Goal: Information Seeking & Learning: Learn about a topic

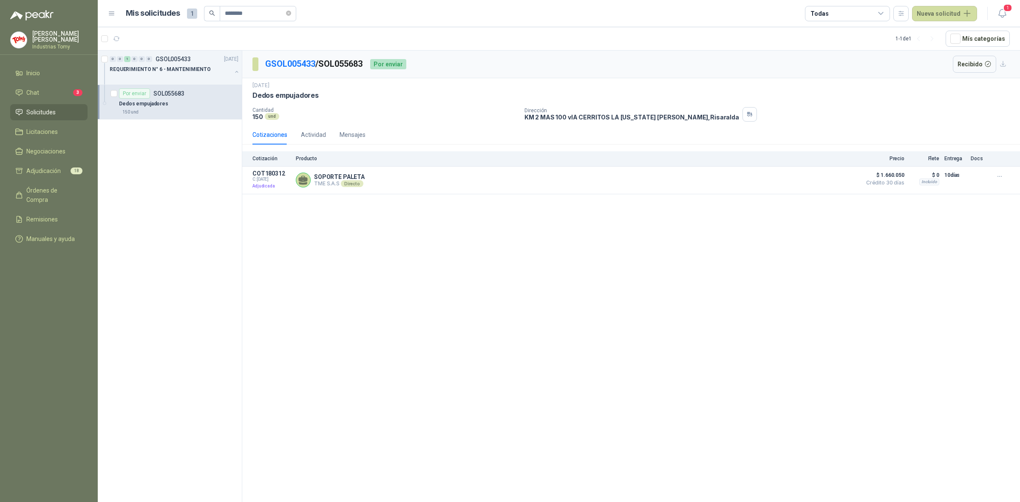
click at [358, 251] on div "GSOL005433 / SOL055683 Por enviar Recibido [DATE] Dedos empujadores  Cantidad …" at bounding box center [631, 278] width 778 height 454
click at [56, 166] on span "Adjudicación" at bounding box center [43, 170] width 34 height 9
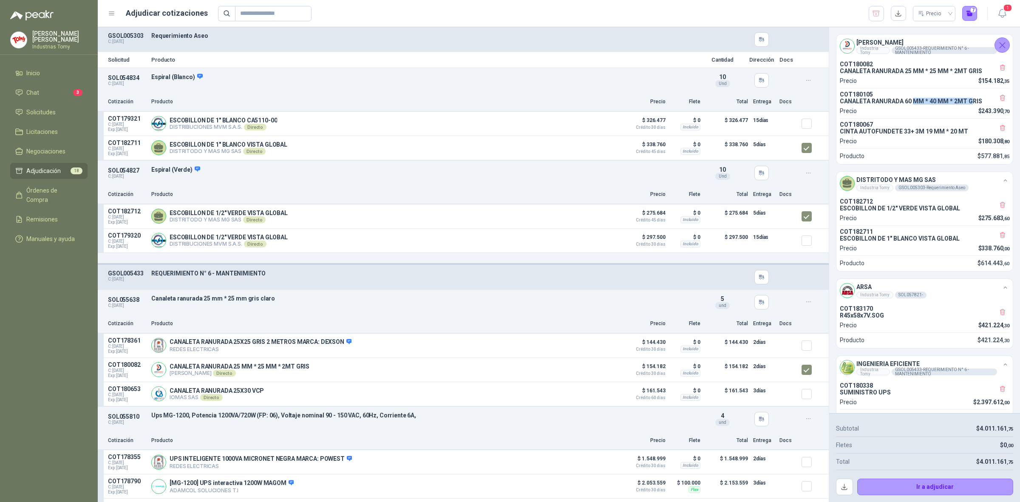
drag, startPoint x: 973, startPoint y: 104, endPoint x: 915, endPoint y: 102, distance: 57.8
click at [915, 102] on p "CANALETA RANURADA 60 MM * 40 MM * 2MT GRIS" at bounding box center [925, 101] width 170 height 7
drag, startPoint x: 898, startPoint y: 72, endPoint x: 951, endPoint y: 71, distance: 52.7
click at [951, 71] on p "CANALETA RANURADA 25 MM * 25 MM * 2MT GRIS" at bounding box center [925, 71] width 170 height 7
drag, startPoint x: 882, startPoint y: 211, endPoint x: 929, endPoint y: 219, distance: 47.8
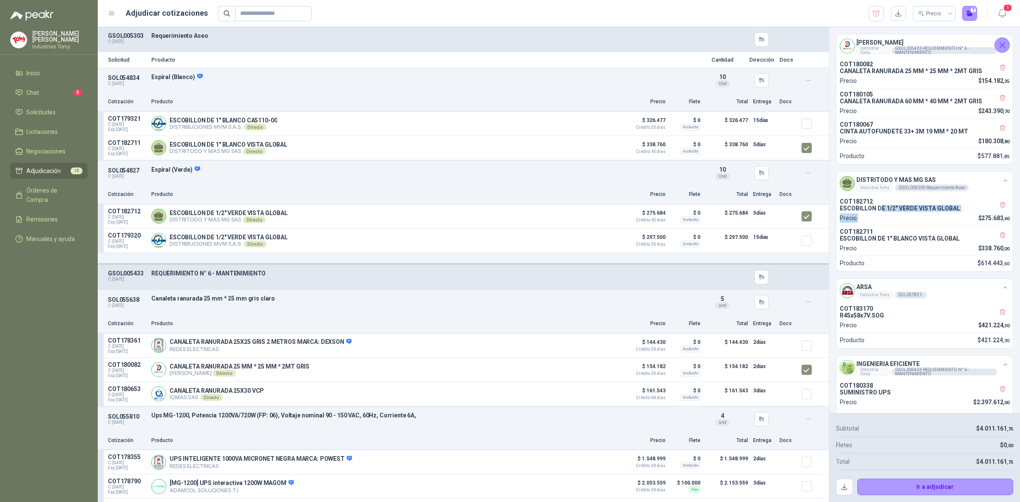
click at [929, 219] on div "COT182712 ESCOBILLON DE 1/2" VERDE VISTA GLOBAL Precio $ 275.683 ,60" at bounding box center [925, 210] width 170 height 25
drag, startPoint x: 881, startPoint y: 242, endPoint x: 930, endPoint y: 240, distance: 49.4
click at [930, 240] on div "COT182711 ESCOBILLON DE 1" BLANCO VISTA GLOBAL" at bounding box center [925, 235] width 170 height 14
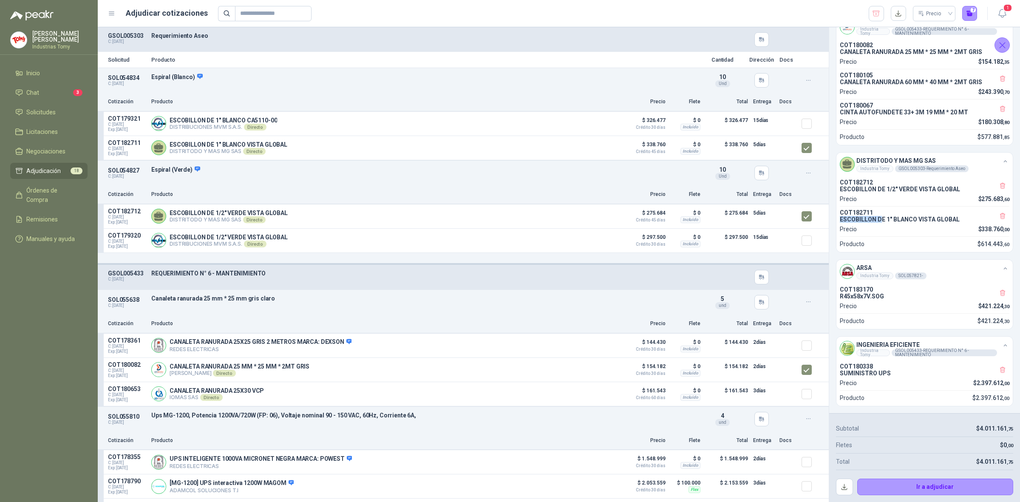
scroll to position [30, 0]
drag, startPoint x: 854, startPoint y: 295, endPoint x: 883, endPoint y: 297, distance: 28.6
click at [883, 297] on p "R45x58x7V.SOG" at bounding box center [925, 296] width 170 height 7
drag, startPoint x: 851, startPoint y: 370, endPoint x: 879, endPoint y: 372, distance: 28.5
click at [878, 371] on p "SUMINISTRO UPS" at bounding box center [925, 373] width 170 height 7
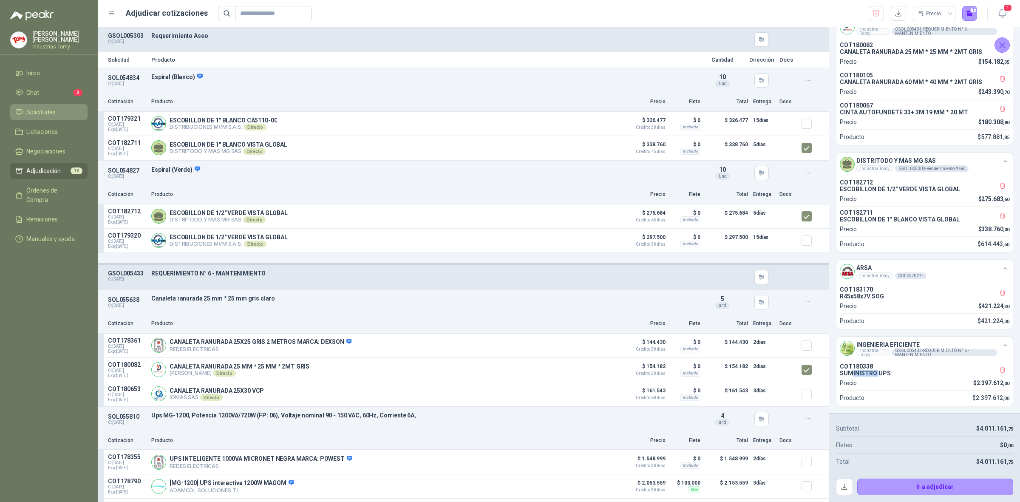
click at [50, 113] on span "Solicitudes" at bounding box center [40, 112] width 29 height 9
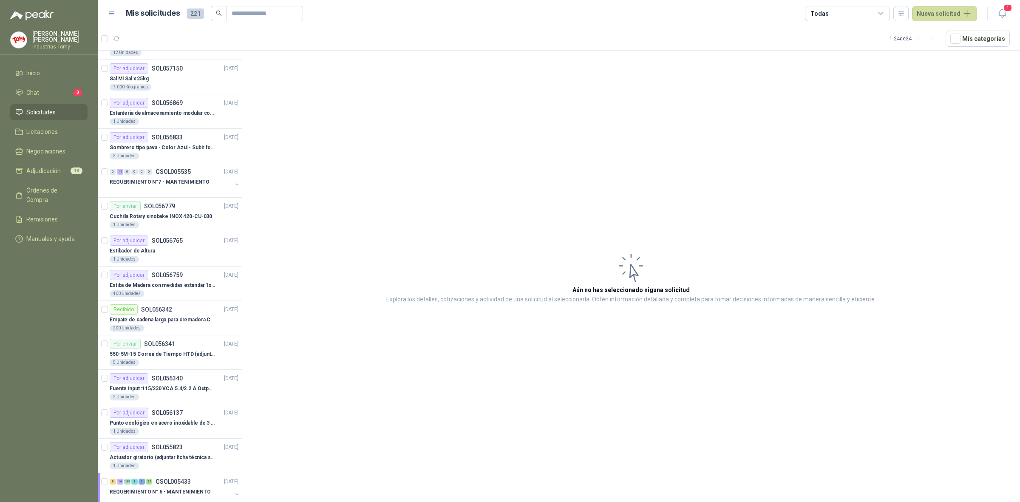
scroll to position [67, 0]
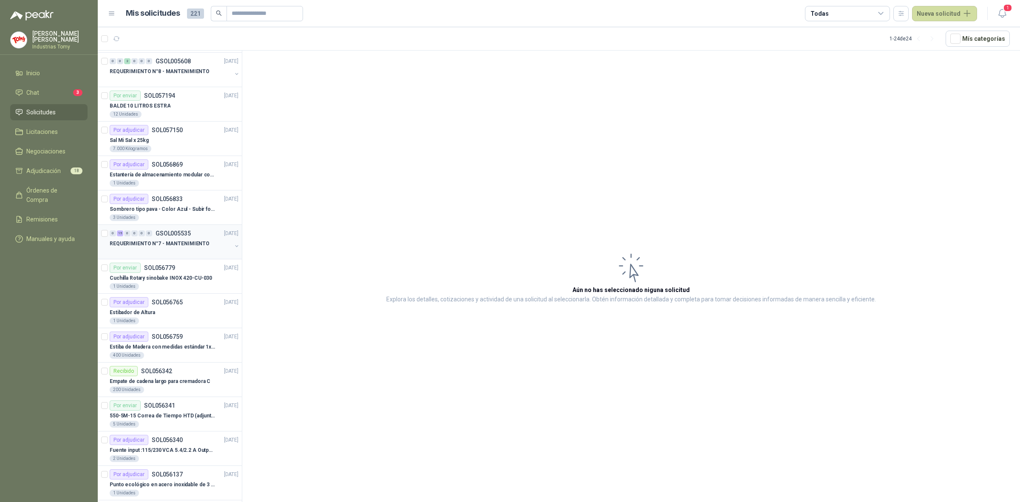
click at [205, 244] on div "REQUERIMIENTO N°7 - MANTENIMIENTO" at bounding box center [171, 243] width 122 height 10
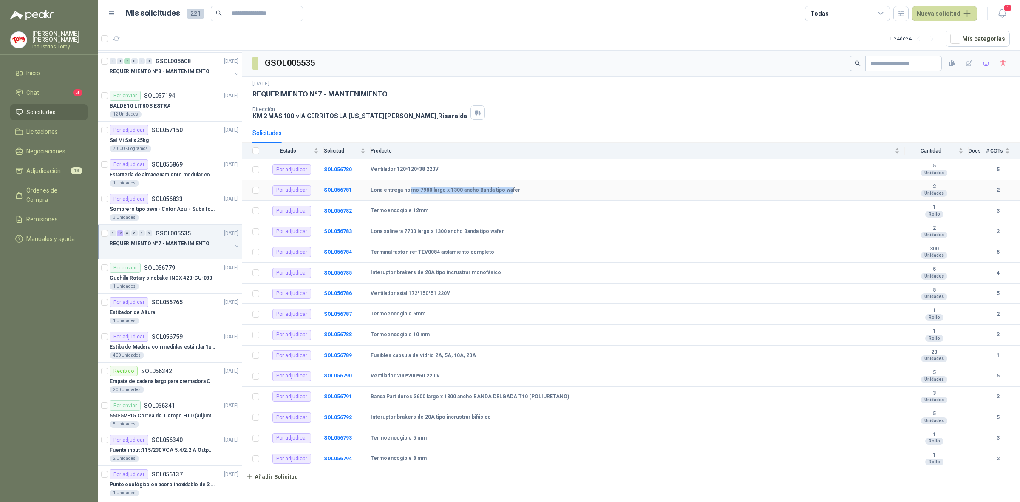
drag, startPoint x: 408, startPoint y: 194, endPoint x: 515, endPoint y: 193, distance: 107.1
click at [510, 193] on b "Lona entrega horno 7980 largo x 1300 ancho Banda tipo wafer" at bounding box center [446, 190] width 150 height 7
click at [515, 193] on div "Lona entrega horno 7980 largo x 1300 ancho Banda tipo wafer" at bounding box center [635, 190] width 529 height 7
click at [332, 190] on b "SOL056781" at bounding box center [338, 190] width 28 height 6
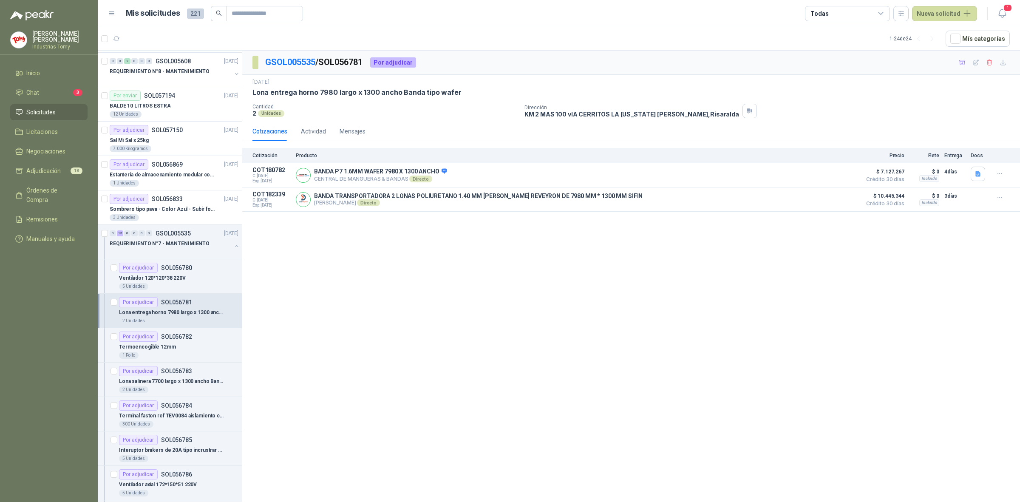
click at [325, 244] on div "GSOL005535 / SOL056781 Por adjudicar [DATE] Lona entrega horno 7980 largo x 130…" at bounding box center [631, 278] width 778 height 454
click at [46, 109] on span "Solicitudes" at bounding box center [40, 112] width 29 height 9
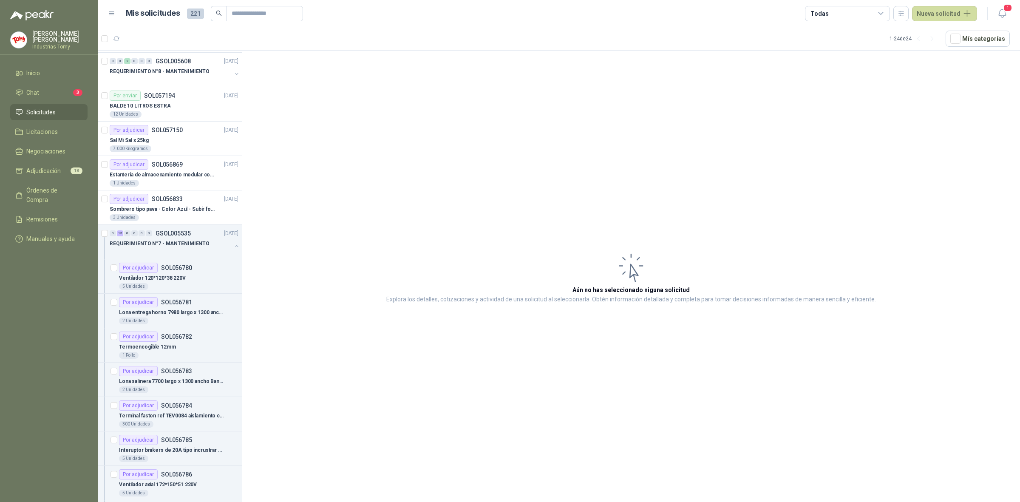
click at [76, 82] on ul "Inicio Chat 3 Solicitudes Licitaciones Negociaciones Adjudicación 18 Órdenes de…" at bounding box center [49, 157] width 98 height 185
click at [74, 89] on div "3" at bounding box center [77, 92] width 9 height 7
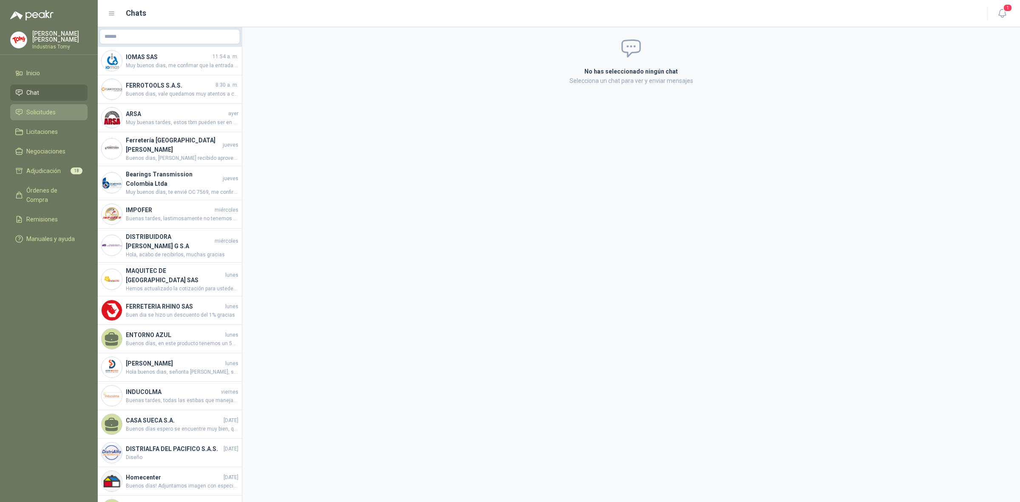
click at [67, 108] on li "Solicitudes" at bounding box center [48, 112] width 67 height 9
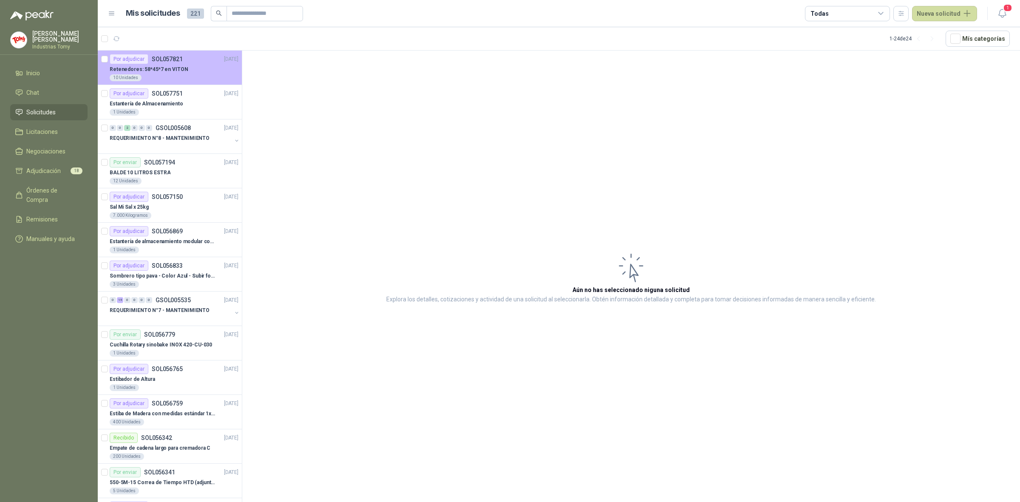
click at [201, 71] on div "Retenedores: 58*45*7 en VITON" at bounding box center [174, 69] width 129 height 10
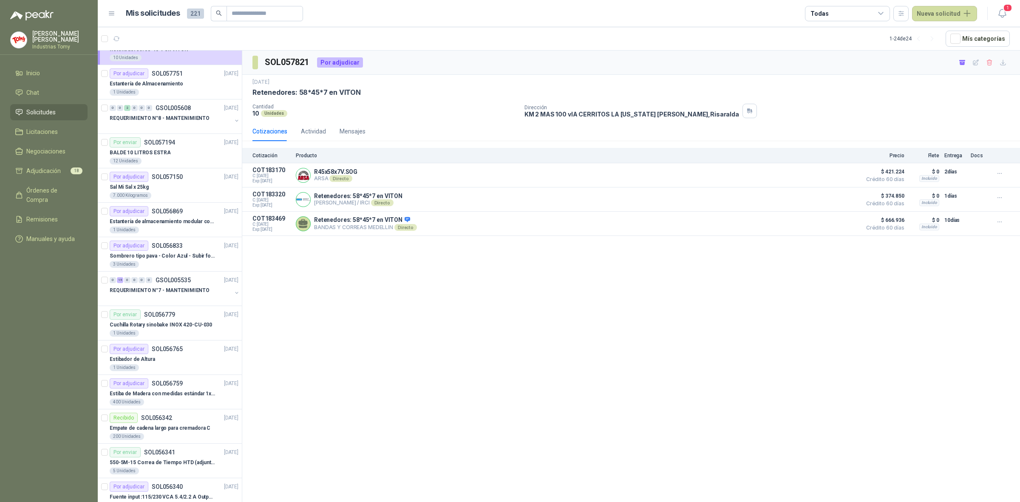
scroll to position [14, 0]
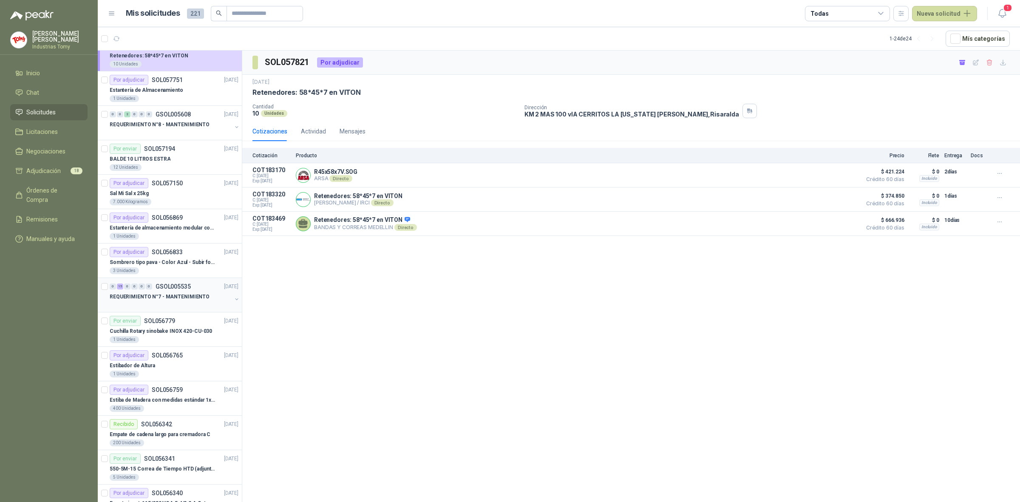
click at [210, 301] on div "REQUERIMIENTO N°7 - MANTENIMIENTO" at bounding box center [171, 297] width 122 height 10
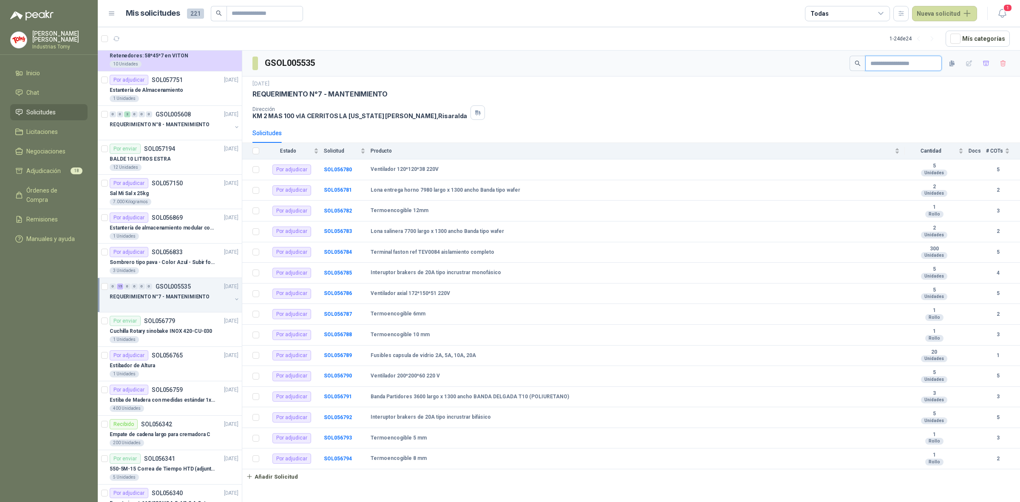
click at [891, 64] on input "text" at bounding box center [901, 63] width 60 height 14
paste input "**********"
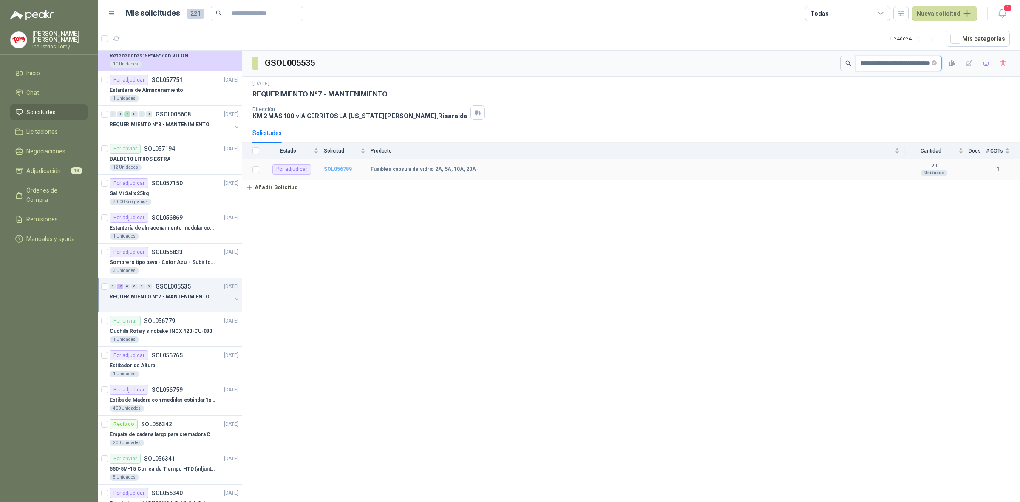
type input "**********"
click at [342, 171] on b "SOL056789" at bounding box center [338, 169] width 28 height 6
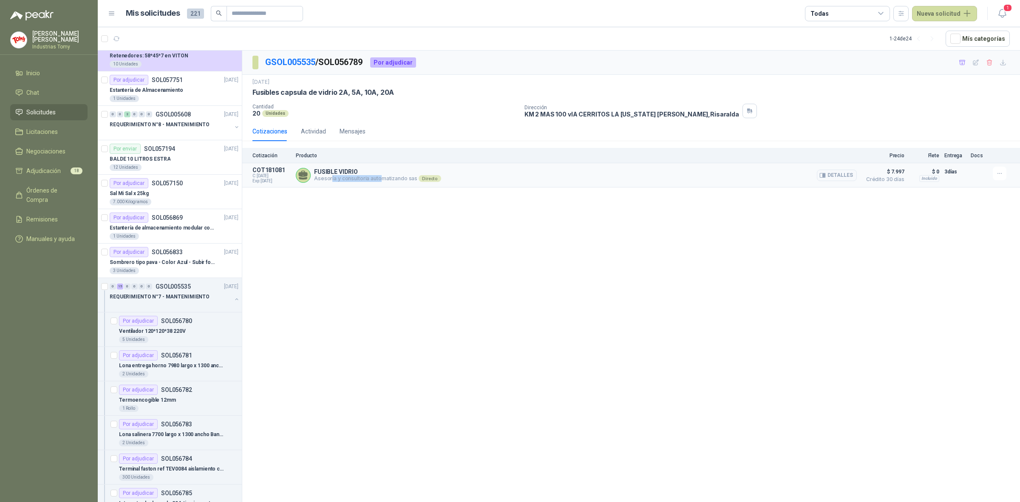
drag, startPoint x: 331, startPoint y: 177, endPoint x: 385, endPoint y: 175, distance: 54.0
click at [383, 178] on p "Asesoría y consultoria automatizando sas Directo" at bounding box center [377, 178] width 127 height 7
click at [387, 171] on p "FUSIBLE VIDRIO" at bounding box center [377, 171] width 127 height 7
click at [408, 184] on div "FUSIBLE VIDRIO Asesoría y consultoria automatizando sas Directo Detalles" at bounding box center [576, 175] width 561 height 17
click at [460, 207] on div "GSOL005535 / SOL056789 Por adjudicar [DATE] Fusibles capsula [PERSON_NAME] 2A, …" at bounding box center [631, 278] width 778 height 454
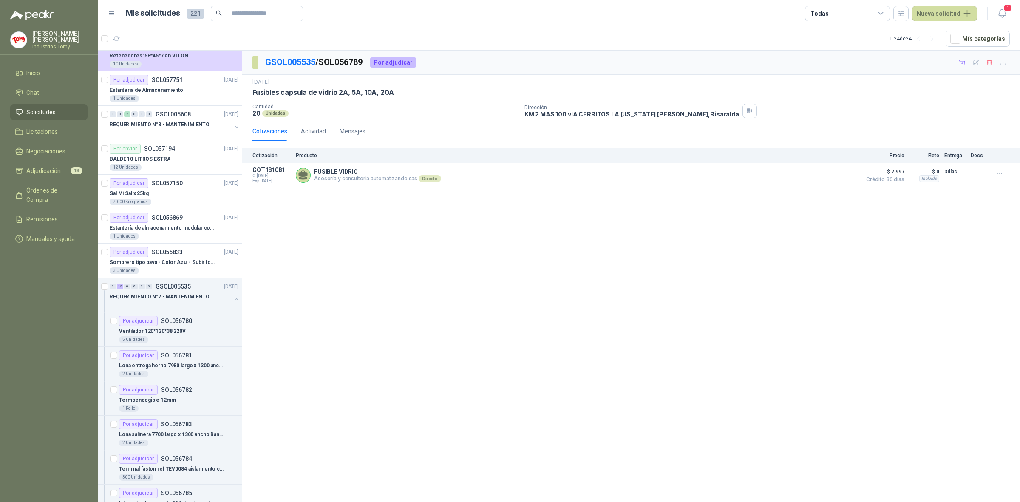
click at [466, 289] on div "GSOL005535 / SOL056789 Por adjudicar [DATE] Fusibles capsula [PERSON_NAME] 2A, …" at bounding box center [631, 278] width 778 height 454
click at [284, 58] on link "GSOL005535" at bounding box center [290, 62] width 50 height 10
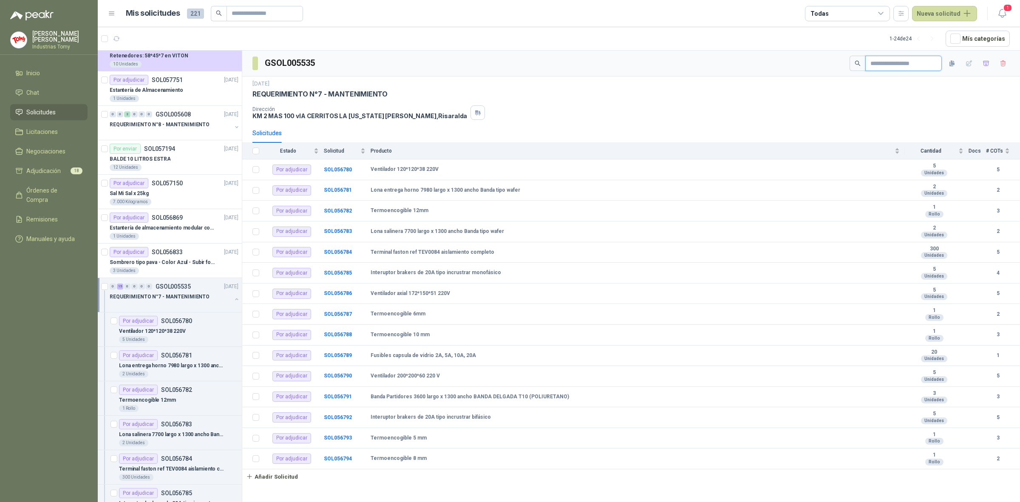
click at [891, 70] on input "text" at bounding box center [901, 63] width 60 height 14
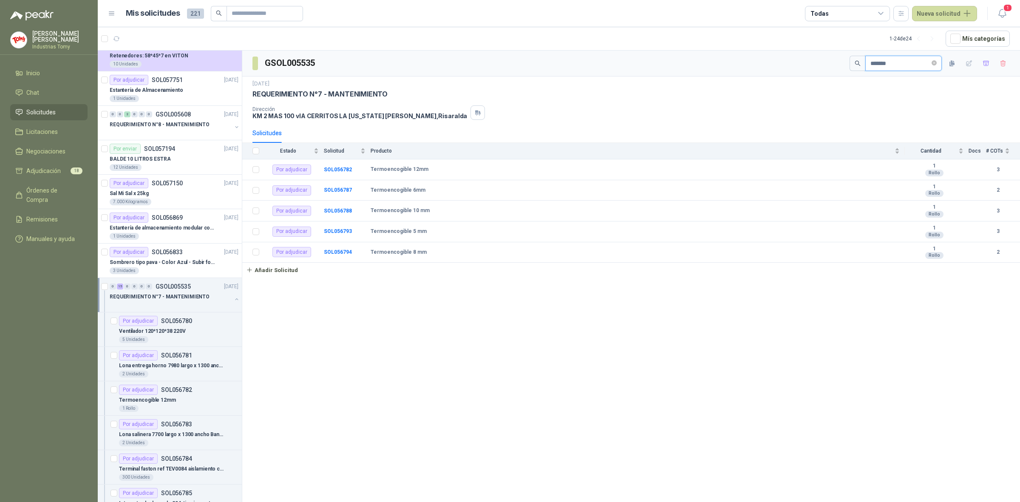
type input "*******"
drag, startPoint x: 416, startPoint y: 232, endPoint x: 357, endPoint y: 235, distance: 58.3
click at [359, 235] on tr "Por adjudicar SOL056793 Termoencogible 5 mm 1 Rollo 3" at bounding box center [631, 231] width 778 height 21
click at [346, 234] on b "SOL056793" at bounding box center [338, 231] width 28 height 6
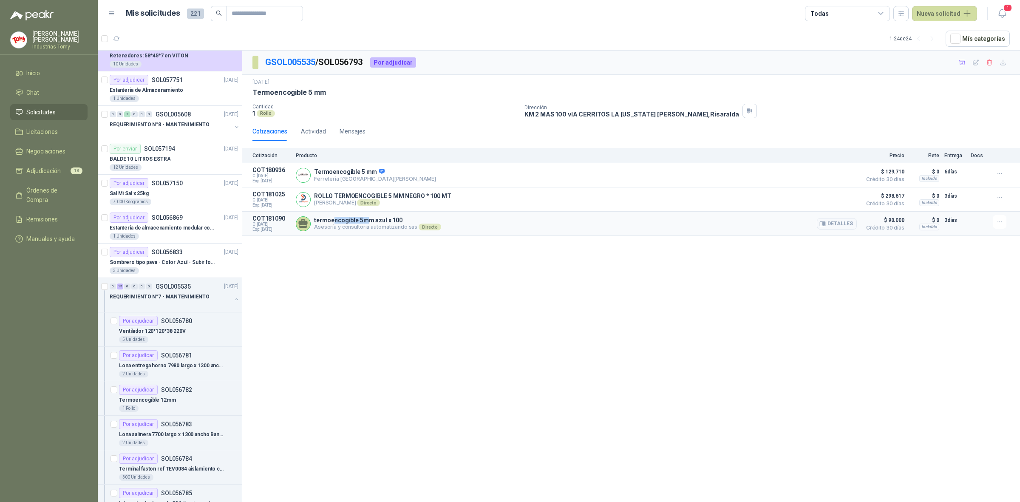
drag, startPoint x: 334, startPoint y: 224, endPoint x: 366, endPoint y: 224, distance: 31.9
click at [366, 224] on p "termoencogible 5mm azul x 100" at bounding box center [377, 220] width 127 height 7
drag, startPoint x: 351, startPoint y: 199, endPoint x: 431, endPoint y: 197, distance: 80.4
click at [428, 199] on p "ROLLO TERMOENCOGIBLE 5 MM NEGRO * 100 MT" at bounding box center [382, 196] width 137 height 7
click at [437, 195] on p "ROLLO TERMOENCOGIBLE 5 MM NEGRO * 100 MT" at bounding box center [382, 196] width 137 height 7
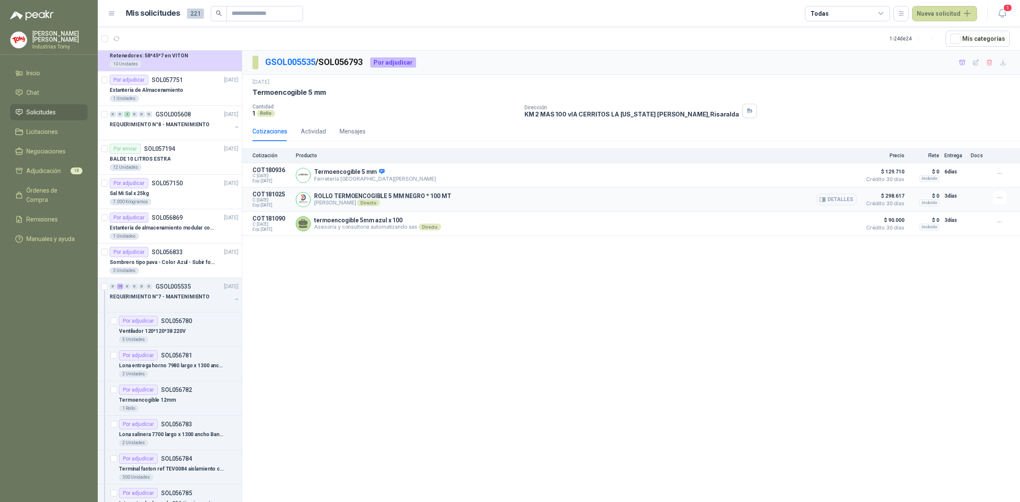
click at [443, 199] on p "ROLLO TERMOENCOGIBLE 5 MM NEGRO * 100 MT" at bounding box center [382, 196] width 137 height 7
drag, startPoint x: 453, startPoint y: 198, endPoint x: 400, endPoint y: 200, distance: 52.8
click at [400, 200] on div "ROLLO TERMOENCOGIBLE 5 MM NEGRO * 100 MT [PERSON_NAME] Directo Detalles" at bounding box center [576, 199] width 561 height 17
click at [400, 199] on p "ROLLO TERMOENCOGIBLE 5 MM NEGRO * 100 MT" at bounding box center [382, 196] width 137 height 7
click at [300, 62] on link "GSOL005535" at bounding box center [290, 62] width 50 height 10
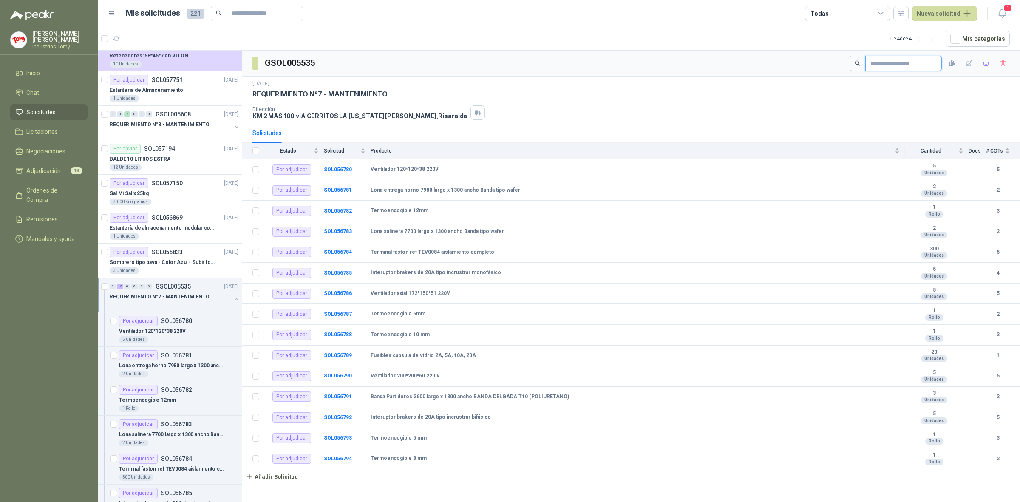
click at [886, 62] on input "text" at bounding box center [901, 63] width 60 height 14
paste input "**********"
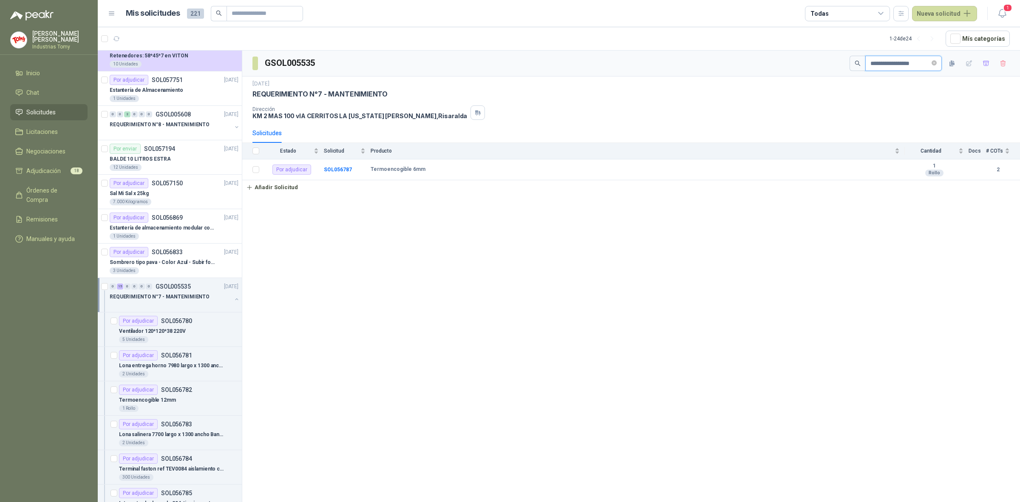
type input "**********"
click at [405, 170] on b "Termoencogible 6mm" at bounding box center [398, 169] width 55 height 7
click at [352, 173] on td "SOL056787" at bounding box center [347, 169] width 47 height 21
click at [347, 170] on b "SOL056787" at bounding box center [338, 170] width 28 height 6
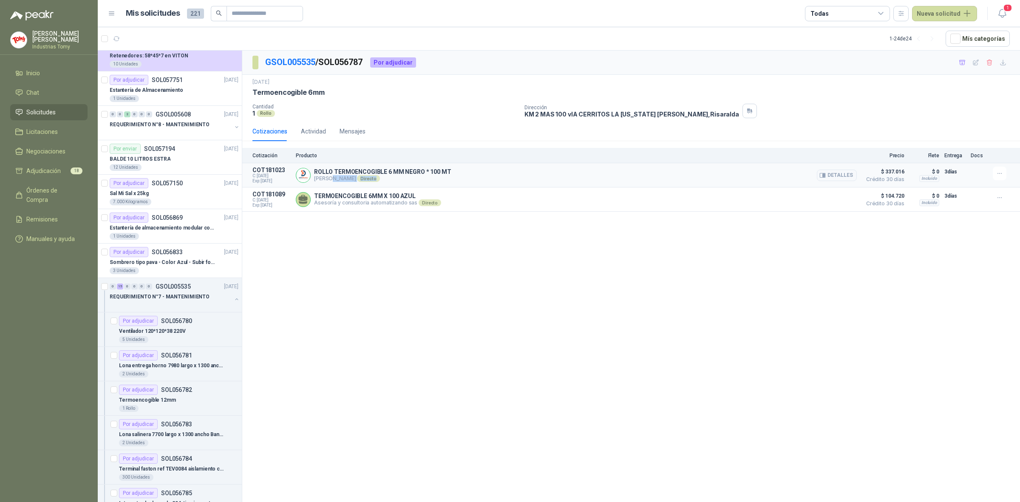
drag, startPoint x: 331, startPoint y: 181, endPoint x: 408, endPoint y: 180, distance: 77.8
click at [408, 180] on p "[PERSON_NAME] Directo" at bounding box center [382, 178] width 137 height 7
click at [839, 176] on button "Detalles" at bounding box center [837, 175] width 40 height 11
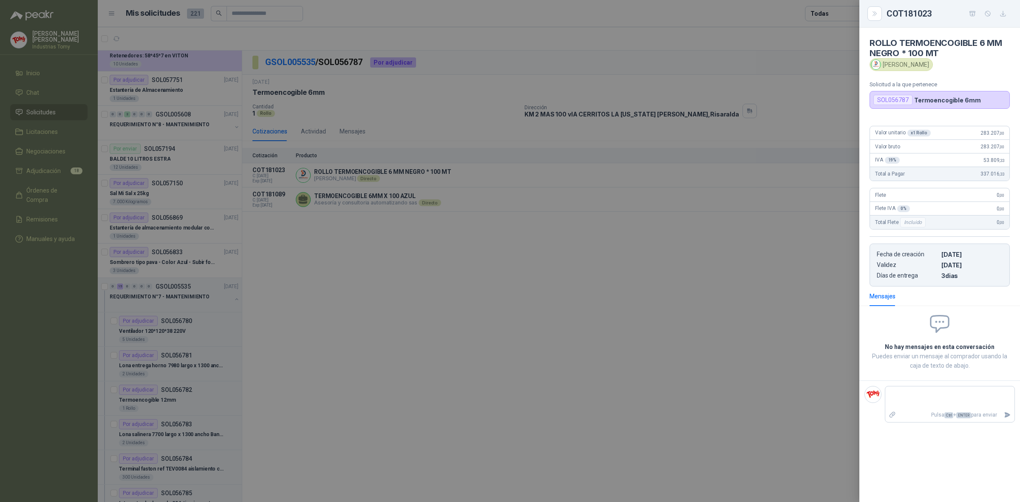
click at [736, 130] on div at bounding box center [510, 251] width 1020 height 502
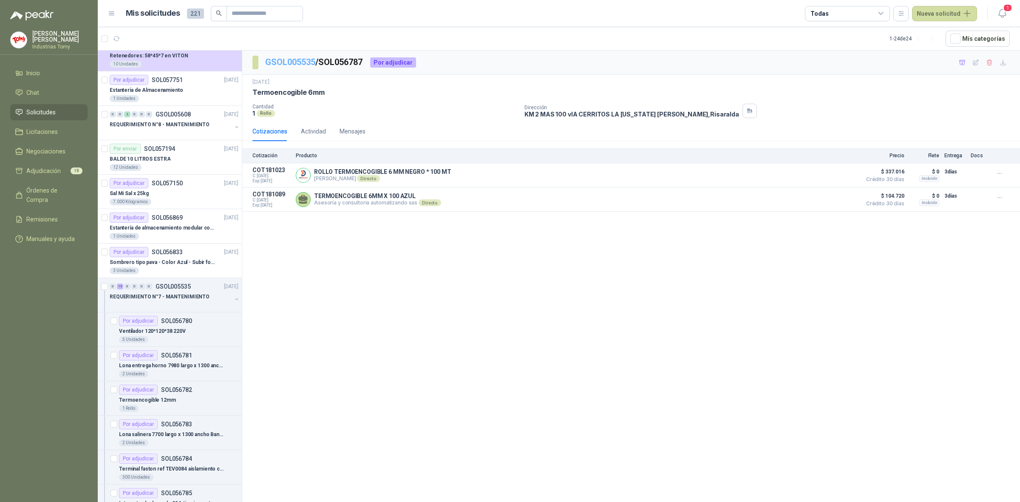
click at [303, 60] on link "GSOL005535" at bounding box center [290, 62] width 50 height 10
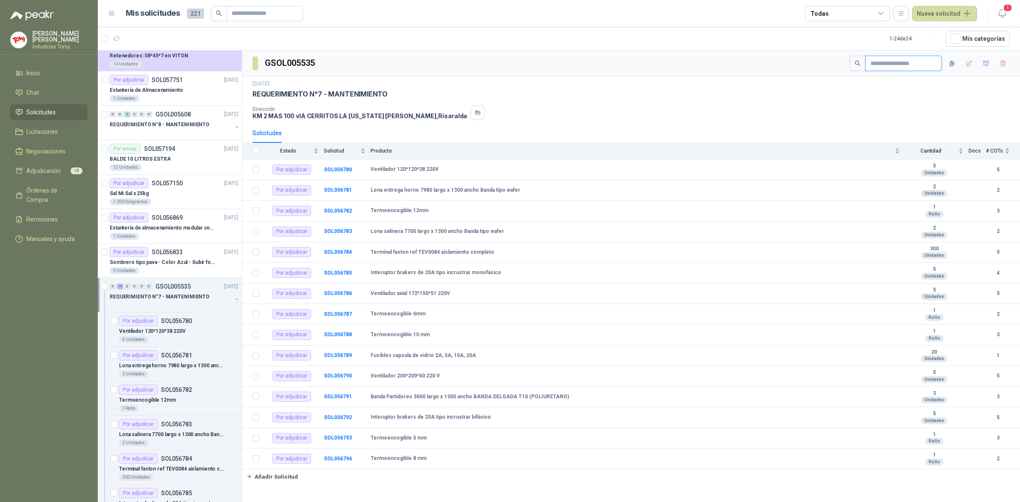
click at [919, 60] on input "text" at bounding box center [901, 63] width 60 height 14
paste input "**********"
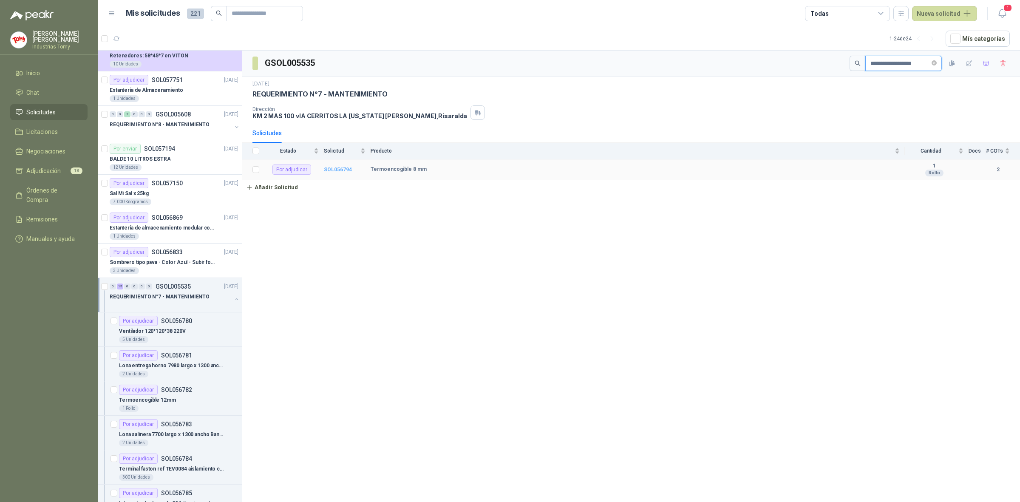
type input "**********"
click at [346, 169] on b "SOL056794" at bounding box center [338, 170] width 28 height 6
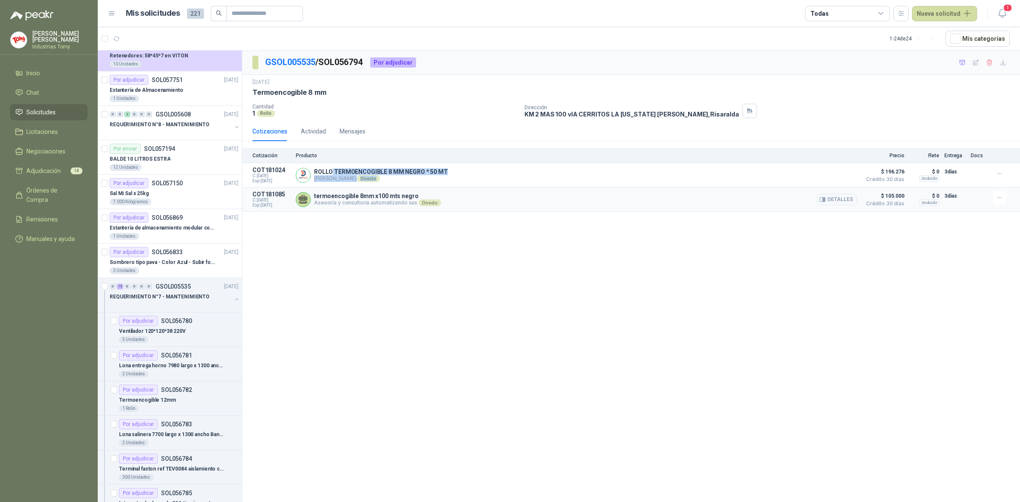
drag, startPoint x: 332, startPoint y: 175, endPoint x: 437, endPoint y: 203, distance: 109.1
click at [412, 184] on div "ROLLO TERMOENCOGIBLE 8 MM NEGRO * 50 MT [PERSON_NAME] Directo Detalles" at bounding box center [576, 175] width 561 height 17
click at [296, 65] on link "GSOL005535" at bounding box center [290, 62] width 50 height 10
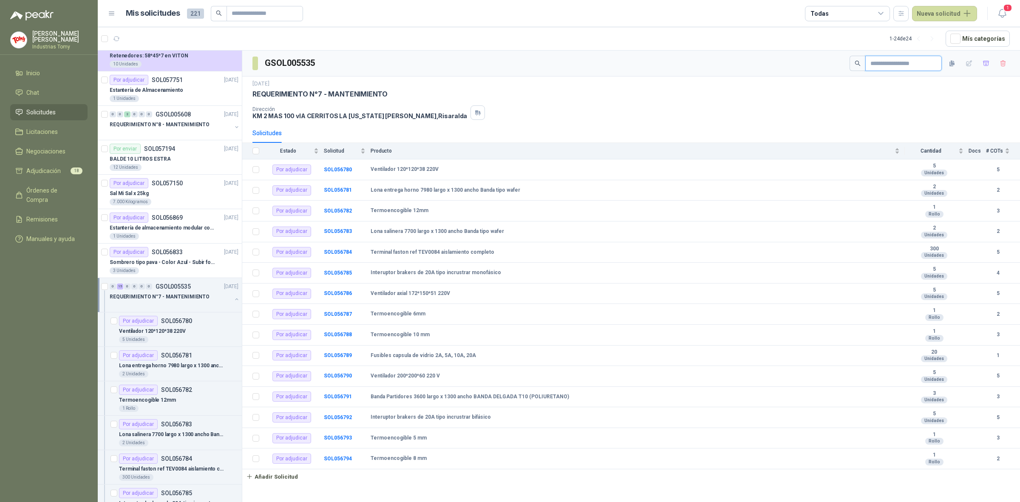
click at [871, 62] on input "text" at bounding box center [901, 63] width 60 height 14
paste input "**********"
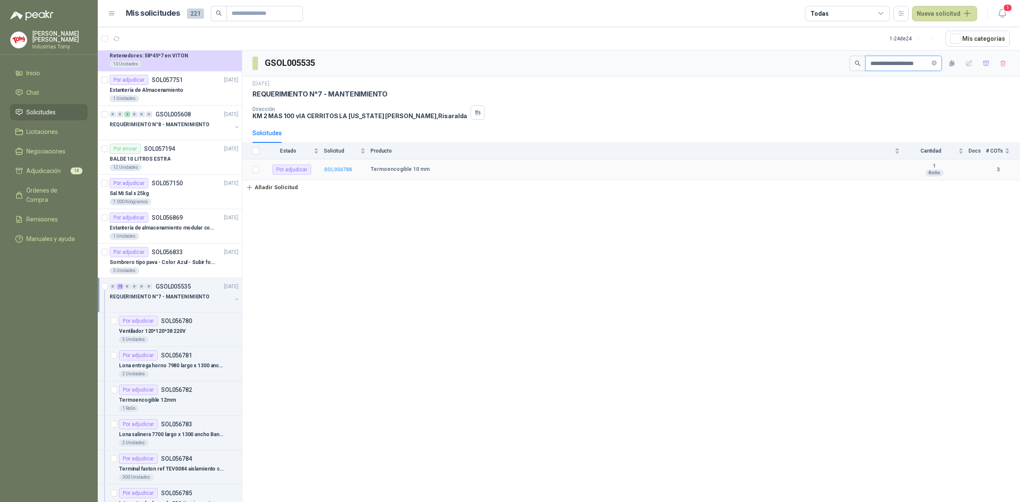
type input "**********"
click at [351, 169] on b "SOL056788" at bounding box center [338, 170] width 28 height 6
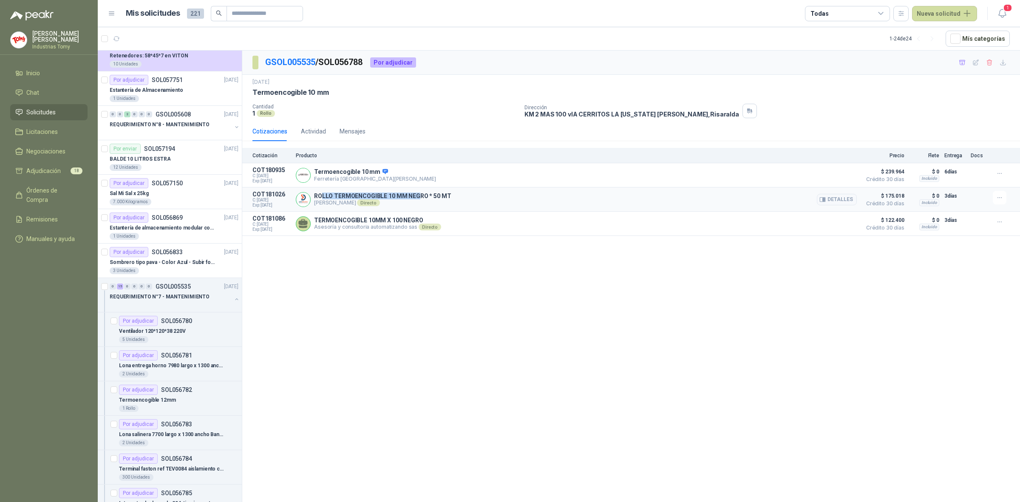
drag, startPoint x: 322, startPoint y: 196, endPoint x: 419, endPoint y: 201, distance: 97.0
click at [419, 199] on p "ROLLO TERMOENCOGIBLE 10 MM NEGRO * 50 MT" at bounding box center [382, 196] width 137 height 7
drag, startPoint x: 419, startPoint y: 201, endPoint x: 498, endPoint y: 193, distance: 79.4
click at [420, 199] on p "ROLLO TERMOENCOGIBLE 10 MM NEGRO * 50 MT" at bounding box center [382, 196] width 137 height 7
click at [840, 200] on button "Detalles" at bounding box center [837, 199] width 40 height 11
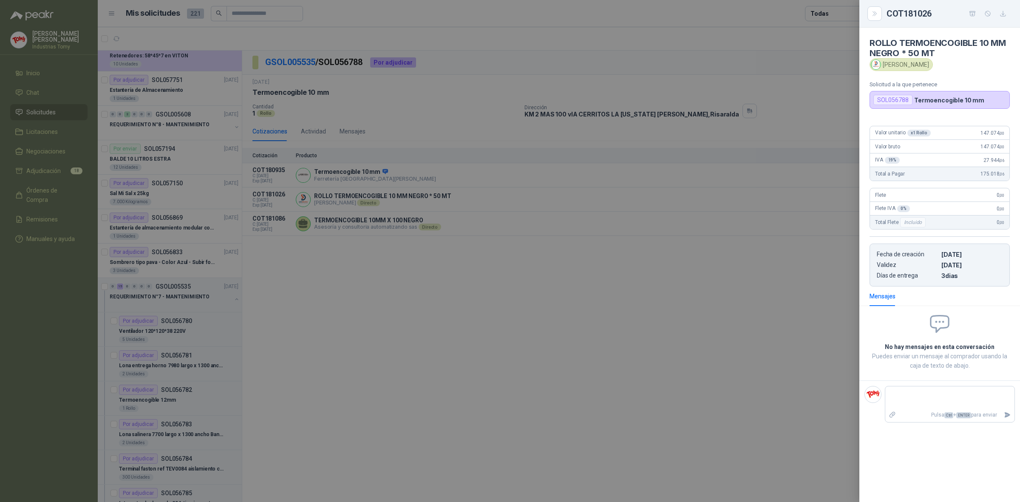
click at [470, 128] on div at bounding box center [510, 251] width 1020 height 502
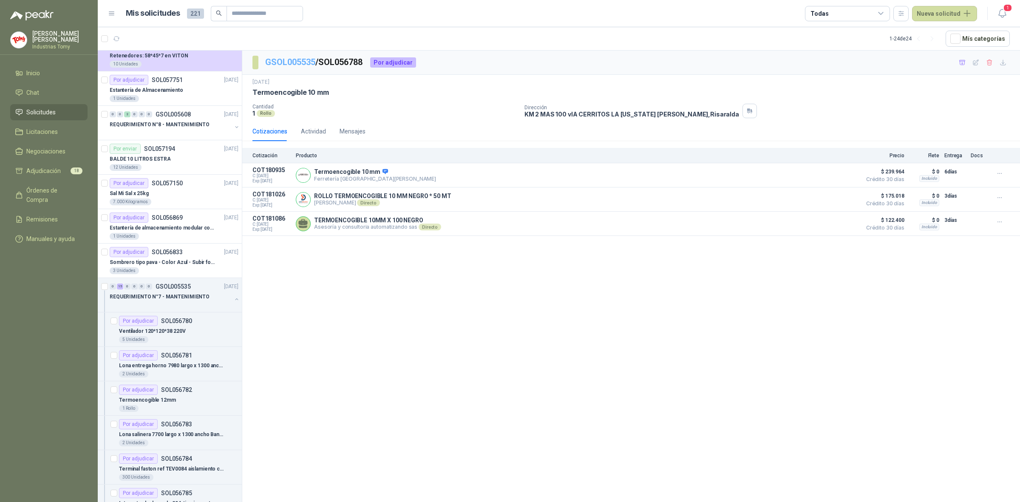
click at [288, 59] on link "GSOL005535" at bounding box center [290, 62] width 50 height 10
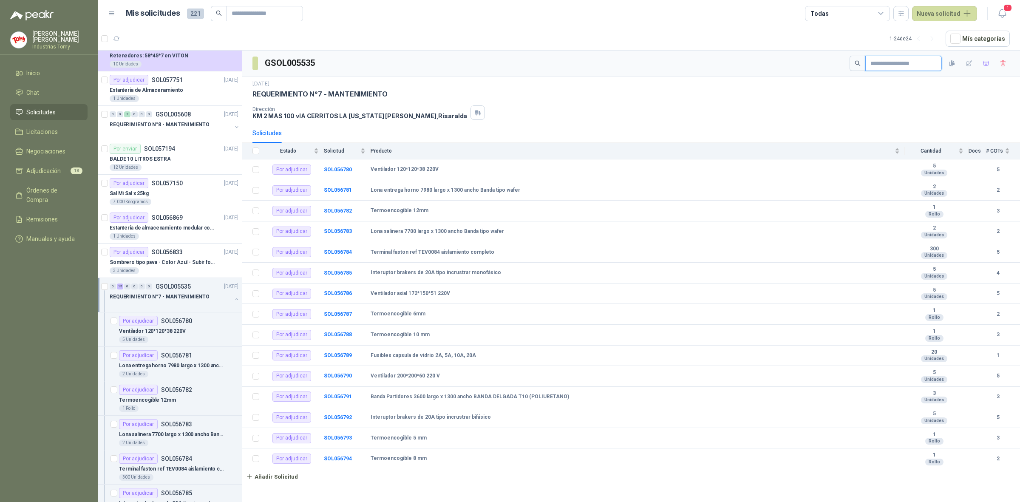
click at [904, 63] on input "text" at bounding box center [901, 63] width 60 height 14
paste input "**********"
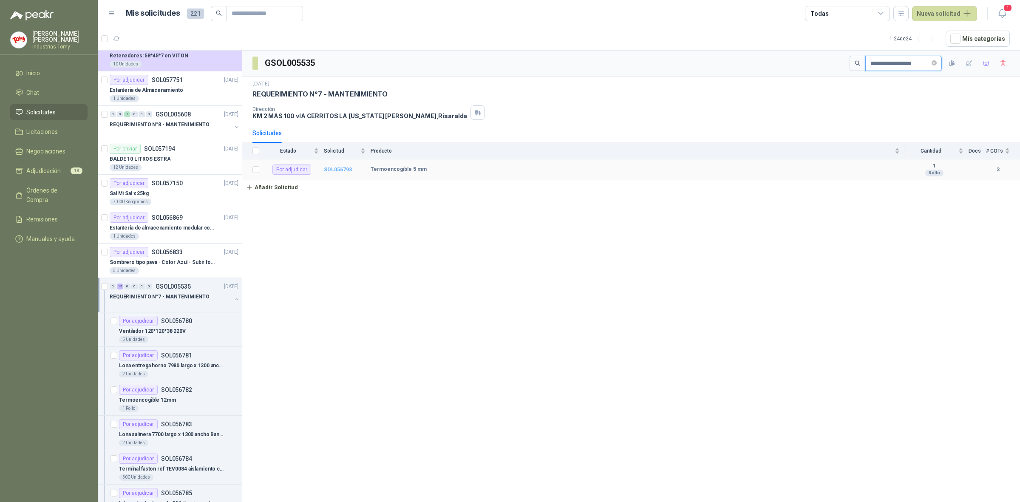
type input "**********"
click at [347, 169] on b "SOL056793" at bounding box center [338, 170] width 28 height 6
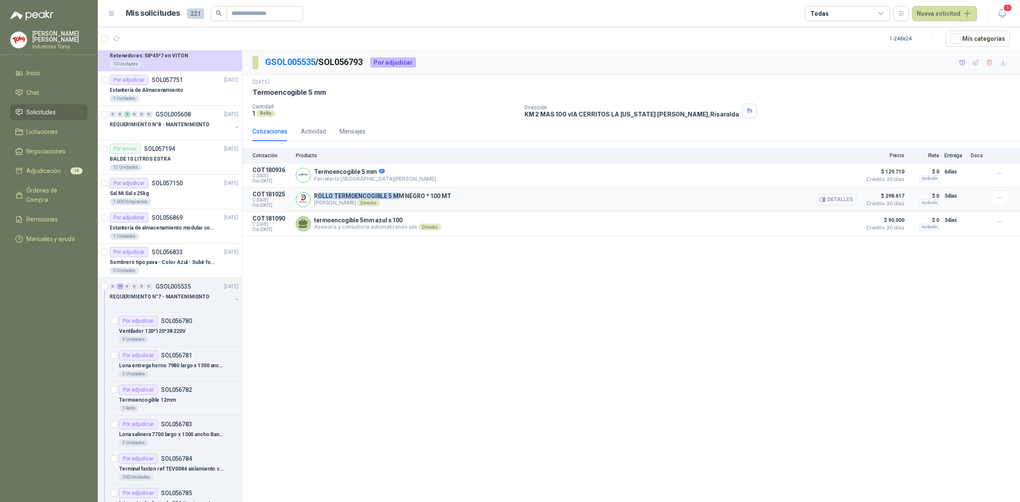
drag, startPoint x: 319, startPoint y: 198, endPoint x: 397, endPoint y: 197, distance: 77.4
click at [397, 197] on p "ROLLO TERMOENCOGIBLE 5 MM NEGRO * 100 MT" at bounding box center [382, 196] width 137 height 7
click at [839, 200] on button "Detalles" at bounding box center [837, 199] width 40 height 11
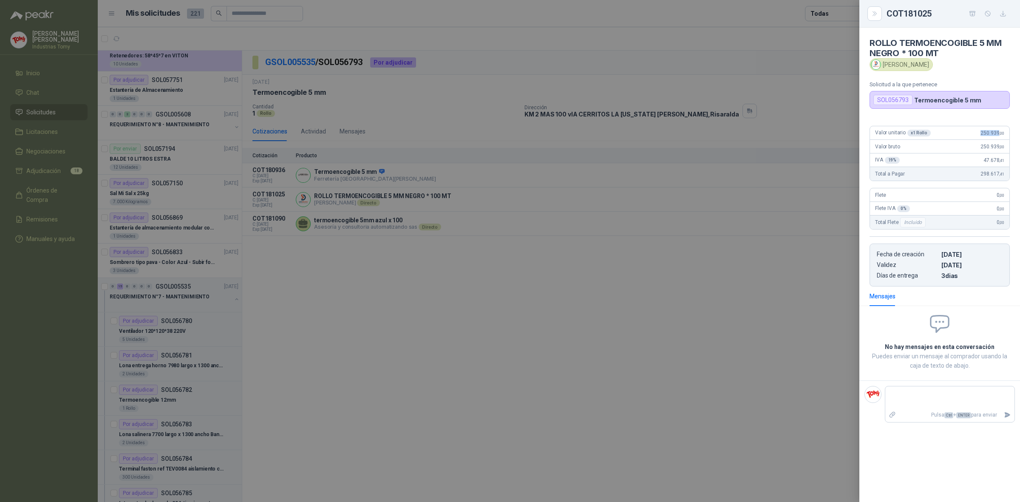
drag, startPoint x: 999, startPoint y: 132, endPoint x: 978, endPoint y: 136, distance: 21.8
click at [978, 136] on div "Valor unitario x 1 Rollo 250.939 ,00" at bounding box center [939, 133] width 139 height 14
copy span "250.939"
drag, startPoint x: 424, startPoint y: 271, endPoint x: 294, endPoint y: 118, distance: 201.2
click at [420, 258] on div at bounding box center [510, 251] width 1020 height 502
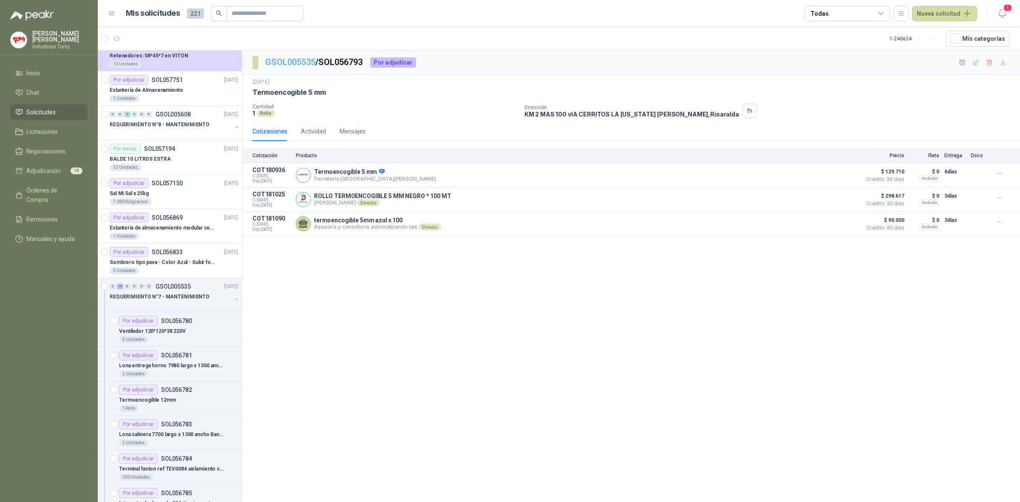
click at [298, 63] on link "GSOL005535" at bounding box center [290, 62] width 50 height 10
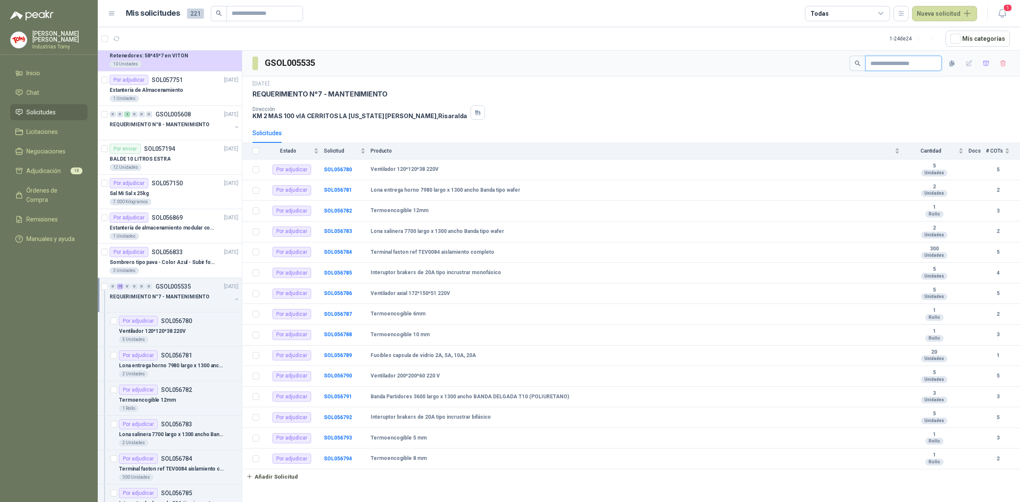
click at [902, 65] on input "text" at bounding box center [901, 63] width 60 height 14
paste input "**********"
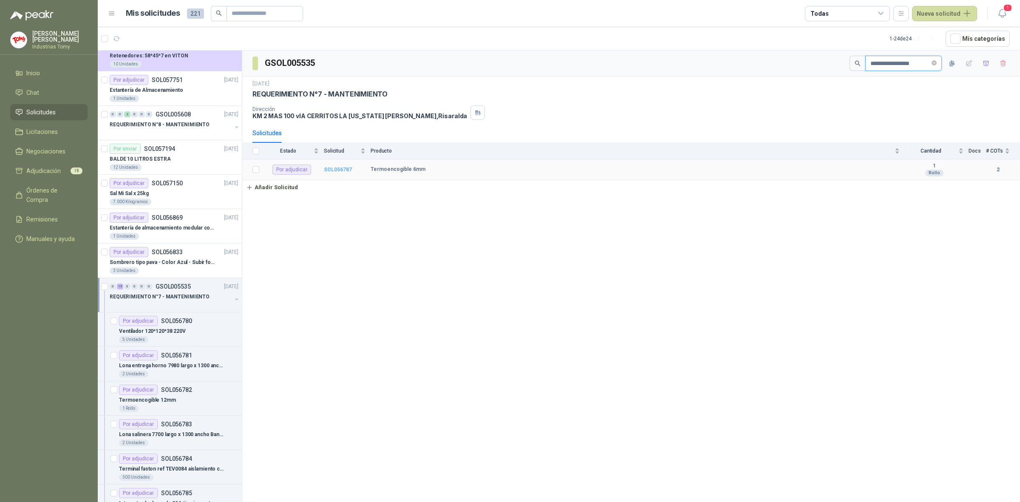
type input "**********"
click at [337, 169] on b "SOL056787" at bounding box center [338, 170] width 28 height 6
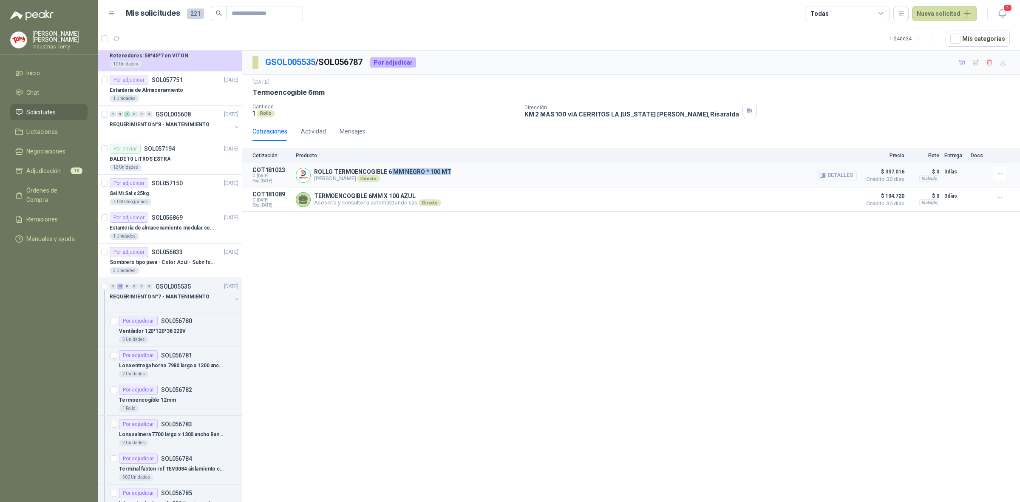
drag, startPoint x: 390, startPoint y: 173, endPoint x: 564, endPoint y: 179, distance: 174.0
click at [478, 173] on div "ROLLO TERMOENCOGIBLE 6 MM NEGRO * 100 MT [PERSON_NAME] Directo Detalles" at bounding box center [576, 175] width 561 height 17
click at [846, 173] on button "Detalles" at bounding box center [837, 175] width 40 height 11
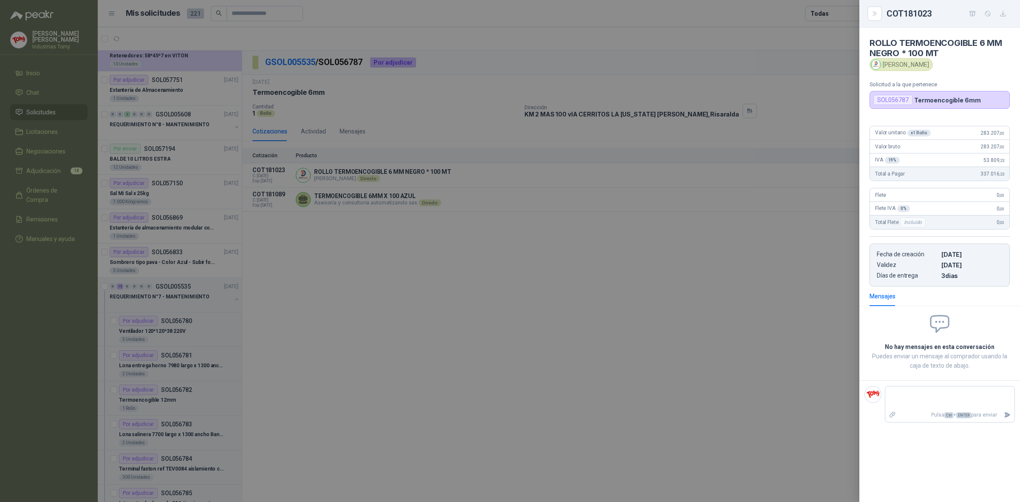
click at [507, 281] on div at bounding box center [510, 251] width 1020 height 502
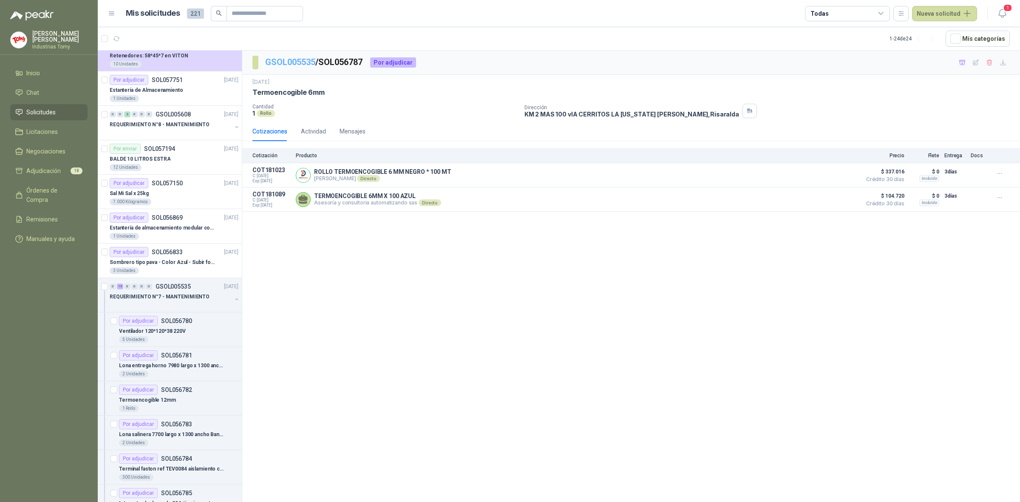
click at [286, 60] on link "GSOL005535" at bounding box center [290, 62] width 50 height 10
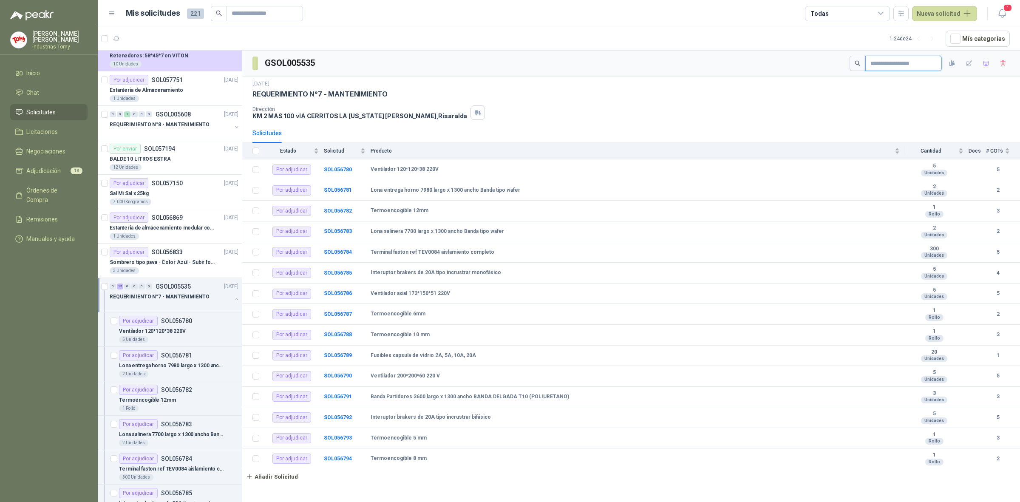
click at [871, 65] on input "text" at bounding box center [901, 63] width 60 height 14
paste input "**********"
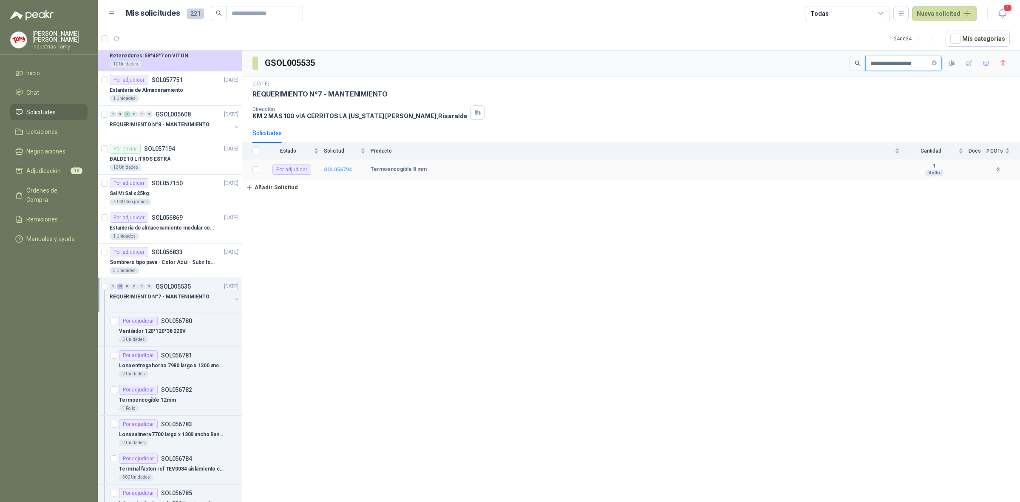
type input "**********"
click at [332, 168] on b "SOL056794" at bounding box center [338, 170] width 28 height 6
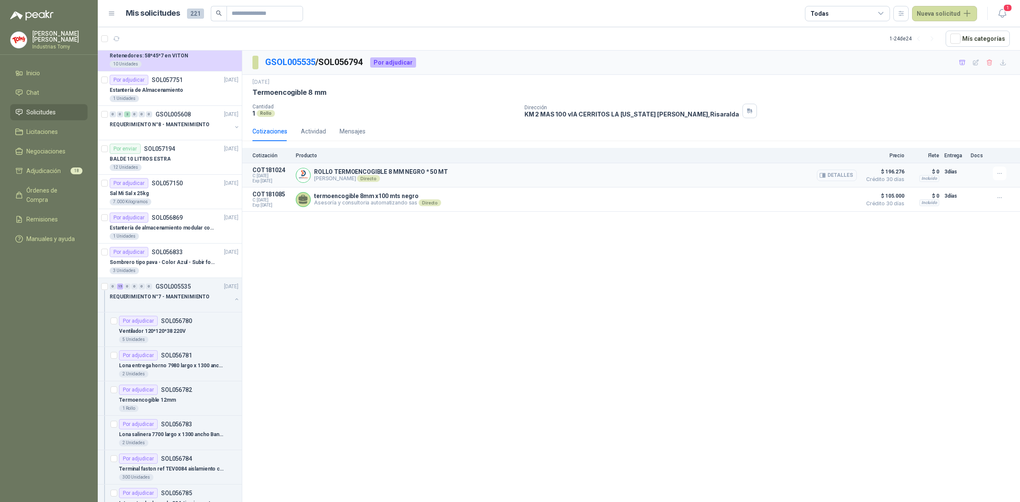
click at [845, 173] on button "Detalles" at bounding box center [837, 175] width 40 height 11
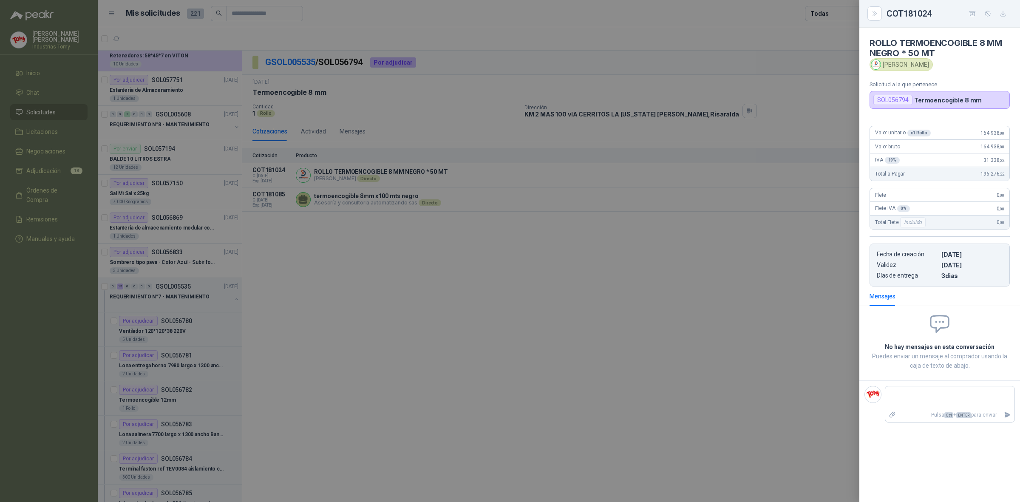
click at [522, 275] on div at bounding box center [510, 251] width 1020 height 502
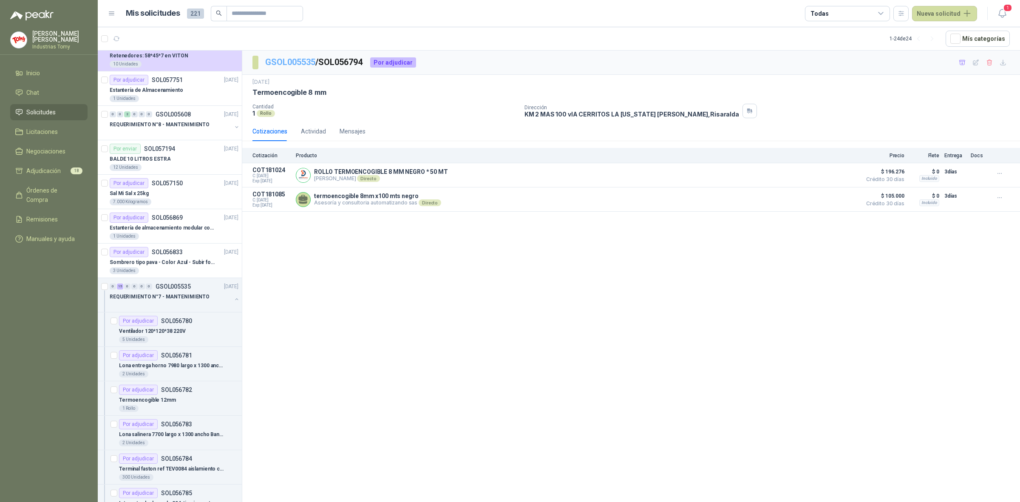
click at [284, 62] on link "GSOL005535" at bounding box center [290, 62] width 50 height 10
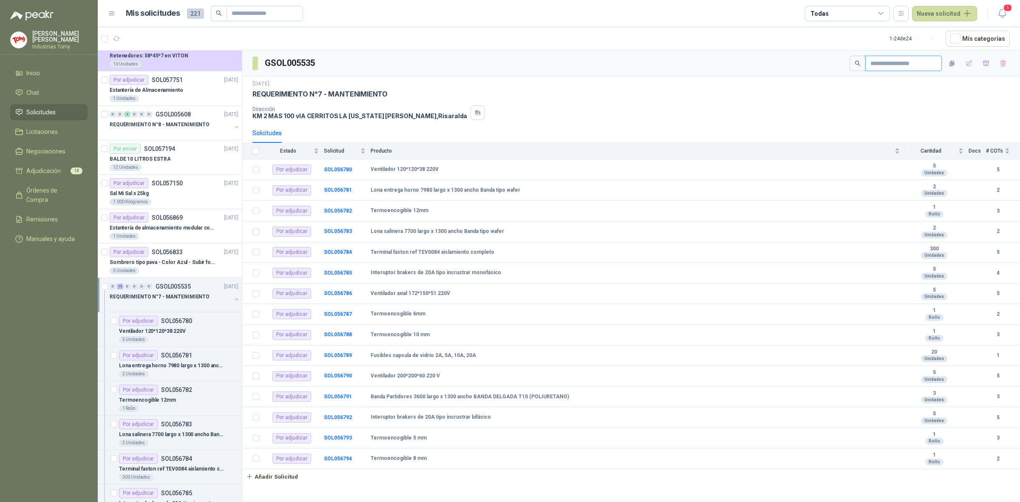
click at [905, 65] on input "text" at bounding box center [901, 63] width 60 height 14
paste input "**********"
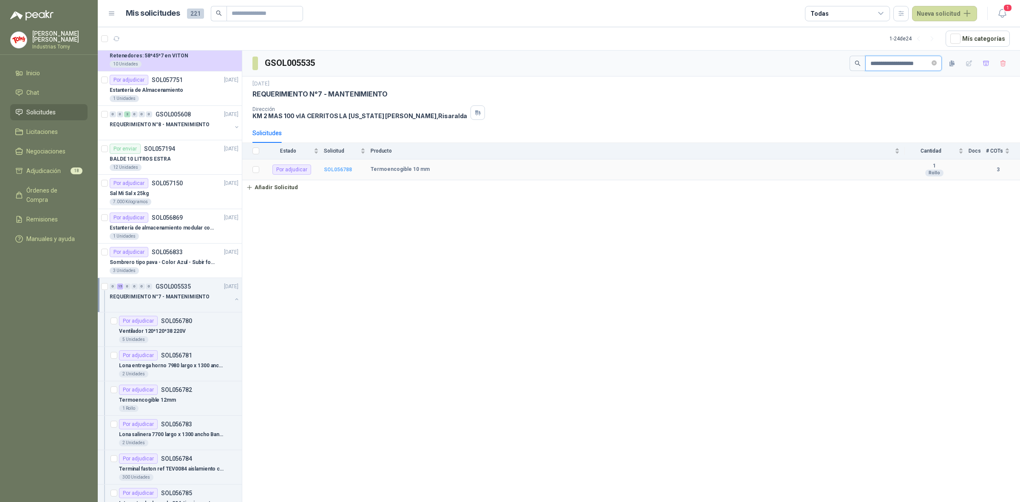
type input "**********"
click at [336, 171] on b "SOL056788" at bounding box center [338, 170] width 28 height 6
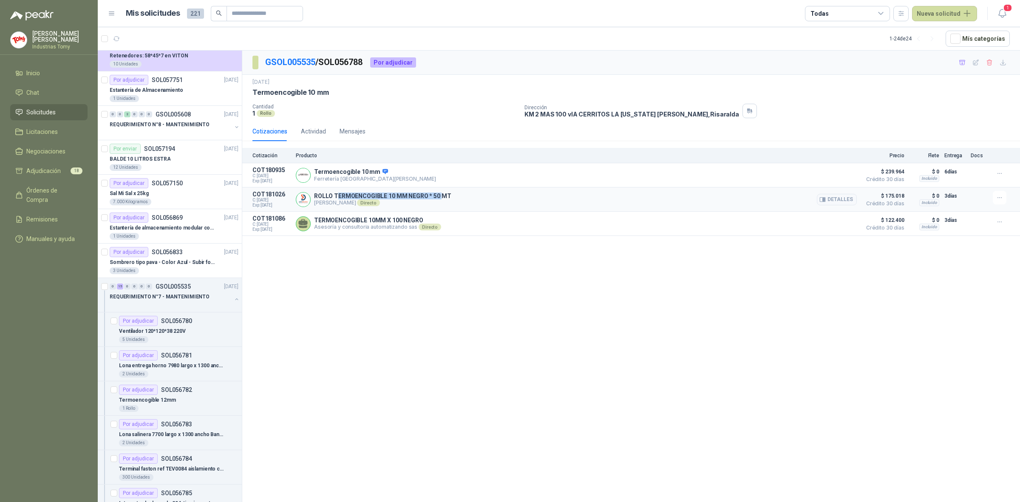
drag, startPoint x: 336, startPoint y: 194, endPoint x: 613, endPoint y: 198, distance: 276.7
click at [488, 195] on div "ROLLO TERMOENCOGIBLE 10 MM NEGRO * 50 MT [PERSON_NAME] Directo Detalles" at bounding box center [576, 199] width 561 height 17
click at [836, 201] on button "Detalles" at bounding box center [837, 199] width 40 height 11
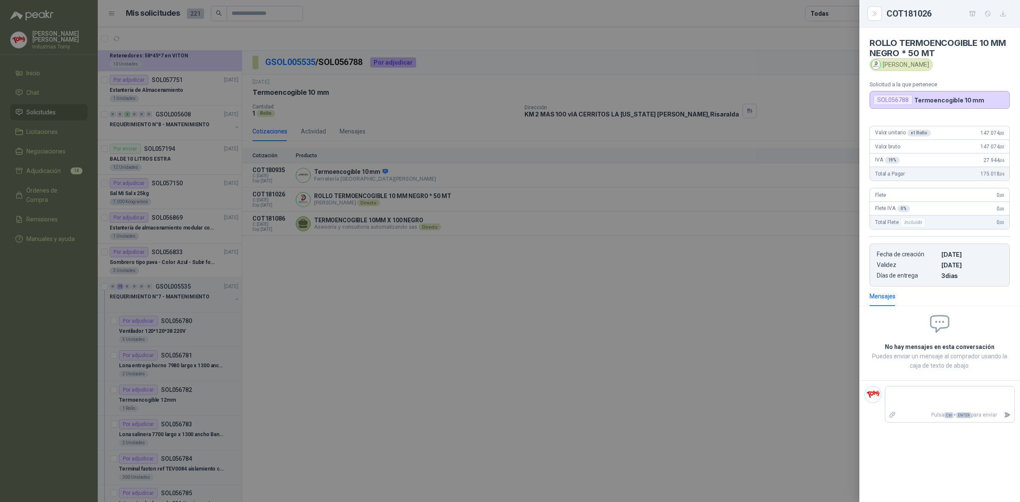
click at [400, 271] on div at bounding box center [510, 251] width 1020 height 502
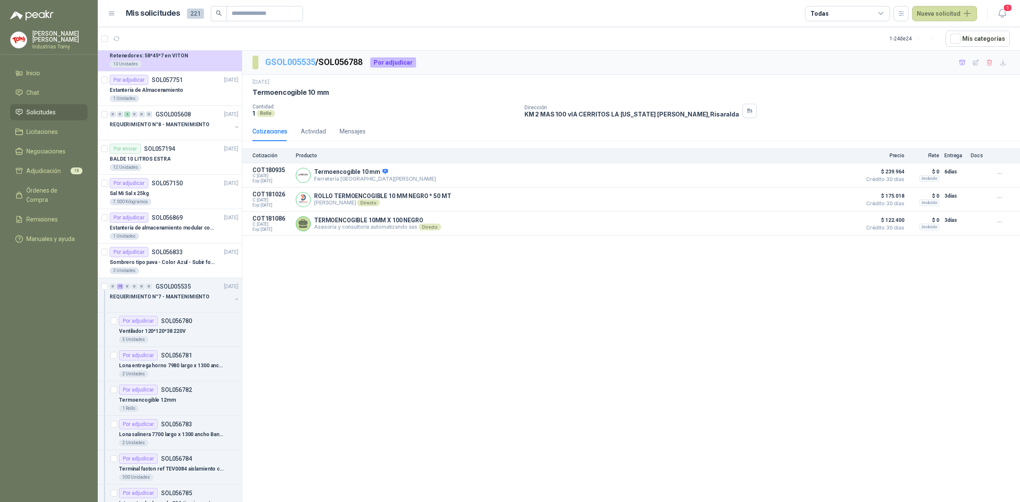
click at [290, 62] on link "GSOL005535" at bounding box center [290, 62] width 50 height 10
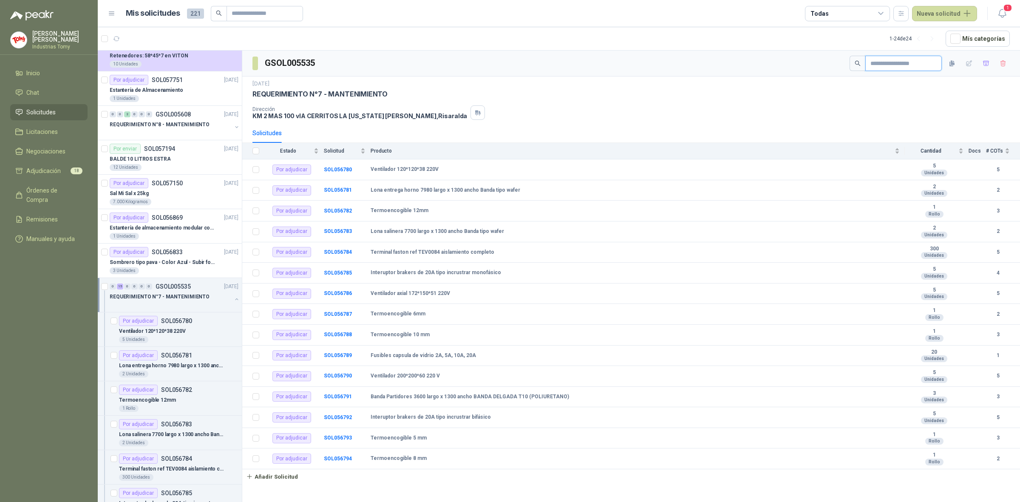
click at [893, 62] on input "text" at bounding box center [901, 63] width 60 height 14
paste input "**********"
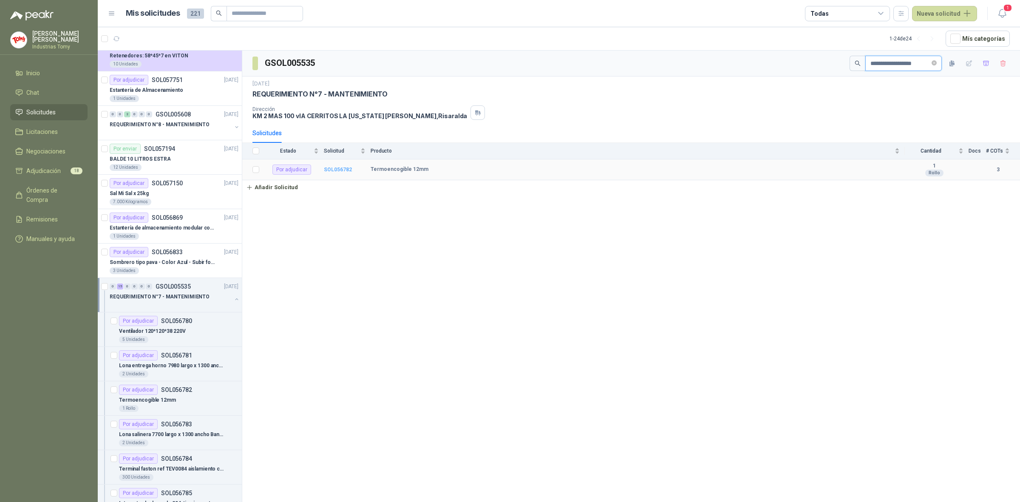
type input "**********"
click at [336, 170] on b "SOL056782" at bounding box center [338, 170] width 28 height 6
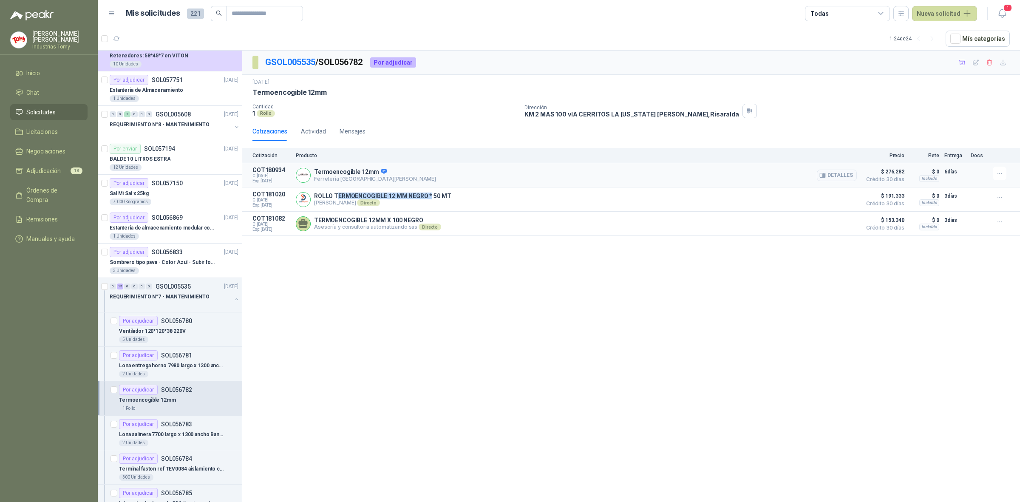
drag, startPoint x: 343, startPoint y: 196, endPoint x: 549, endPoint y: 182, distance: 205.8
click at [440, 196] on p "ROLLO TERMOENCOGIBLE 12 MM NEGRO * 50 MT" at bounding box center [382, 196] width 137 height 7
click at [838, 199] on button "Detalles" at bounding box center [837, 199] width 40 height 11
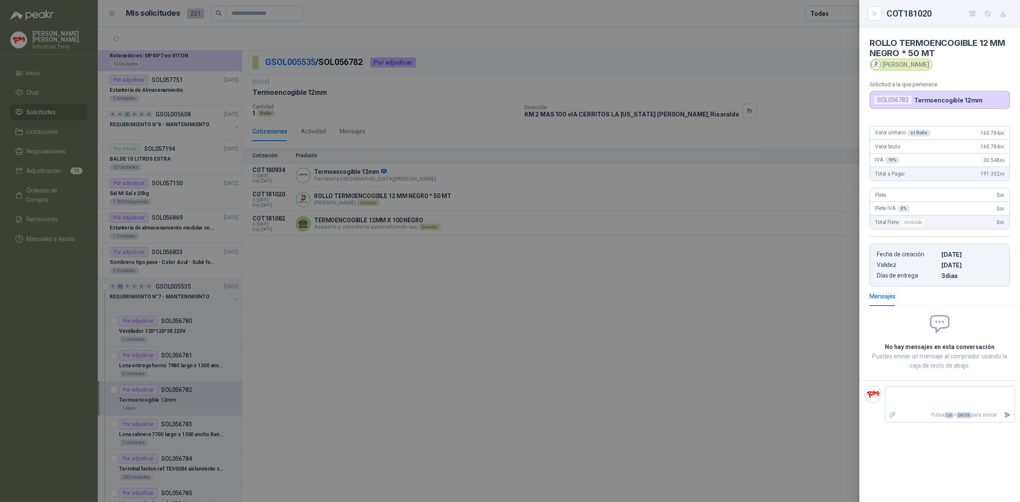
drag, startPoint x: 416, startPoint y: 117, endPoint x: 384, endPoint y: 91, distance: 41.4
click at [414, 115] on div at bounding box center [510, 251] width 1020 height 502
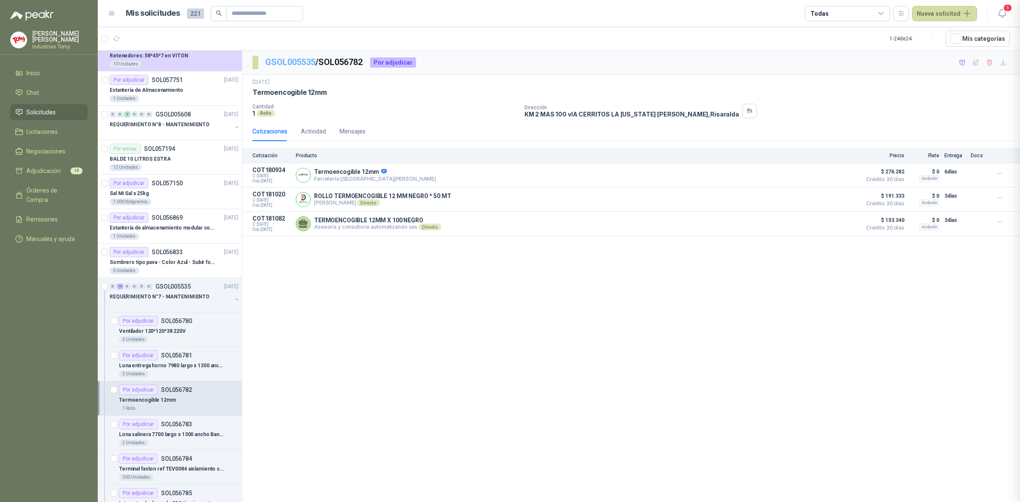
click at [302, 62] on link "GSOL005535" at bounding box center [290, 62] width 50 height 10
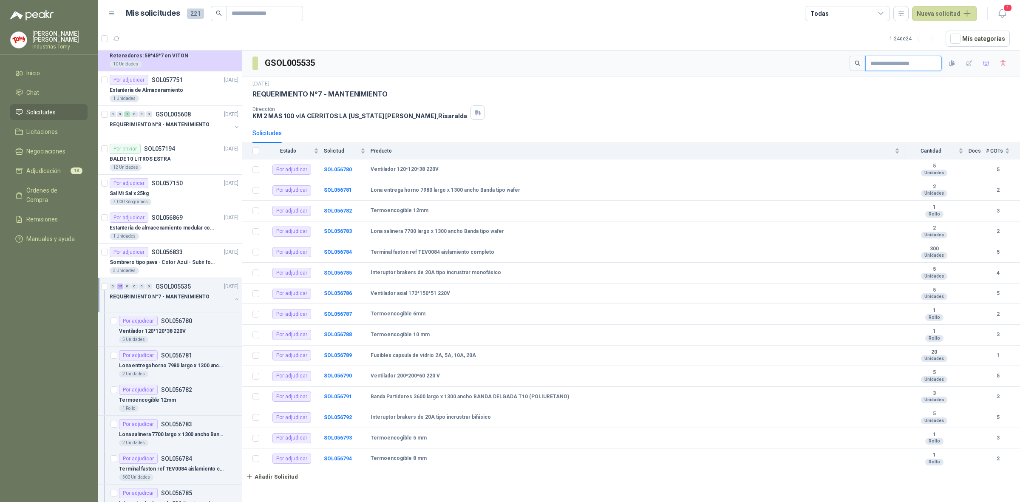
click at [882, 65] on input "text" at bounding box center [901, 63] width 60 height 14
paste input "**********"
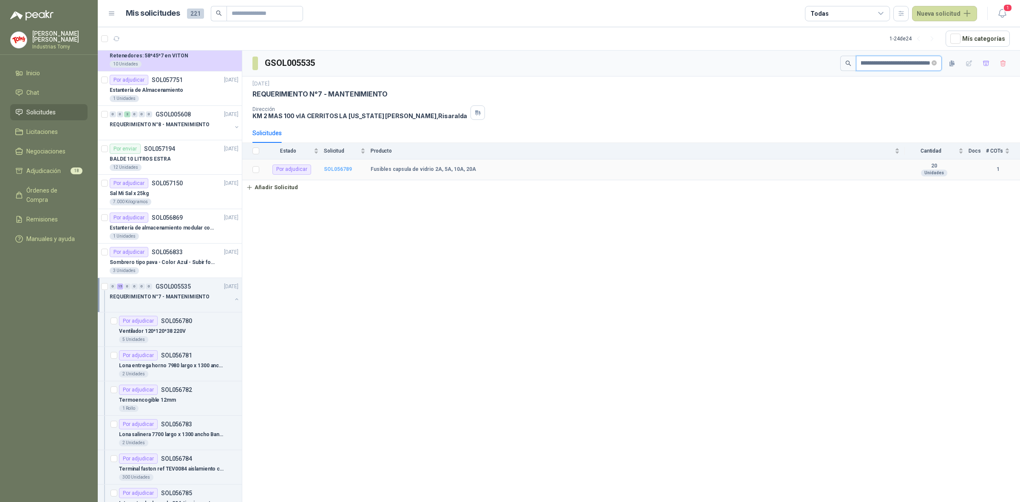
type input "**********"
click at [336, 168] on b "SOL056789" at bounding box center [338, 169] width 28 height 6
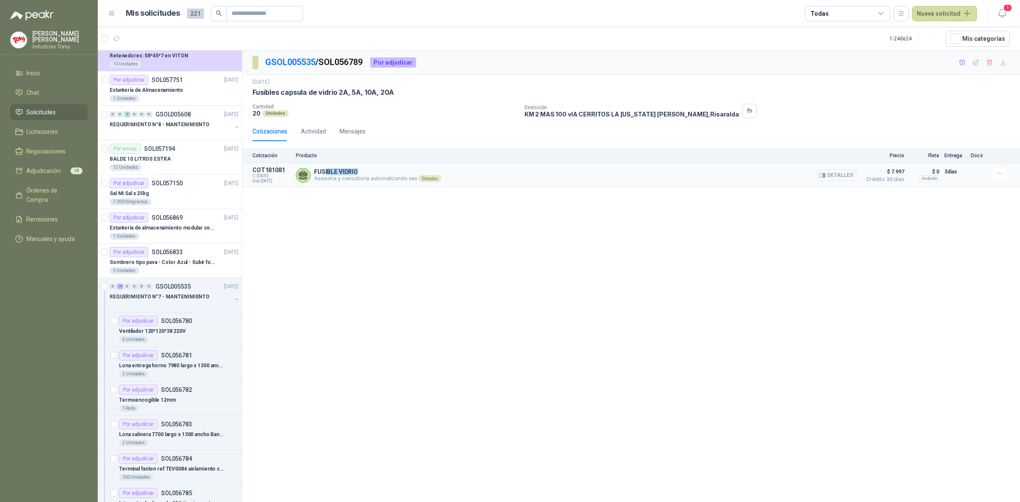
drag, startPoint x: 324, startPoint y: 173, endPoint x: 366, endPoint y: 170, distance: 42.6
click at [366, 170] on p "FUSIBLE VIDRIO" at bounding box center [377, 171] width 127 height 7
click at [834, 176] on button "Detalles" at bounding box center [837, 175] width 40 height 11
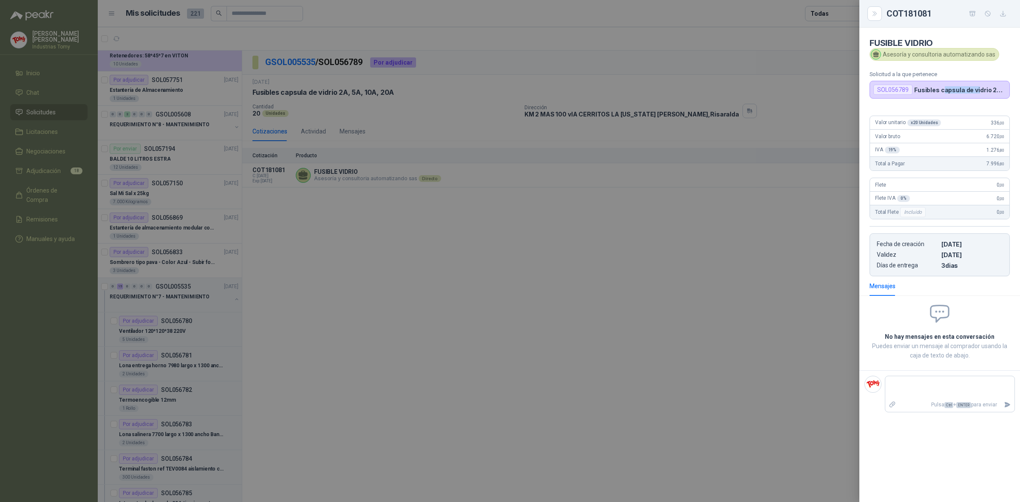
drag, startPoint x: 944, startPoint y: 88, endPoint x: 1004, endPoint y: 79, distance: 60.1
click at [999, 81] on div "SOL056789 Fusibles capsula [PERSON_NAME] 2A, 5A, 10A, 20A" at bounding box center [940, 90] width 140 height 18
click at [1004, 79] on div "Solicitud a la que pertenece SOL056789 Fusibles capsula [PERSON_NAME] 2A, 5A, 1…" at bounding box center [940, 85] width 140 height 28
click at [569, 376] on div at bounding box center [510, 251] width 1020 height 502
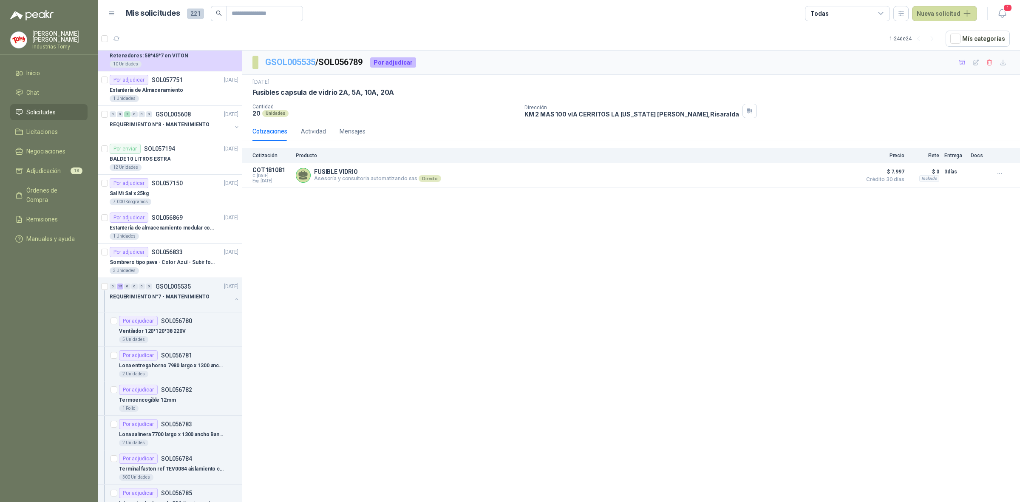
click at [304, 62] on link "GSOL005535" at bounding box center [290, 62] width 50 height 10
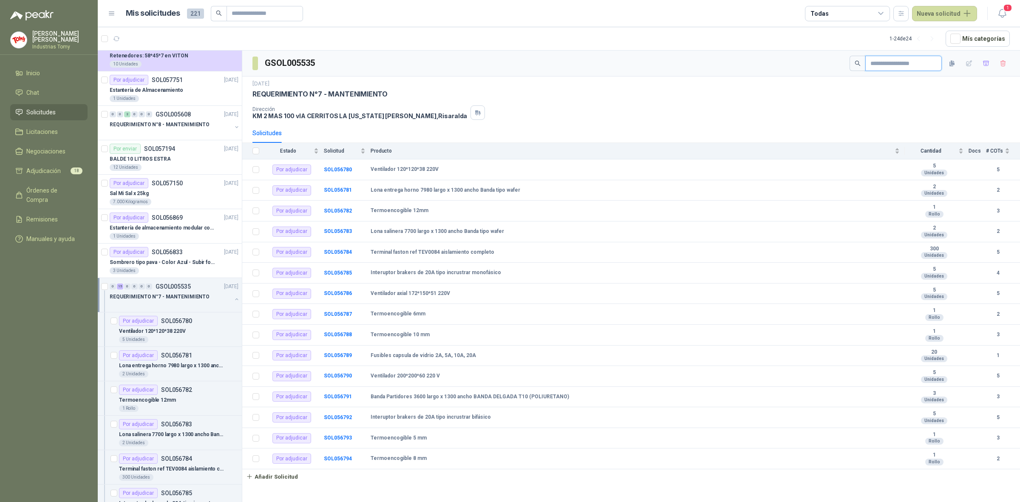
click at [889, 64] on input "text" at bounding box center [901, 63] width 60 height 14
paste input "**********"
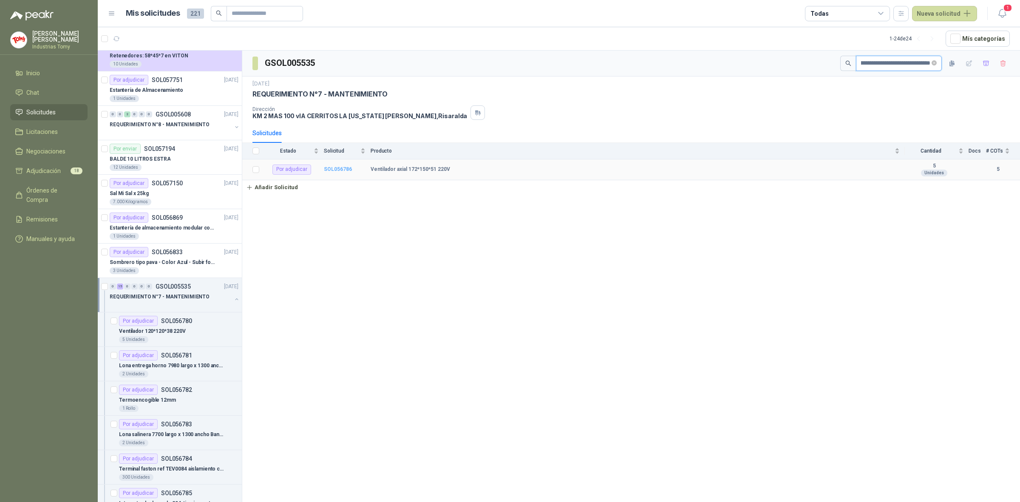
type input "**********"
click at [337, 169] on b "SOL056786" at bounding box center [338, 169] width 28 height 6
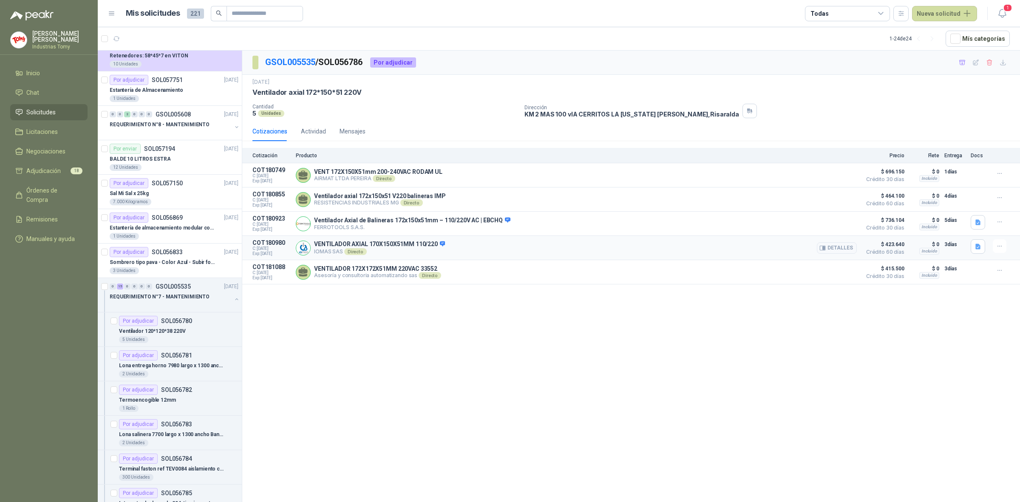
drag, startPoint x: 374, startPoint y: 243, endPoint x: 379, endPoint y: 245, distance: 5.5
click at [377, 245] on p "VENTILADOR AXIAL 170X150X51MM 110/220" at bounding box center [379, 245] width 131 height 8
click at [374, 248] on p "VENTILADOR AXIAL 170X150X51MM 110/220" at bounding box center [379, 245] width 131 height 8
click at [374, 245] on p "VENTILADOR AXIAL 170X150X51MM 110/220" at bounding box center [379, 245] width 131 height 8
click at [402, 247] on p "VENTILADOR AXIAL 170X150X51MM 110/220" at bounding box center [379, 245] width 131 height 8
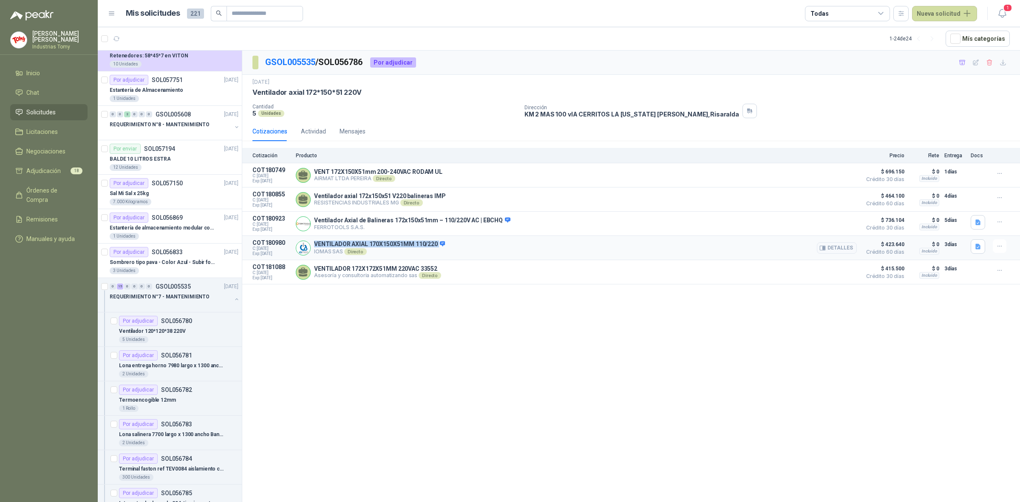
drag, startPoint x: 437, startPoint y: 247, endPoint x: 315, endPoint y: 250, distance: 122.0
click at [315, 248] on p "VENTILADOR AXIAL 170X150X51MM 110/220" at bounding box center [379, 245] width 131 height 8
copy p "VENTILADOR AXIAL 170X150X51MM 110/220"
click at [847, 251] on button "Detalles" at bounding box center [837, 247] width 40 height 11
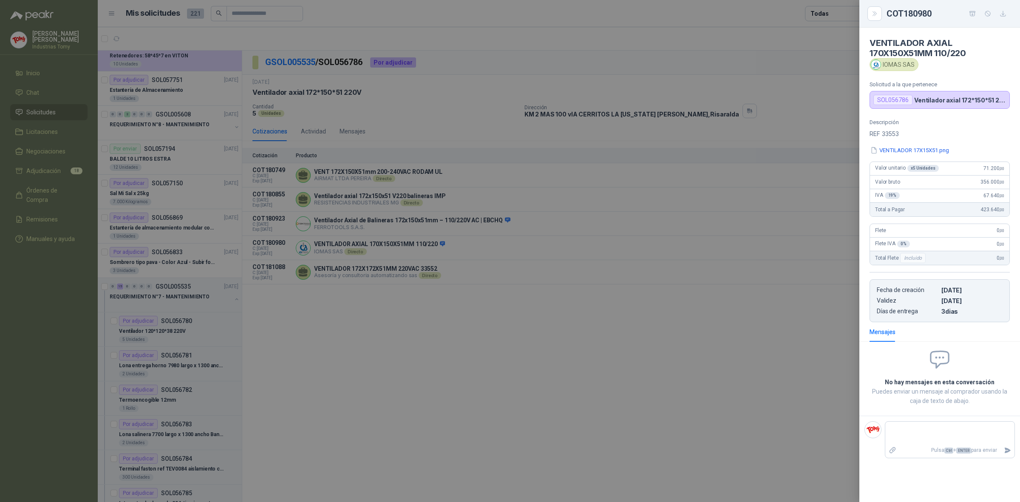
click at [583, 380] on div at bounding box center [510, 251] width 1020 height 502
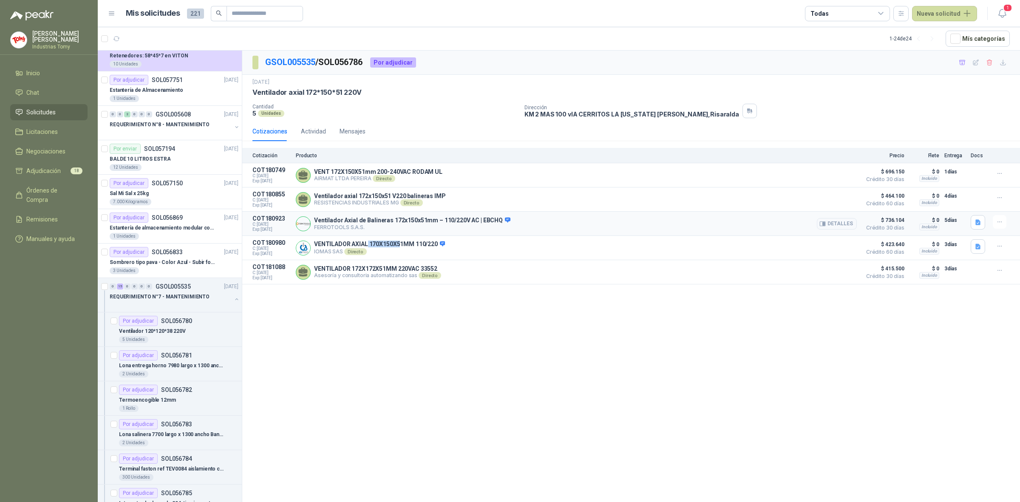
drag, startPoint x: 368, startPoint y: 250, endPoint x: 404, endPoint y: 237, distance: 38.5
click at [397, 254] on div "VENTILADOR AXIAL 170X150X51MM 110/220 IOMAS SAS Directo Detalles" at bounding box center [379, 248] width 131 height 14
drag, startPoint x: 437, startPoint y: 176, endPoint x: 403, endPoint y: 180, distance: 34.2
click at [404, 181] on p "AIRMAT LTDA PEREIRA Directo" at bounding box center [378, 178] width 128 height 7
click at [411, 171] on p "VENT 172X150X51mm 200-240VAC RODAM UL" at bounding box center [378, 171] width 128 height 7
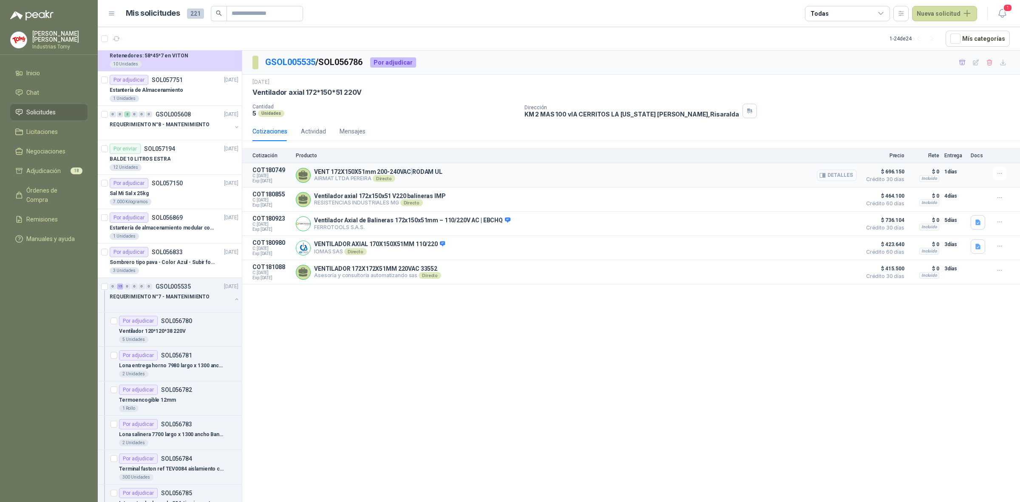
click at [834, 173] on button "Detalles" at bounding box center [837, 175] width 40 height 11
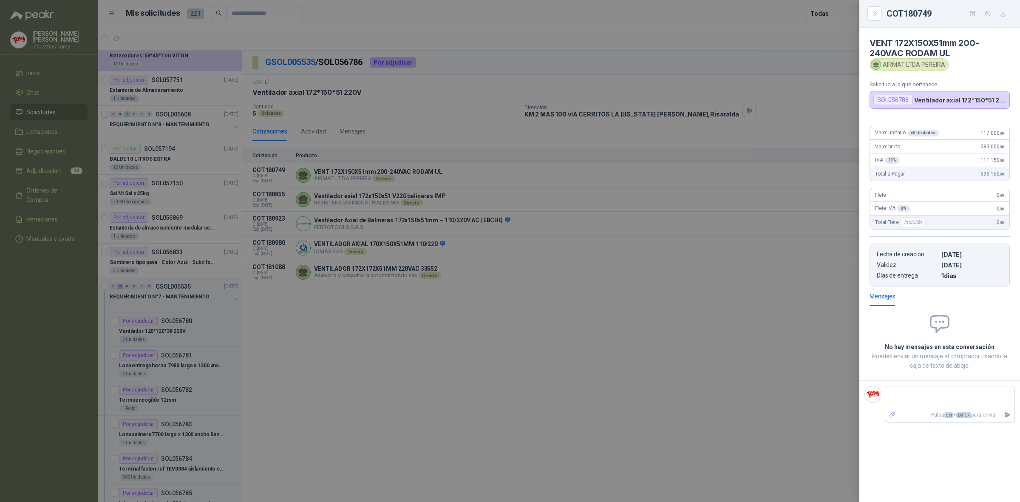
drag, startPoint x: 652, startPoint y: 322, endPoint x: 566, endPoint y: 286, distance: 92.9
click at [649, 322] on div at bounding box center [510, 251] width 1020 height 502
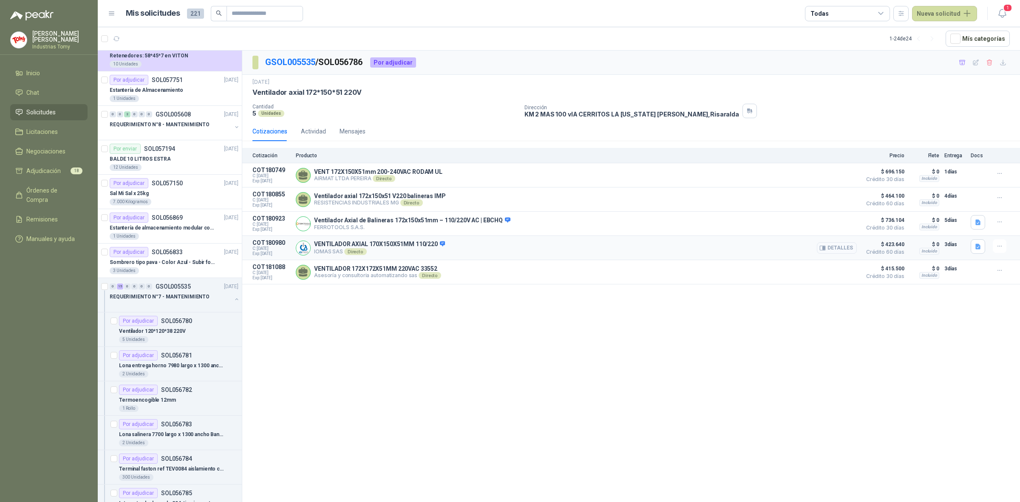
click at [846, 250] on button "Detalles" at bounding box center [837, 247] width 40 height 11
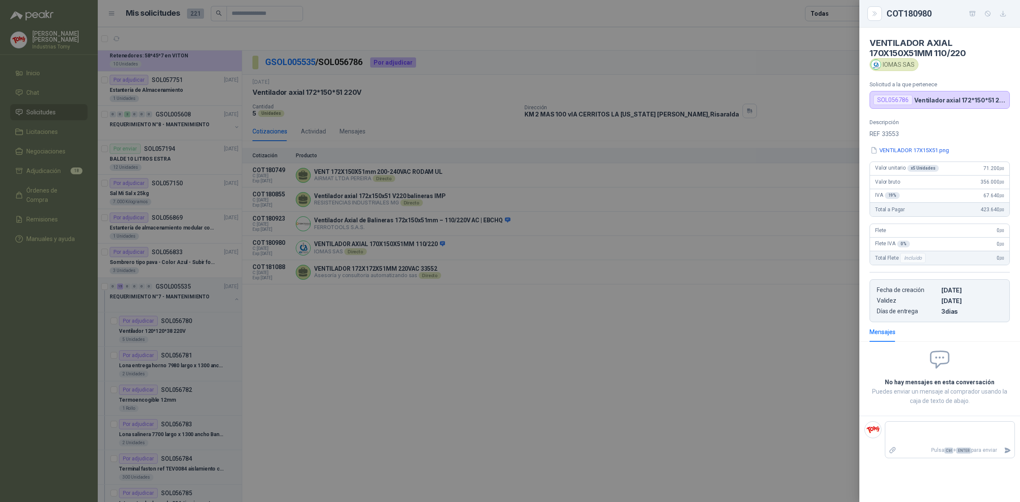
click at [649, 367] on div at bounding box center [510, 251] width 1020 height 502
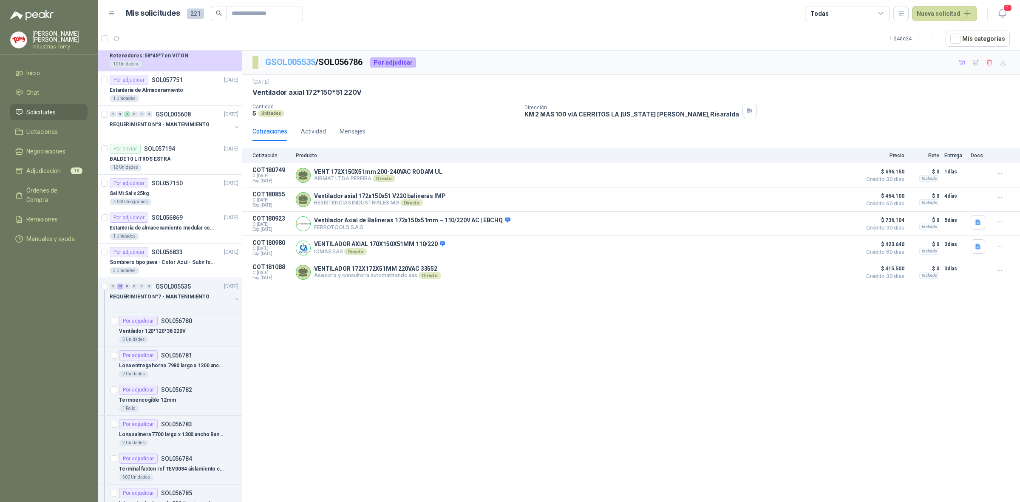
click at [288, 60] on link "GSOL005535" at bounding box center [290, 62] width 50 height 10
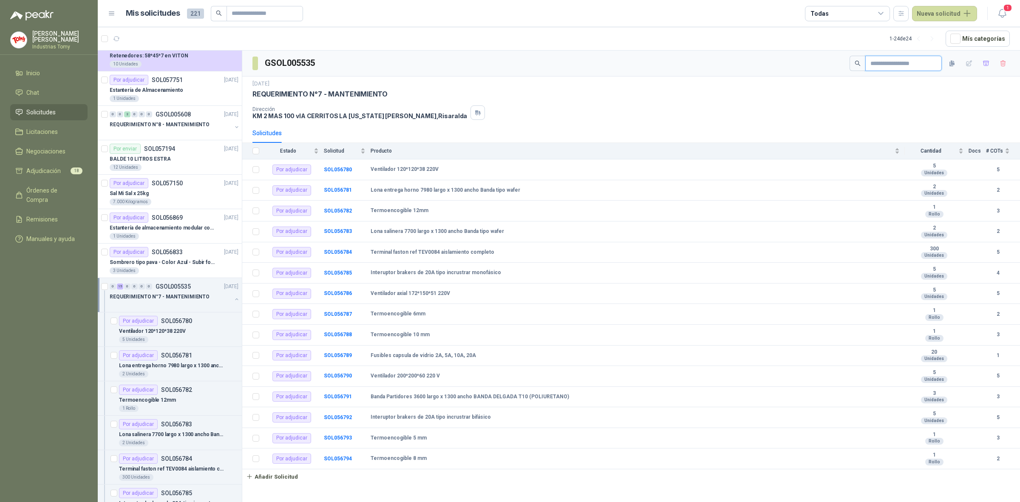
click at [882, 62] on input "text" at bounding box center [901, 63] width 60 height 14
paste input "**********"
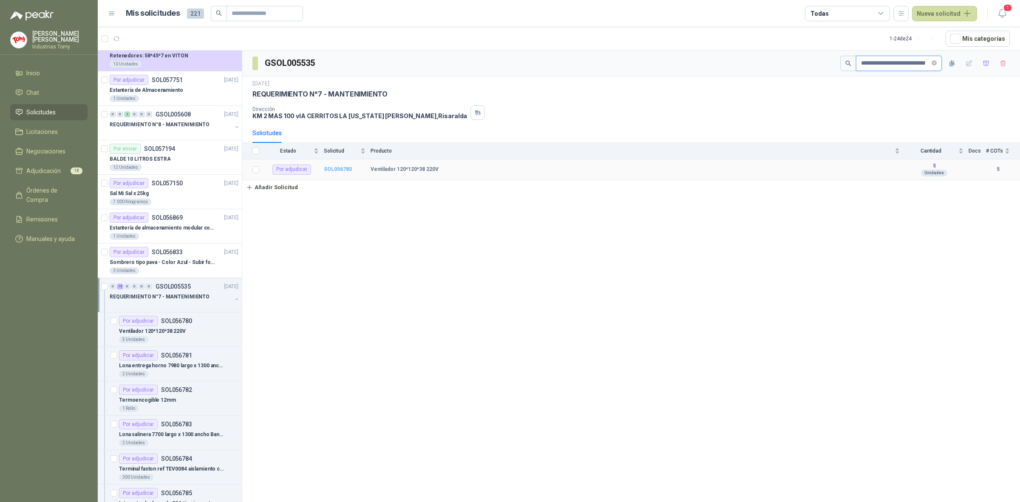
type input "**********"
click at [341, 169] on b "SOL056780" at bounding box center [338, 169] width 28 height 6
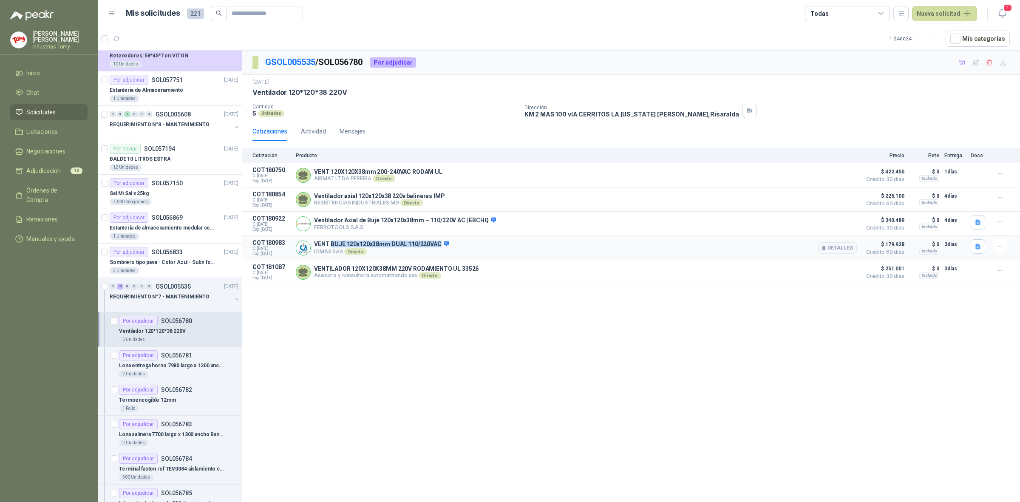
drag, startPoint x: 330, startPoint y: 247, endPoint x: 444, endPoint y: 241, distance: 114.5
click at [444, 241] on article "COT180983 C: [DATE] Exp: [DATE] VENT BUJE 120x120x38mm DUAL 110/220VAC IOMAS SA…" at bounding box center [631, 248] width 778 height 24
click at [545, 453] on div "GSOL005535 / SOL056780 Por adjudicar [DATE] Ventilador 120*120*38 220V Cantida…" at bounding box center [631, 278] width 778 height 454
click at [517, 408] on div "GSOL005535 / SOL056780 Por adjudicar [DATE] Ventilador 120*120*38 220V Cantida…" at bounding box center [631, 278] width 778 height 454
click at [509, 399] on div "GSOL005535 / SOL056780 Por adjudicar [DATE] Ventilador 120*120*38 220V Cantida…" at bounding box center [631, 278] width 778 height 454
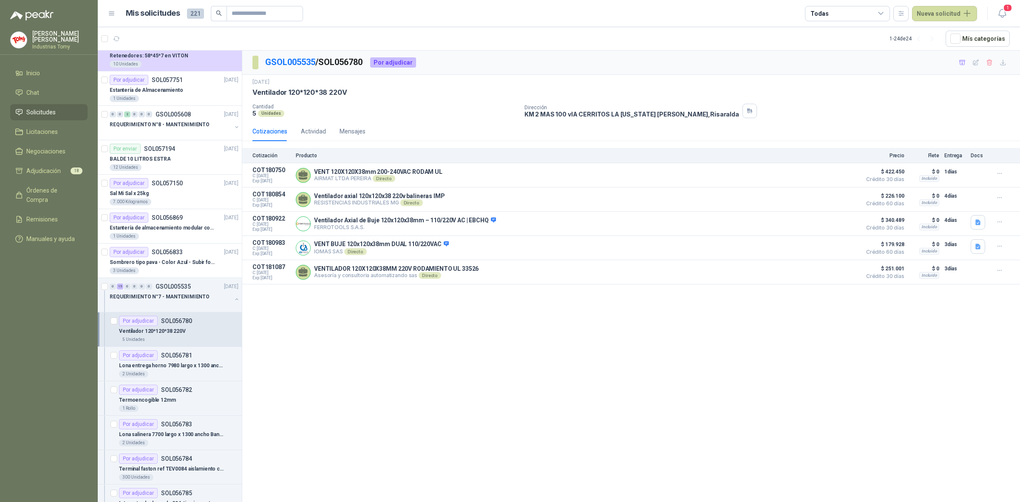
click at [509, 399] on div "GSOL005535 / SOL056780 Por adjudicar [DATE] Ventilador 120*120*38 220V Cantida…" at bounding box center [631, 278] width 778 height 454
click at [556, 442] on div "GSOL005535 / SOL056780 Por adjudicar [DATE] Ventilador 120*120*38 220V Cantida…" at bounding box center [631, 278] width 778 height 454
click at [560, 435] on div "GSOL005535 / SOL056780 Por adjudicar [DATE] Ventilador 120*120*38 220V Cantida…" at bounding box center [631, 278] width 778 height 454
click at [547, 434] on div "GSOL005535 / SOL056780 Por adjudicar [DATE] Ventilador 120*120*38 220V Cantida…" at bounding box center [631, 278] width 778 height 454
click at [304, 63] on link "GSOL005535" at bounding box center [290, 62] width 50 height 10
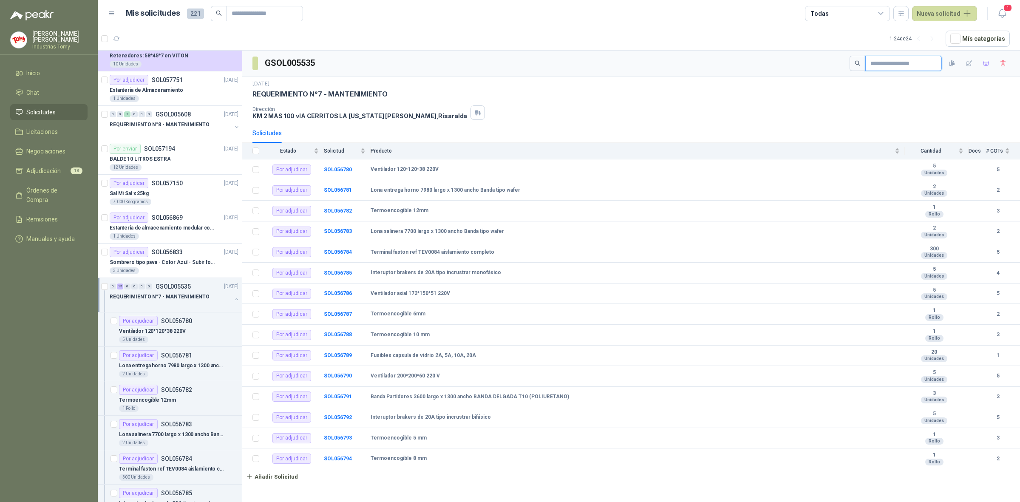
click at [871, 66] on input "text" at bounding box center [901, 63] width 60 height 14
paste input "**********"
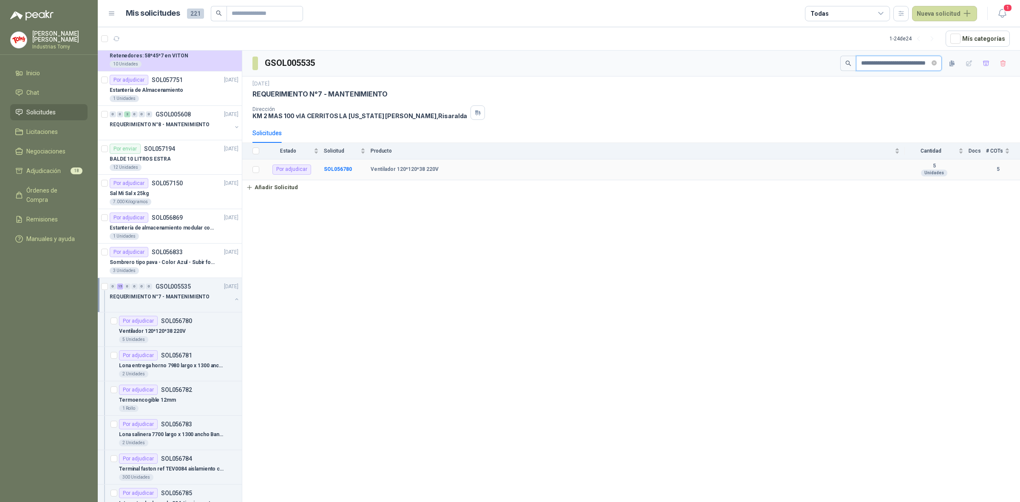
type input "**********"
click at [336, 166] on td "SOL056780" at bounding box center [347, 169] width 47 height 21
click at [339, 167] on b "SOL056780" at bounding box center [338, 169] width 28 height 6
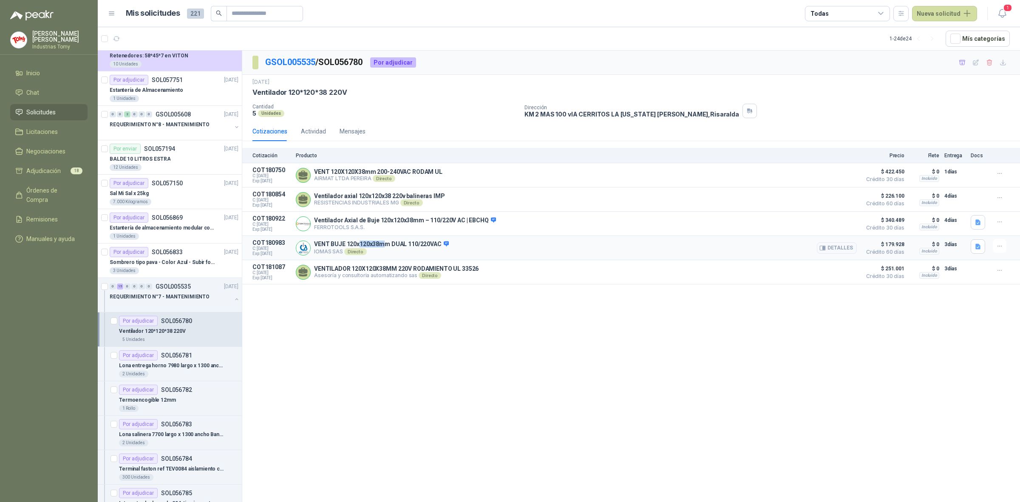
drag, startPoint x: 359, startPoint y: 248, endPoint x: 391, endPoint y: 248, distance: 32.3
click at [386, 248] on p "VENT BUJE 120x120x38mm DUAL 110/220VAC" at bounding box center [381, 245] width 135 height 8
drag, startPoint x: 398, startPoint y: 248, endPoint x: 436, endPoint y: 247, distance: 38.3
click at [434, 247] on p "VENT BUJE 120x120x38mm DUAL 110/220VAC" at bounding box center [381, 245] width 135 height 8
click at [437, 245] on p "VENT BUJE 120x120x38mm DUAL 110/220VAC" at bounding box center [381, 245] width 135 height 8
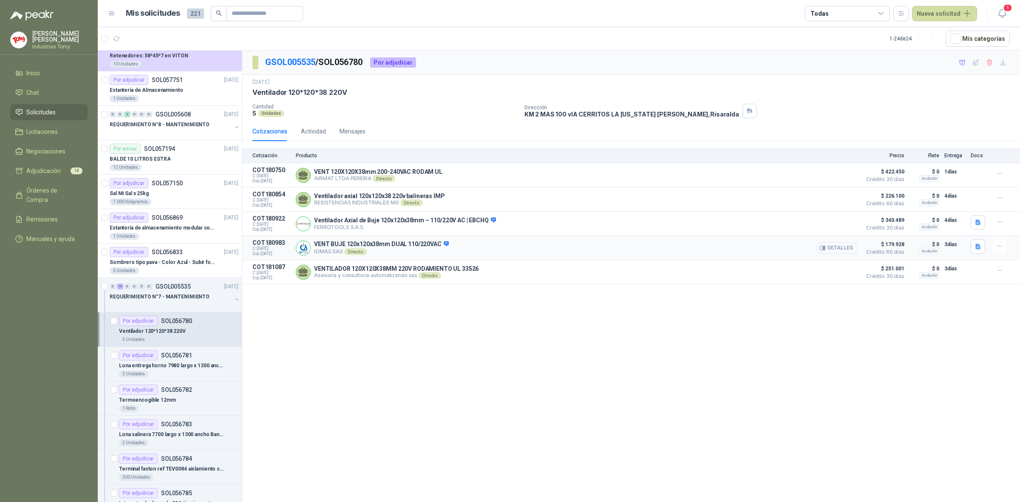
click at [845, 248] on button "Detalles" at bounding box center [837, 247] width 40 height 11
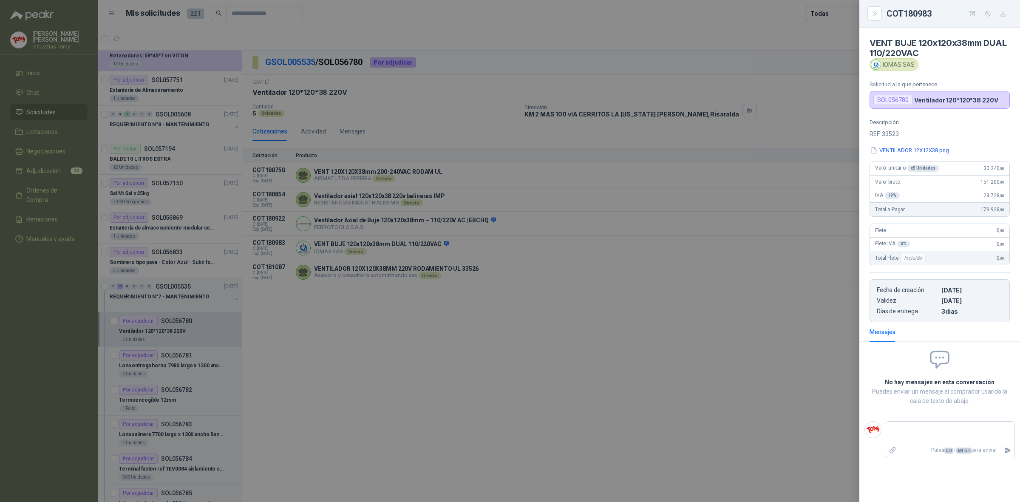
drag, startPoint x: 482, startPoint y: 364, endPoint x: 312, endPoint y: 118, distance: 299.1
click at [482, 363] on div at bounding box center [510, 251] width 1020 height 502
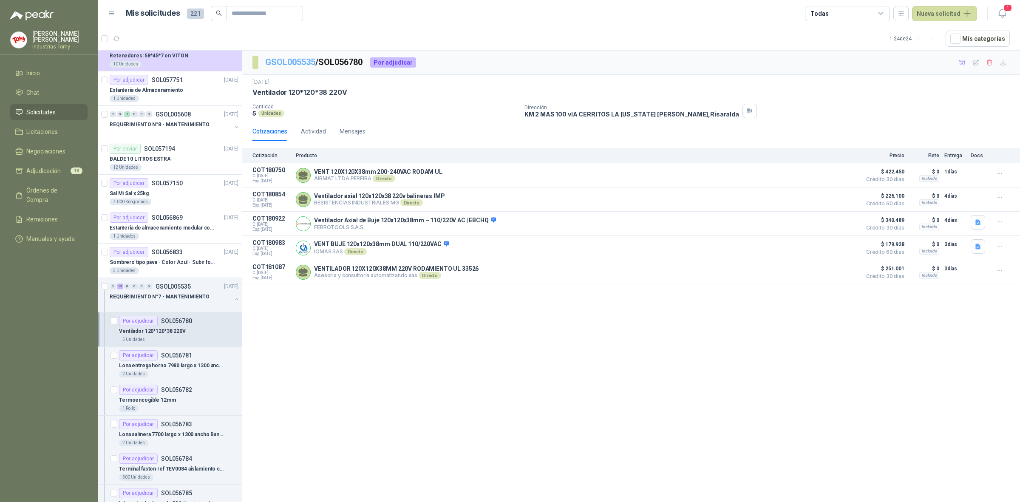
click at [290, 66] on link "GSOL005535" at bounding box center [290, 62] width 50 height 10
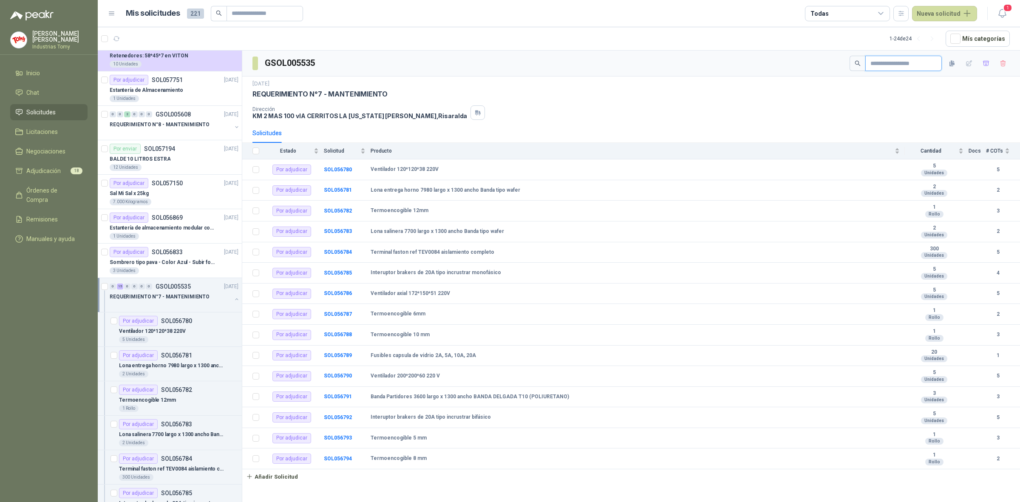
click at [876, 65] on input "text" at bounding box center [901, 63] width 60 height 14
paste input "**********"
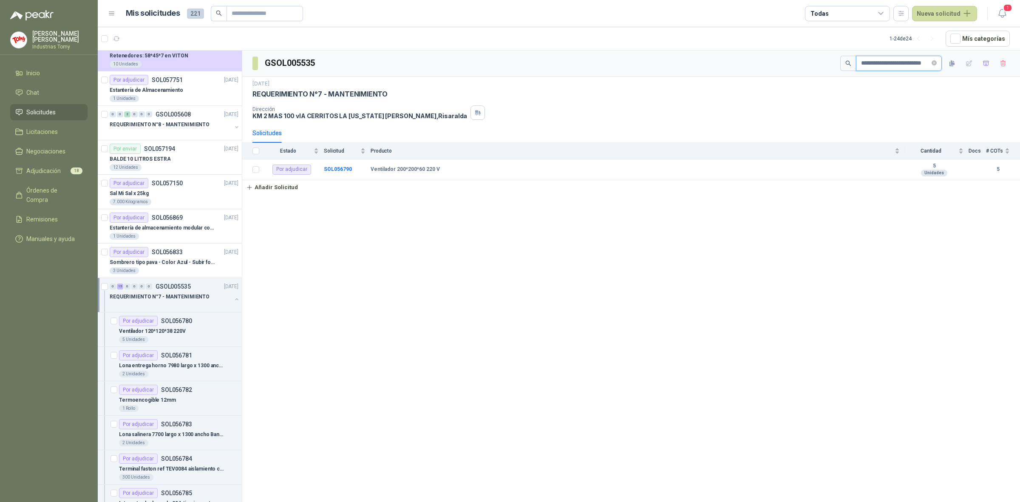
type input "**********"
click at [343, 172] on b "SOL056790" at bounding box center [338, 169] width 28 height 6
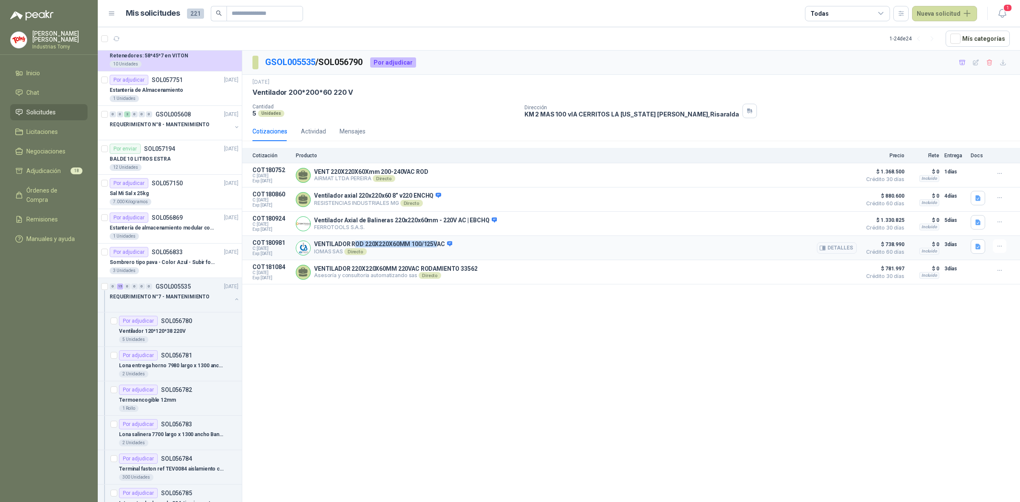
drag, startPoint x: 353, startPoint y: 248, endPoint x: 438, endPoint y: 238, distance: 85.5
click at [437, 238] on article "COT180981 C: [DATE] Exp: [DATE] VENTILADOR ROD 220X220X60MM 100/125VAC IOMAS SA…" at bounding box center [631, 248] width 778 height 24
drag, startPoint x: 439, startPoint y: 247, endPoint x: 815, endPoint y: 232, distance: 376.1
click at [449, 247] on p "VENTILADOR ROD 220X220X60MM 100/125VAC" at bounding box center [383, 245] width 138 height 8
click at [846, 253] on button "Detalles" at bounding box center [837, 247] width 40 height 11
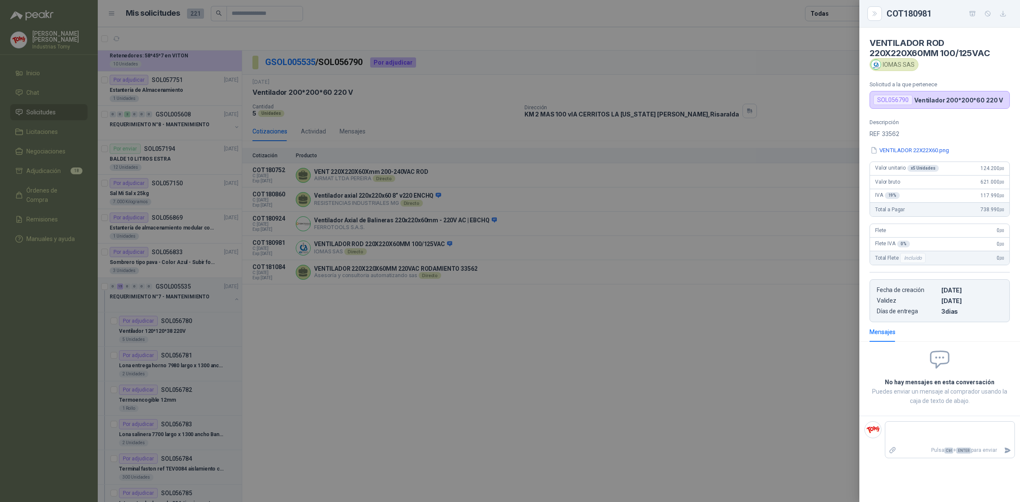
click at [438, 105] on div at bounding box center [510, 251] width 1020 height 502
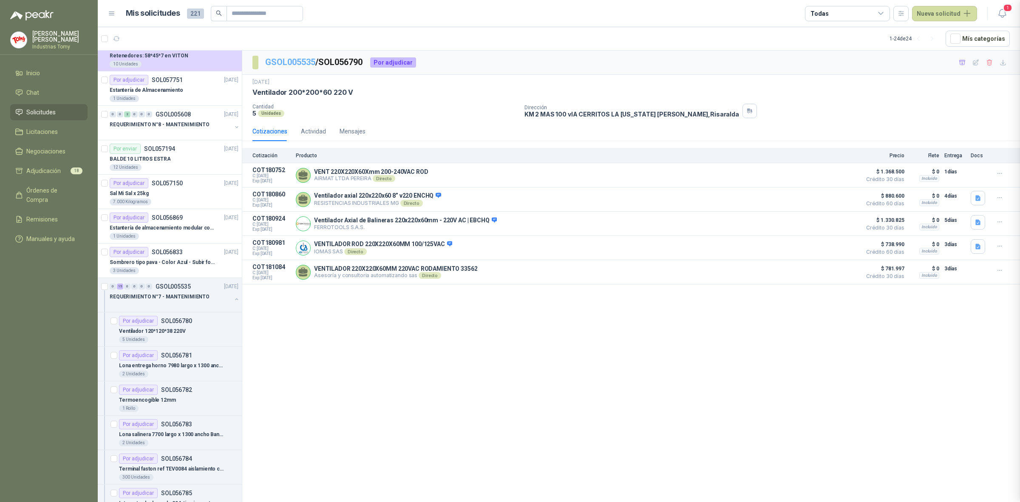
click at [306, 58] on link "GSOL005535" at bounding box center [290, 62] width 50 height 10
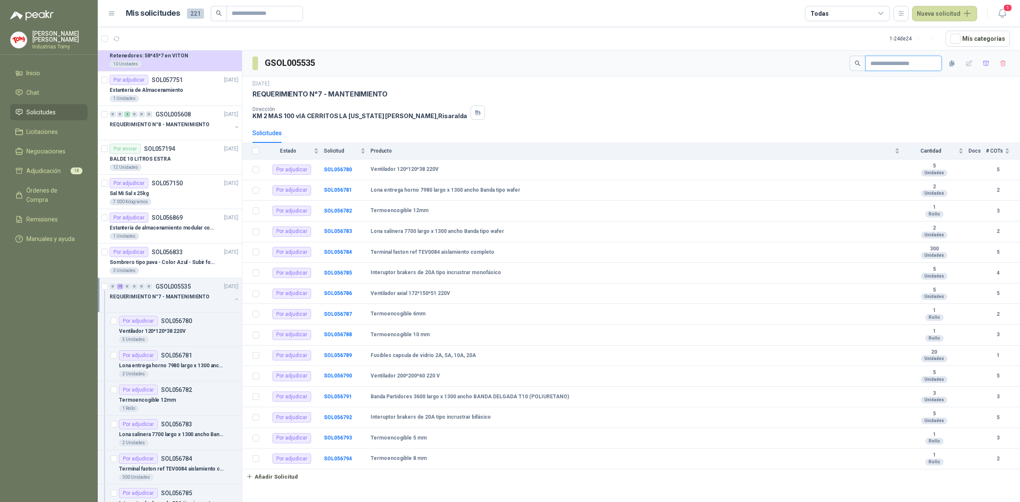
click at [879, 61] on input "text" at bounding box center [901, 63] width 60 height 14
paste input "**********"
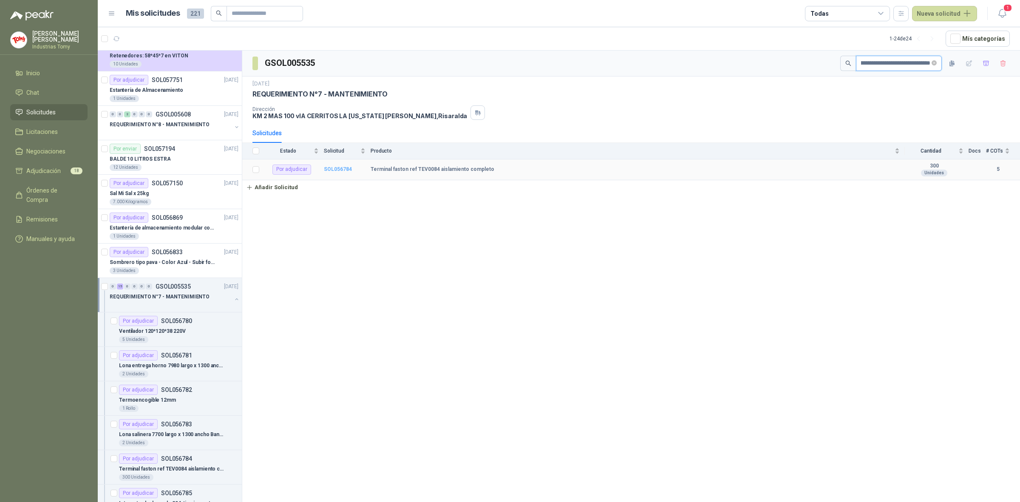
type input "**********"
click at [340, 171] on b "SOL056784" at bounding box center [338, 169] width 28 height 6
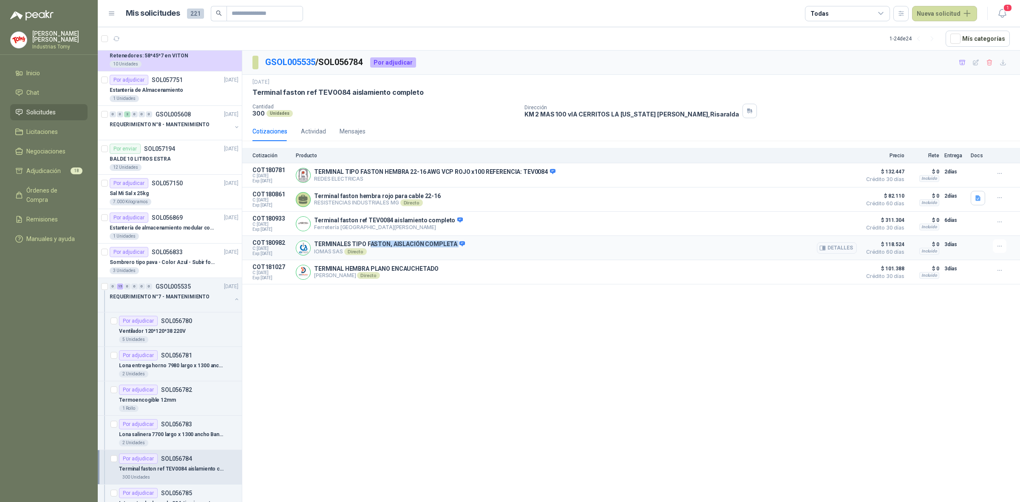
drag, startPoint x: 368, startPoint y: 245, endPoint x: 454, endPoint y: 247, distance: 85.9
click at [454, 247] on p "TERMINALES TIPO FASTON, AISLACIÓN COMPLETA" at bounding box center [389, 245] width 151 height 8
click at [459, 247] on icon at bounding box center [462, 244] width 6 height 6
drag, startPoint x: 355, startPoint y: 249, endPoint x: 377, endPoint y: 251, distance: 22.6
click at [377, 251] on div "TERMINALES TIPO FASTON, AISLACIÓN COMPLETA IOMAS SAS Directo Detalles" at bounding box center [389, 248] width 151 height 14
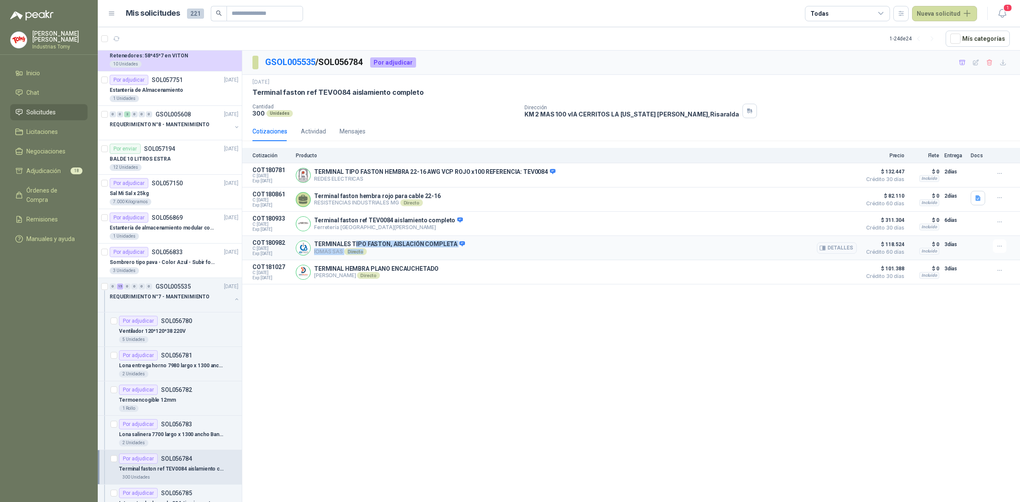
click at [408, 247] on p "TERMINALES TIPO FASTON, AISLACIÓN COMPLETA" at bounding box center [389, 245] width 151 height 8
click at [836, 250] on button "Detalles" at bounding box center [837, 247] width 40 height 11
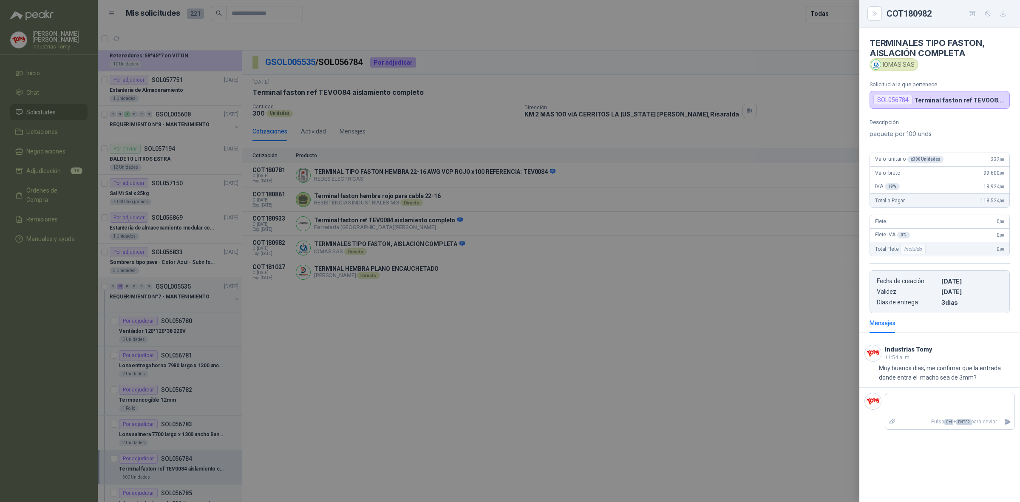
click at [326, 102] on div at bounding box center [510, 251] width 1020 height 502
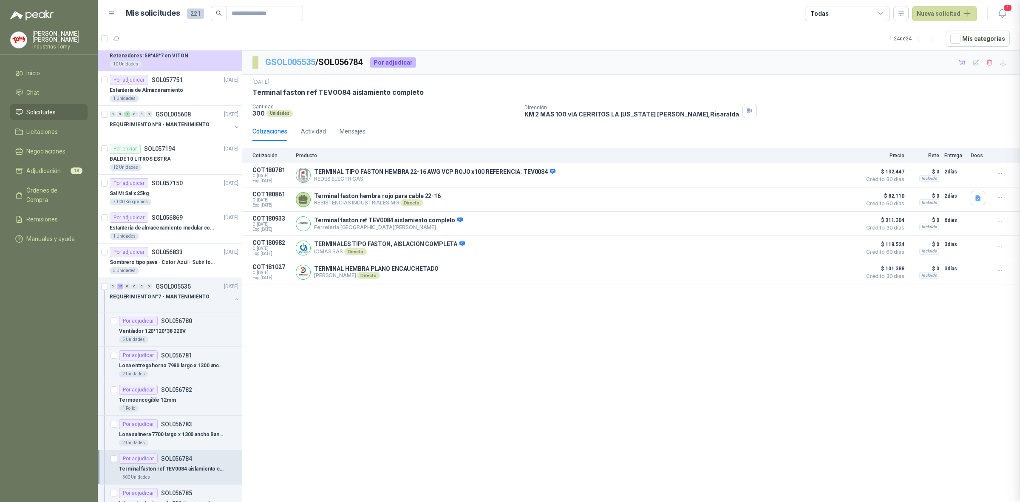
click at [301, 64] on link "GSOL005535" at bounding box center [290, 62] width 50 height 10
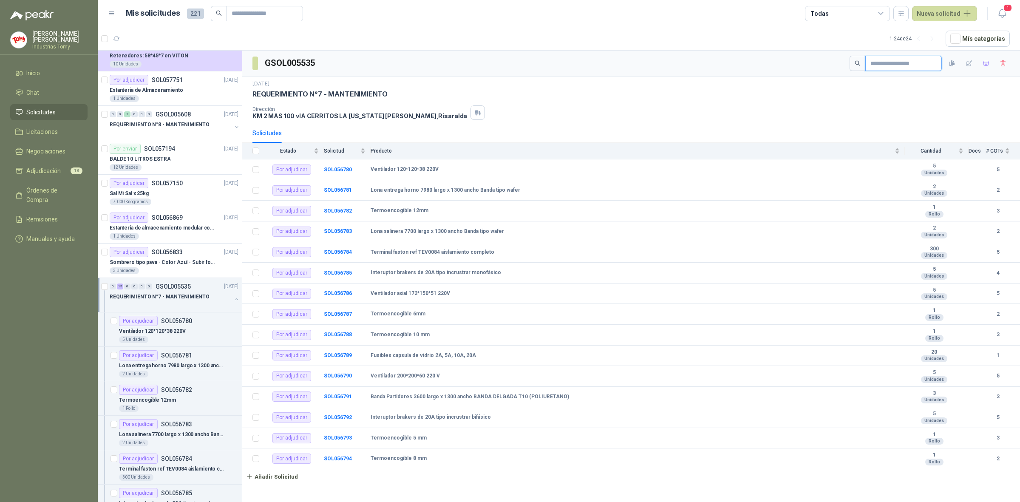
click at [887, 64] on input "text" at bounding box center [901, 63] width 60 height 14
paste input "**********"
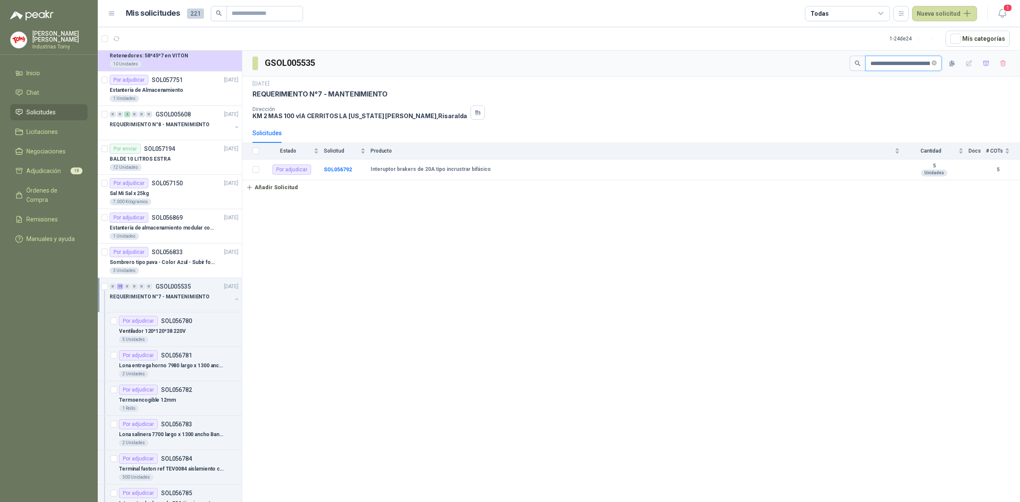
scroll to position [0, 59]
type input "**********"
click at [333, 170] on b "SOL056792" at bounding box center [338, 169] width 28 height 6
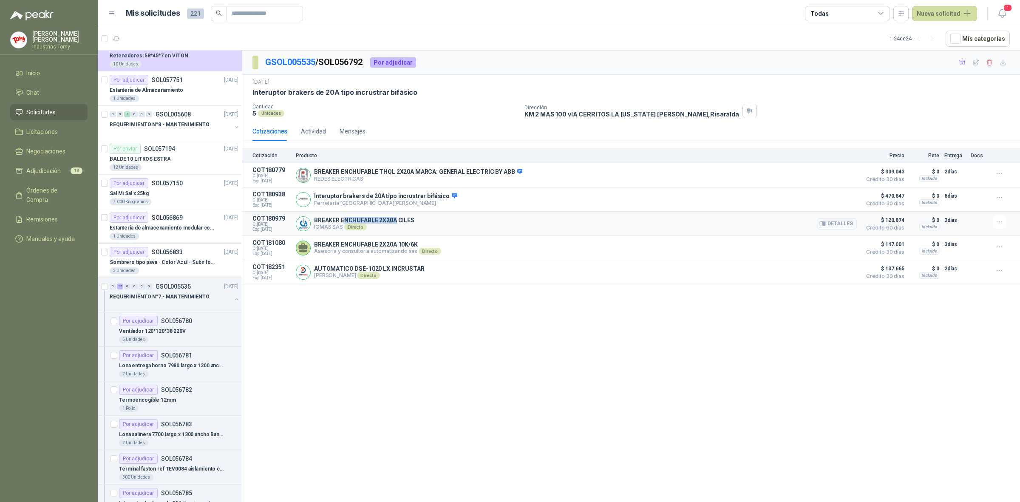
drag, startPoint x: 343, startPoint y: 224, endPoint x: 396, endPoint y: 219, distance: 52.5
click at [396, 219] on p "BREAKER ENCHUFABLE 2X20A CILES" at bounding box center [364, 220] width 100 height 7
click at [844, 226] on button "Detalles" at bounding box center [837, 223] width 40 height 11
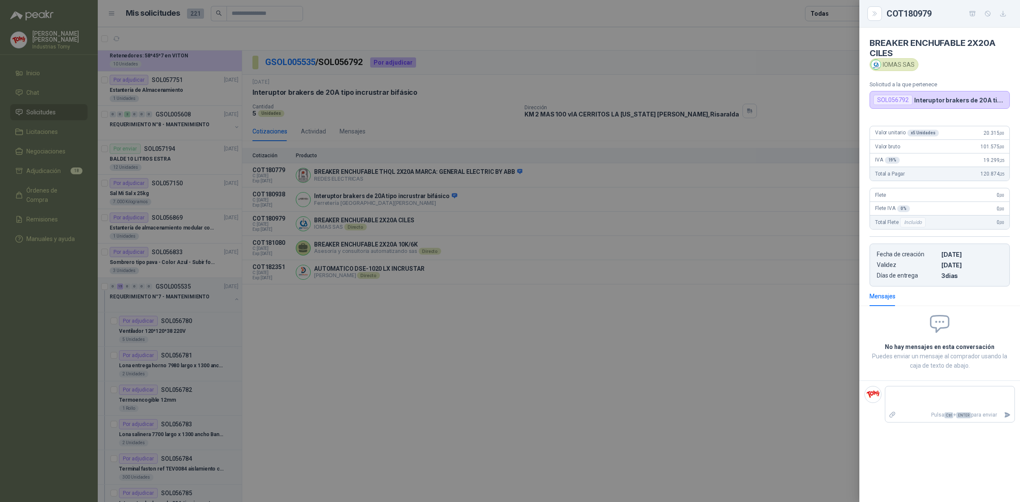
click at [387, 95] on div at bounding box center [510, 251] width 1020 height 502
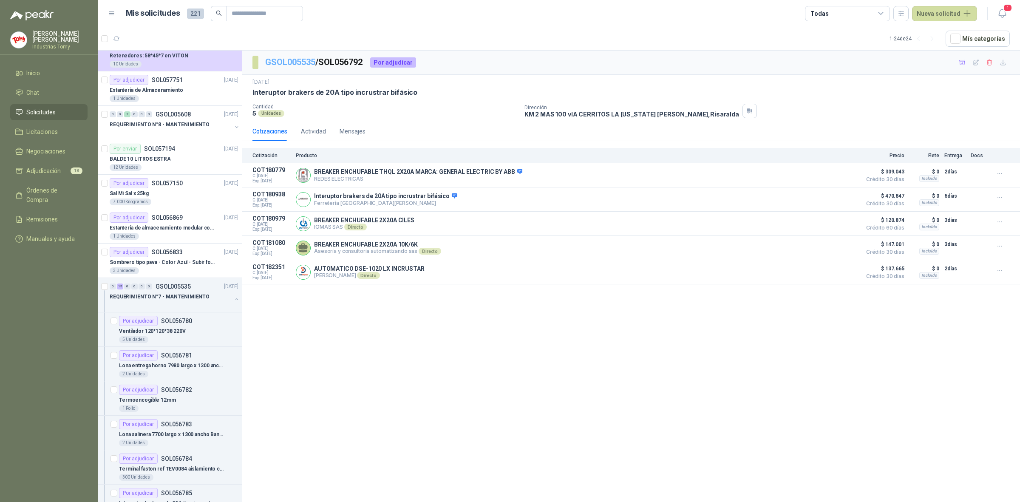
click at [298, 65] on link "GSOL005535" at bounding box center [290, 62] width 50 height 10
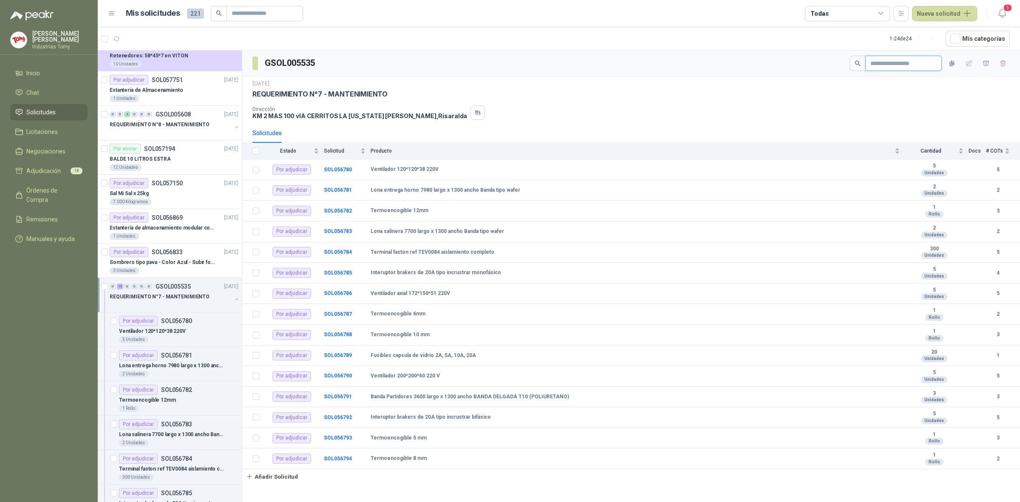
click at [914, 66] on input "text" at bounding box center [901, 63] width 60 height 14
paste input "**********"
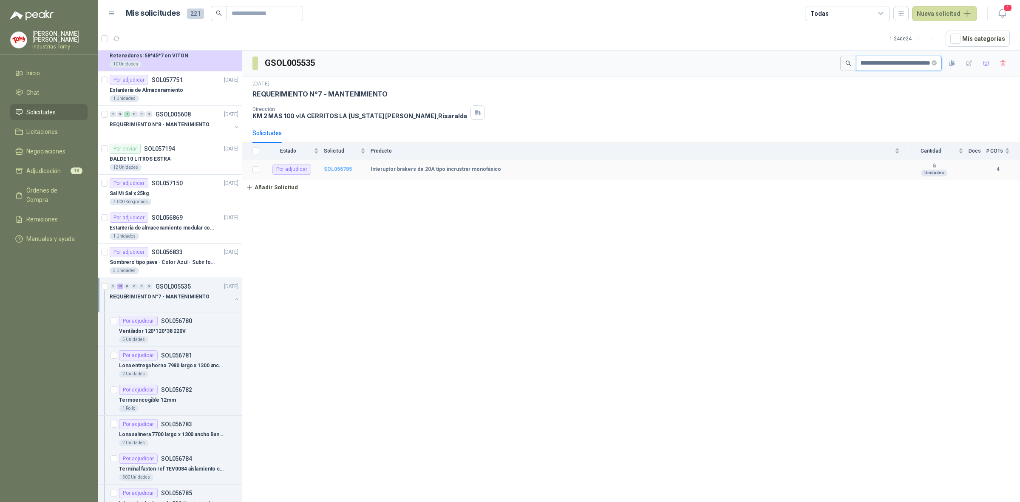
type input "**********"
click at [337, 172] on b "SOL056785" at bounding box center [338, 169] width 28 height 6
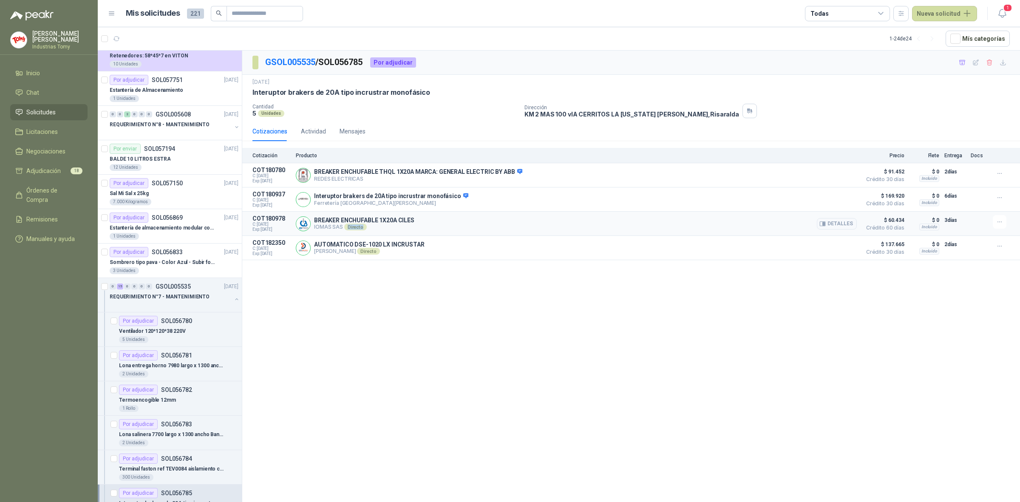
drag, startPoint x: 347, startPoint y: 226, endPoint x: 407, endPoint y: 225, distance: 59.9
click at [407, 226] on div "BREAKER ENCHUFABLE 1X20A CILES IOMAS SAS Directo Detalles" at bounding box center [364, 224] width 100 height 14
click at [407, 222] on p "BREAKER ENCHUFABLE 1X20A CILES" at bounding box center [364, 220] width 100 height 7
drag, startPoint x: 343, startPoint y: 222, endPoint x: 414, endPoint y: 222, distance: 71.0
click at [414, 222] on div "BREAKER ENCHUFABLE 1X20A CILES IOMAS SAS Directo Detalles" at bounding box center [576, 223] width 561 height 17
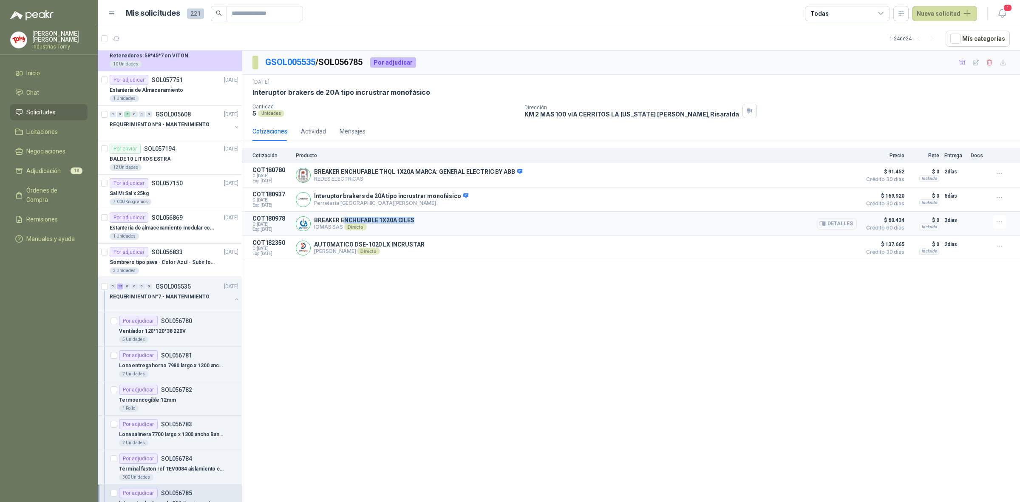
click at [414, 222] on div "BREAKER ENCHUFABLE 1X20A CILES IOMAS SAS Directo Detalles" at bounding box center [576, 223] width 561 height 17
click at [846, 224] on button "Detalles" at bounding box center [837, 223] width 40 height 11
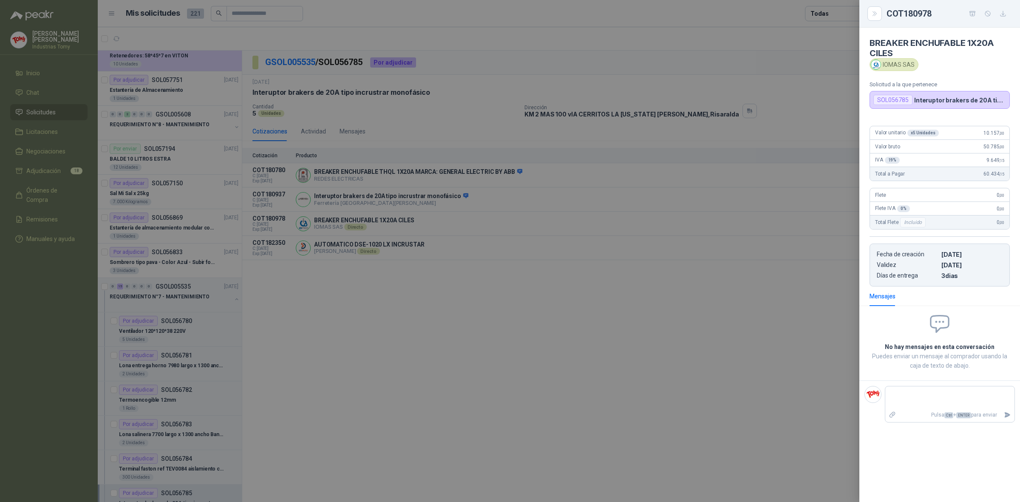
drag, startPoint x: 439, startPoint y: 253, endPoint x: 317, endPoint y: 96, distance: 198.7
click at [438, 249] on div at bounding box center [510, 251] width 1020 height 502
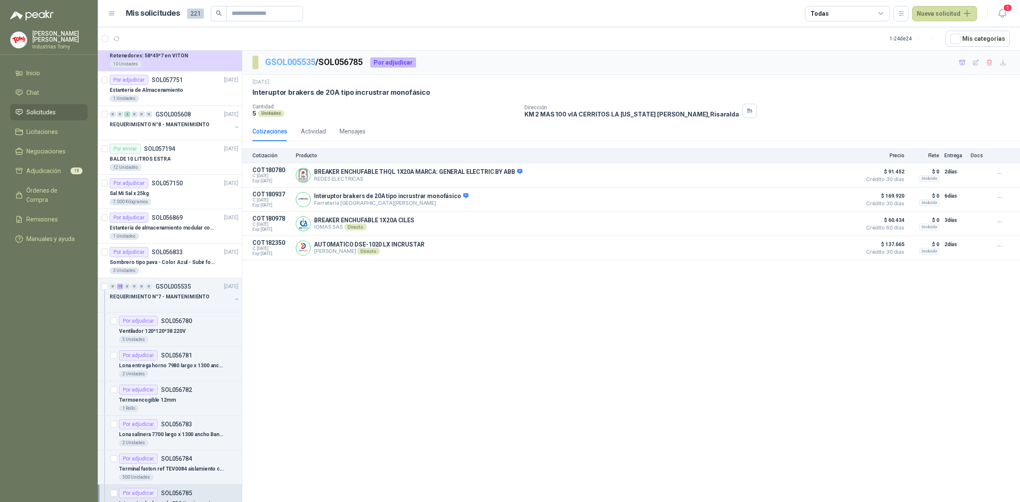
click at [304, 63] on link "GSOL005535" at bounding box center [290, 62] width 50 height 10
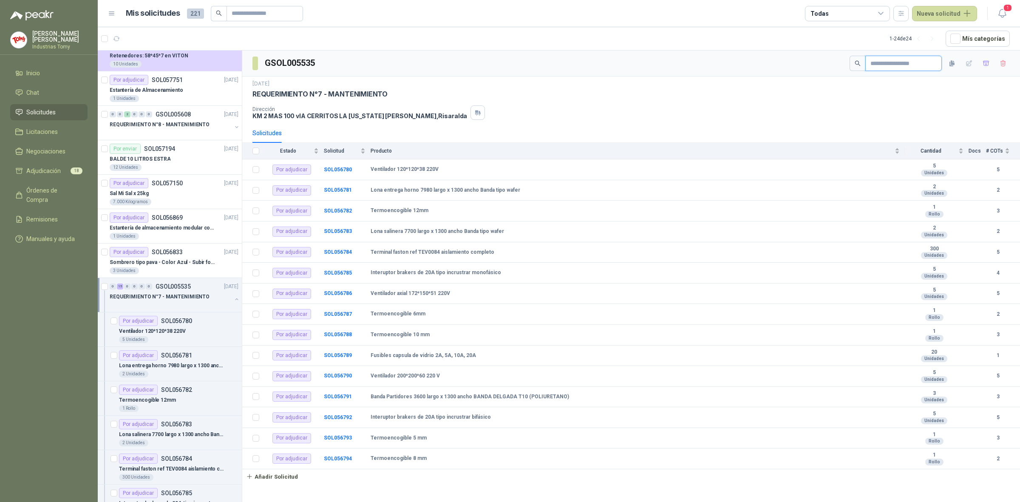
click at [872, 64] on input "text" at bounding box center [901, 63] width 60 height 14
paste input "**********"
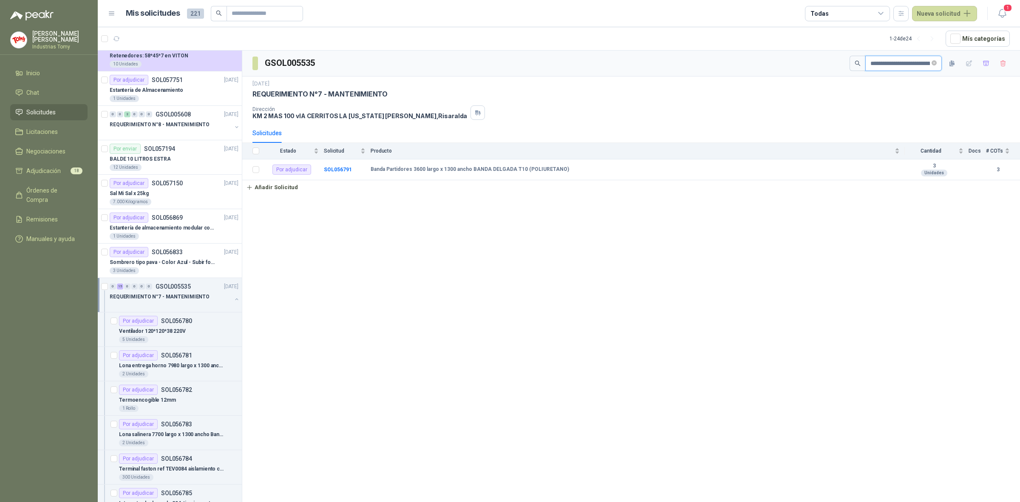
scroll to position [0, 150]
type input "**********"
click at [342, 171] on b "SOL056791" at bounding box center [338, 169] width 28 height 6
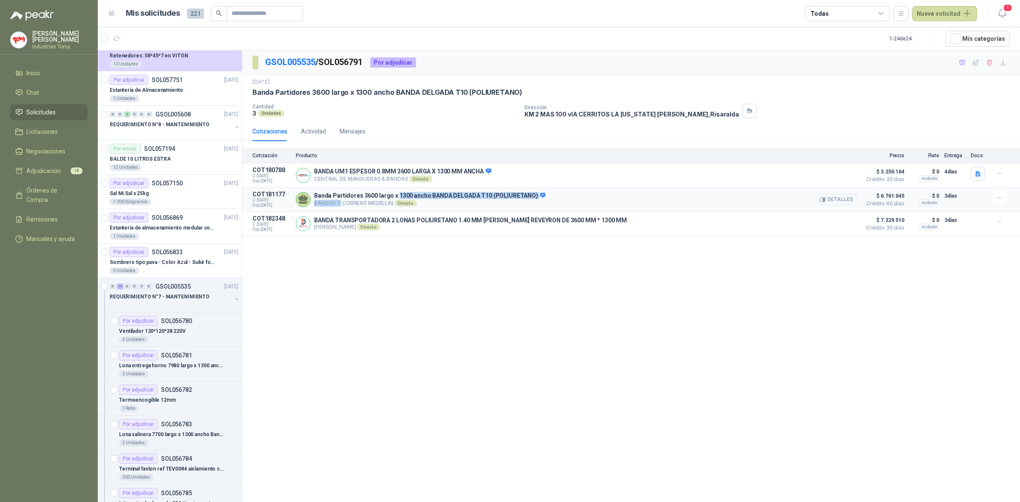
drag, startPoint x: 338, startPoint y: 203, endPoint x: 396, endPoint y: 190, distance: 59.0
click at [396, 190] on article "COT181177 C: [DATE] Exp: [DATE] Banda Partidores 3600 largo x 1300 ancho BANDA …" at bounding box center [631, 199] width 778 height 24
drag, startPoint x: 402, startPoint y: 175, endPoint x: 458, endPoint y: 167, distance: 56.3
click at [458, 167] on div "BANDA UM1 ESPESOR 0.8MM 3600 LARGA X 1300 MM ANCHA CENTRAL DE MANGUERAS & BANDA…" at bounding box center [576, 175] width 561 height 17
drag, startPoint x: 468, startPoint y: 170, endPoint x: 473, endPoint y: 178, distance: 8.4
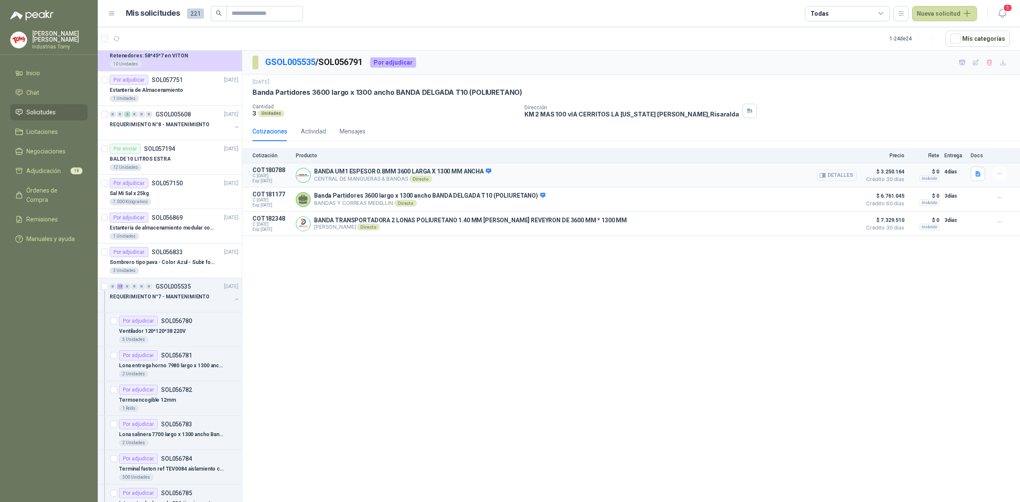
click at [470, 171] on p "BANDA UM1 ESPESOR 0.8MM 3600 LARGA X 1300 MM ANCHA" at bounding box center [402, 172] width 177 height 8
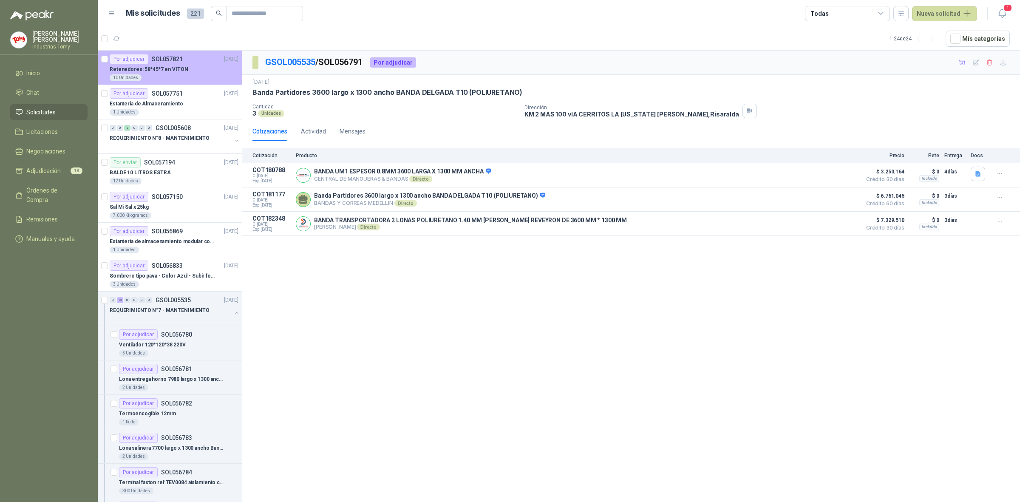
click at [179, 77] on div "10 Unidades" at bounding box center [174, 77] width 129 height 7
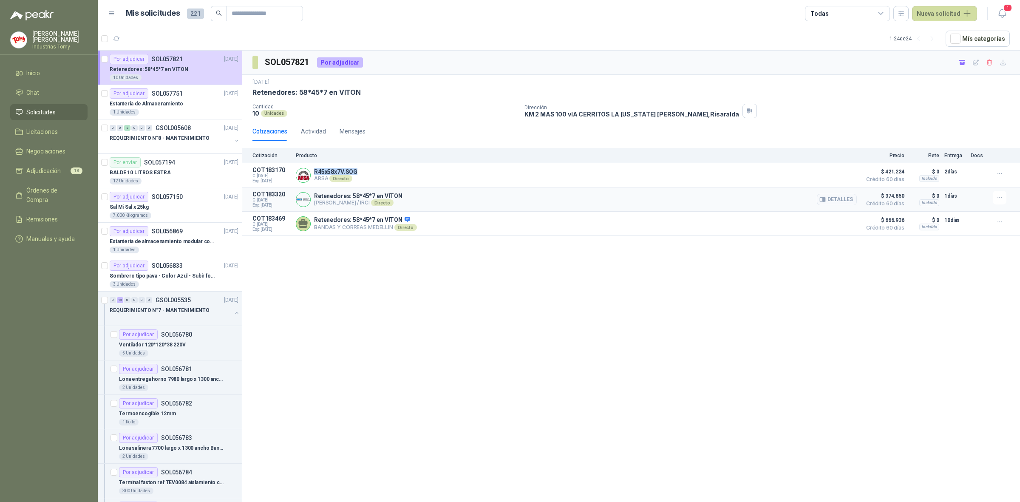
drag, startPoint x: 312, startPoint y: 170, endPoint x: 383, endPoint y: 190, distance: 72.8
click at [360, 173] on div "R45x58x7V.SOG ARSA Directo Detalles" at bounding box center [576, 175] width 561 height 17
copy p "R45x58x7V.SOG"
click at [570, 501] on div "SOL057821 Por adjudicar [DATE] [MEDICAL_DATA]: 58*45*7 en VITON Cantidad 10 Uni…" at bounding box center [631, 278] width 778 height 454
click at [838, 175] on button "Detalles" at bounding box center [837, 175] width 40 height 11
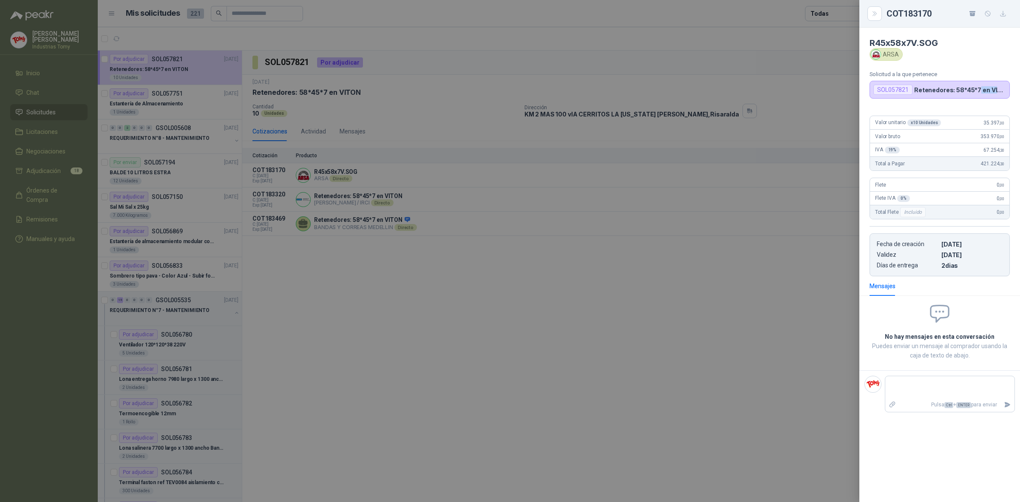
drag, startPoint x: 985, startPoint y: 92, endPoint x: 1002, endPoint y: 94, distance: 17.1
click at [1002, 94] on p "Retenedores: 58*45*7 en VITON" at bounding box center [960, 89] width 92 height 7
click at [998, 89] on p "Retenedores: 58*45*7 en VITON" at bounding box center [960, 89] width 92 height 7
click at [757, 347] on div at bounding box center [510, 251] width 1020 height 502
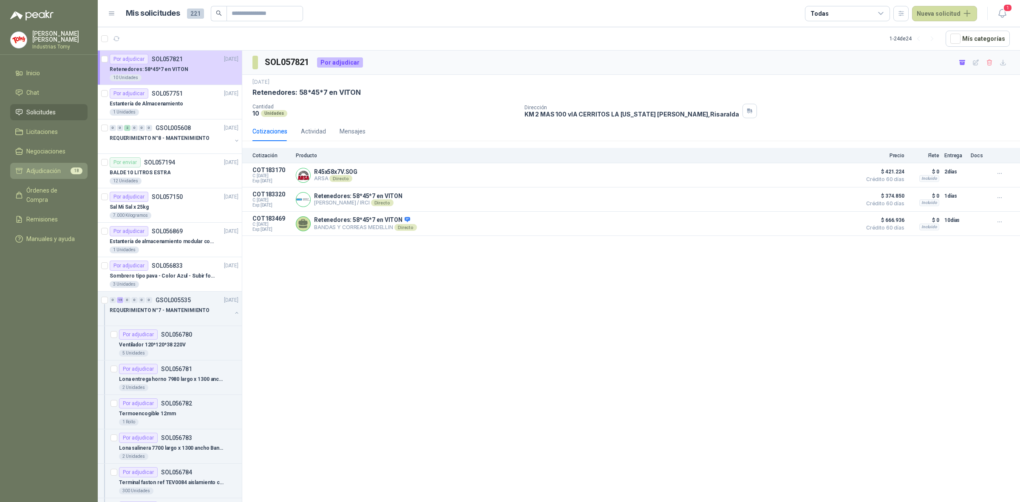
click at [61, 166] on li "Adjudicación 18" at bounding box center [48, 170] width 67 height 9
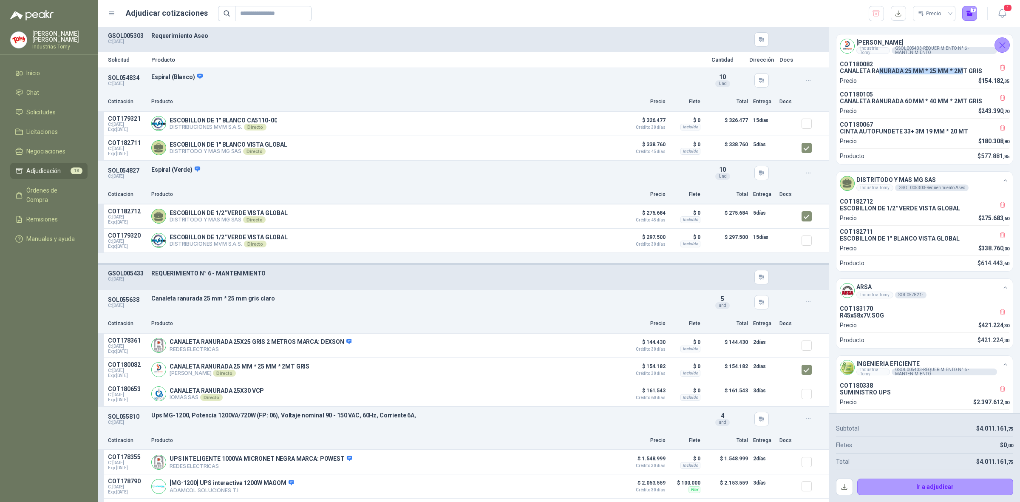
drag, startPoint x: 878, startPoint y: 70, endPoint x: 961, endPoint y: 73, distance: 82.9
click at [961, 73] on p "CANALETA RANURADA 25 MM * 25 MM * 2MT GRIS" at bounding box center [925, 71] width 170 height 7
drag, startPoint x: 916, startPoint y: 102, endPoint x: 964, endPoint y: 99, distance: 48.2
click at [964, 99] on p "CANALETA RANURADA 60 MM * 40 MM * 2MT GRIS" at bounding box center [925, 101] width 170 height 7
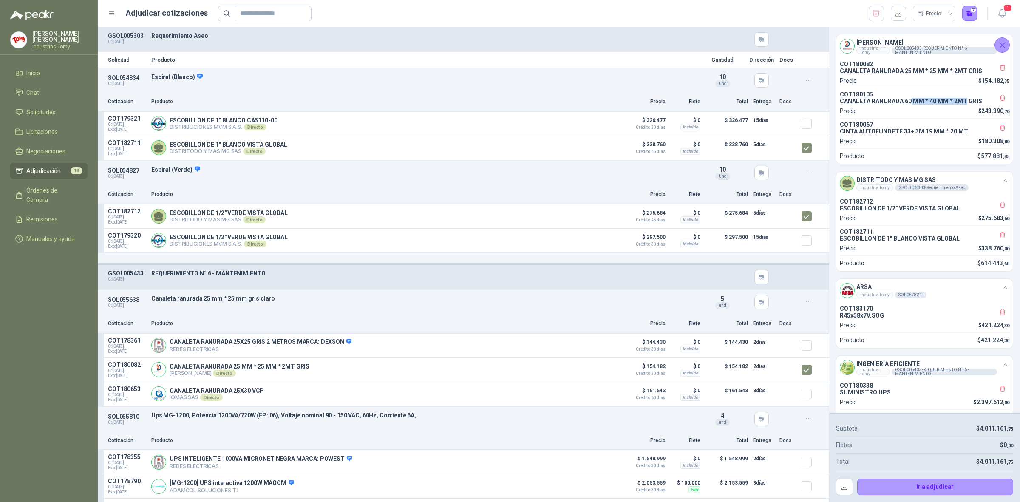
click at [964, 99] on p "CANALETA RANURADA 60 MM * 40 MM * 2MT GRIS" at bounding box center [925, 101] width 170 height 7
drag, startPoint x: 891, startPoint y: 133, endPoint x: 942, endPoint y: 139, distance: 50.9
click at [942, 139] on div "COT180067 CINTA AUTOFUNDETE 33+ 3M 19 MM * 20 MT Precio $ 180.308 ,80" at bounding box center [925, 133] width 170 height 25
click at [942, 134] on p "CINTA AUTOFUNDETE 33+ 3M 19 MM * 20 MT" at bounding box center [925, 131] width 170 height 7
drag, startPoint x: 870, startPoint y: 218, endPoint x: 942, endPoint y: 221, distance: 71.9
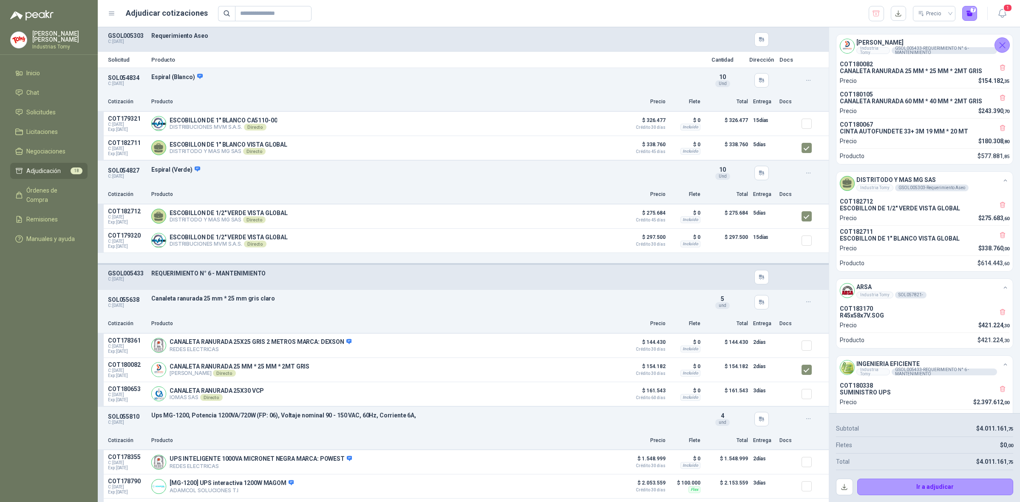
click at [942, 221] on div "COT182712 ESCOBILLON DE 1/2" VERDE VISTA GLOBAL Precio $ 275.683 ,60" at bounding box center [925, 210] width 170 height 25
drag, startPoint x: 947, startPoint y: 213, endPoint x: 902, endPoint y: 212, distance: 44.7
click at [902, 212] on p "ESCOBILLON DE 1/2" VERDE VISTA GLOBAL" at bounding box center [925, 208] width 170 height 7
drag, startPoint x: 862, startPoint y: 245, endPoint x: 946, endPoint y: 245, distance: 84.2
click at [946, 242] on p "ESCOBILLON DE 1" BLANCO VISTA GLOBAL" at bounding box center [925, 238] width 170 height 7
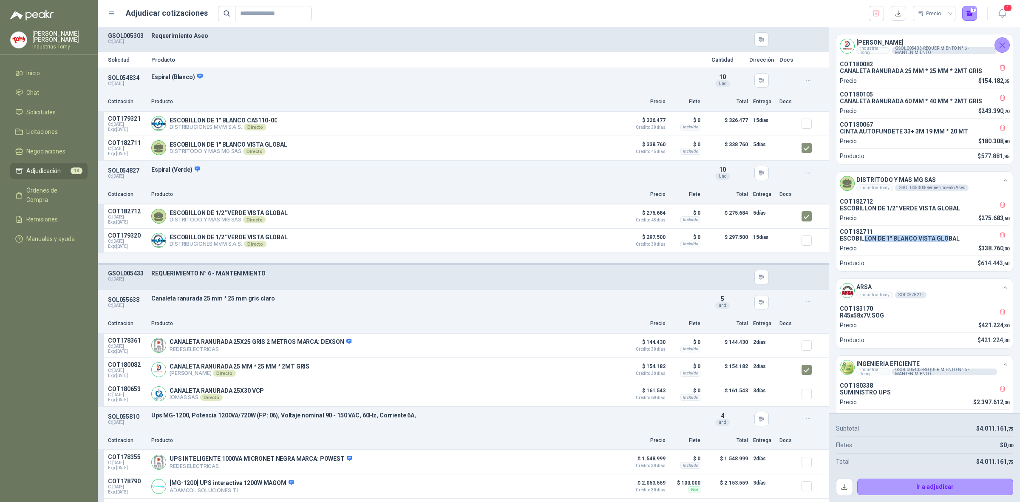
scroll to position [30, 0]
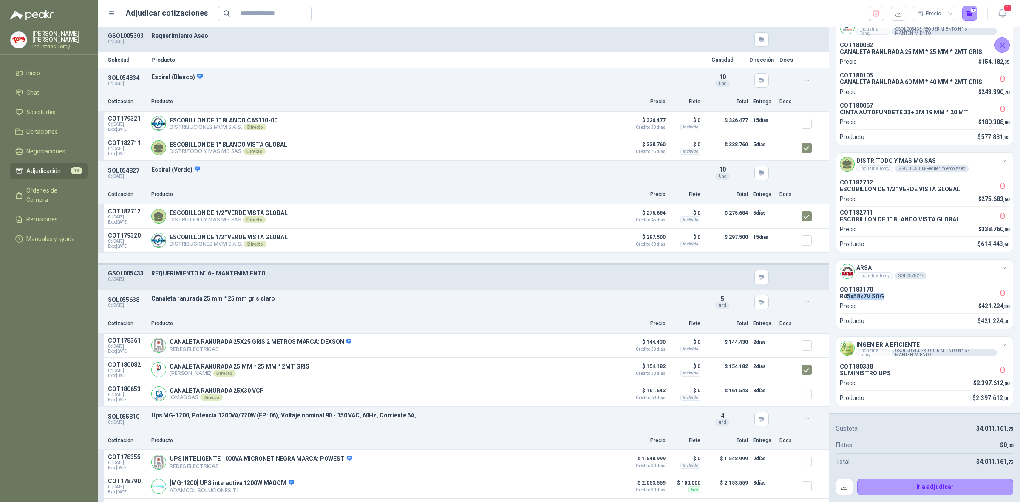
drag, startPoint x: 846, startPoint y: 296, endPoint x: 883, endPoint y: 297, distance: 37.0
click at [883, 297] on p "R45x58x7V.SOG" at bounding box center [925, 296] width 170 height 7
click at [883, 294] on p "R45x58x7V.SOG" at bounding box center [925, 296] width 170 height 7
click at [43, 113] on span "Solicitudes" at bounding box center [40, 112] width 29 height 9
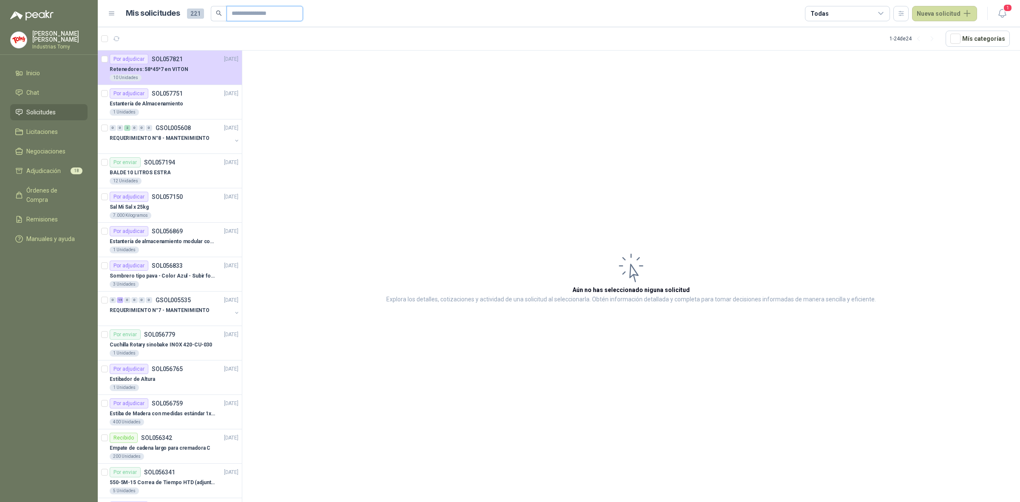
click at [277, 11] on input "text" at bounding box center [262, 13] width 60 height 14
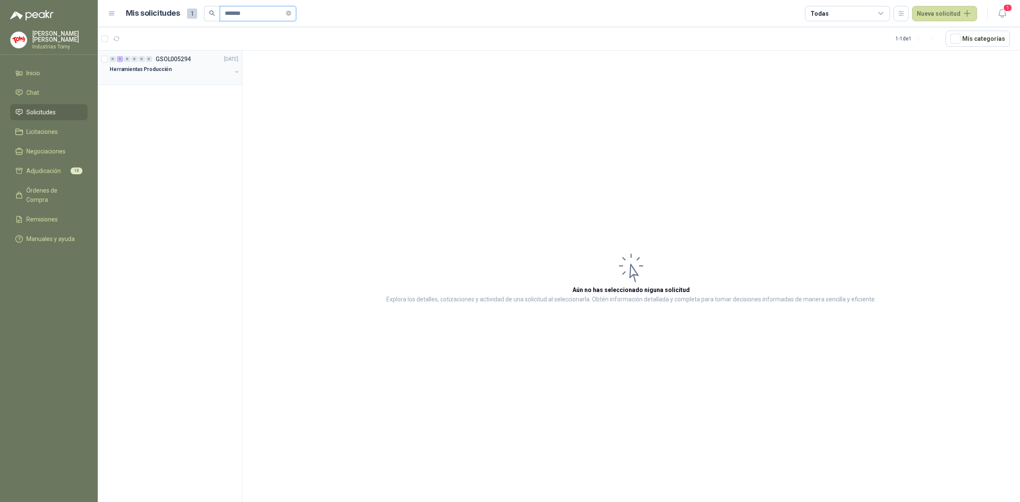
type input "*******"
click at [236, 79] on div "Herramientas Producción" at bounding box center [175, 72] width 130 height 17
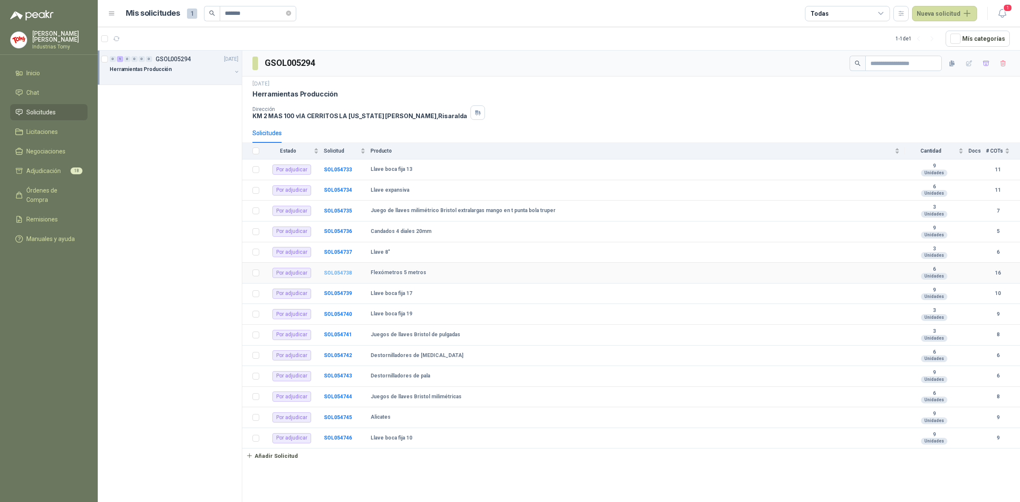
click at [346, 276] on b "SOL054738" at bounding box center [338, 273] width 28 height 6
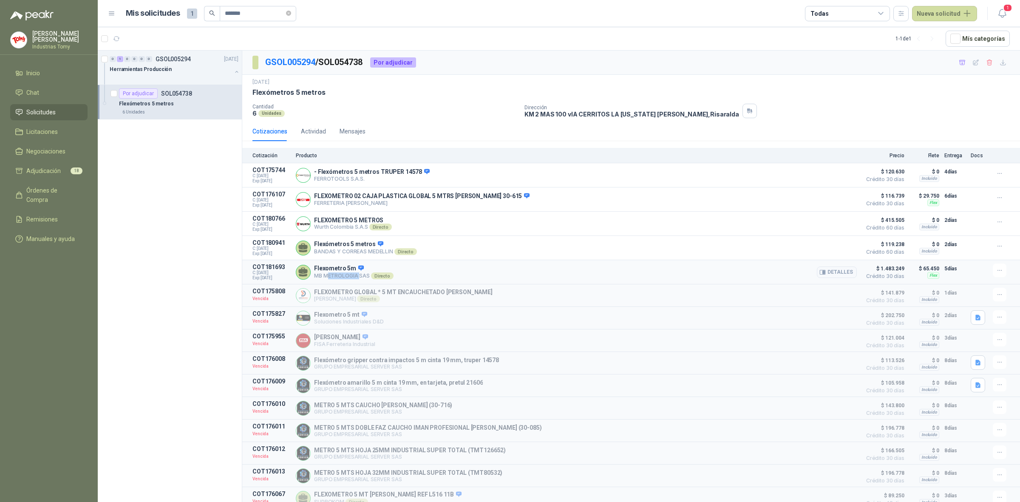
drag, startPoint x: 359, startPoint y: 279, endPoint x: 326, endPoint y: 275, distance: 33.8
click at [326, 275] on div "Flexometro 5m MB METROLOGIA SAS Directo Detalles" at bounding box center [353, 272] width 79 height 14
click at [830, 271] on button "Detalles" at bounding box center [837, 272] width 40 height 11
